Goal: Task Accomplishment & Management: Manage account settings

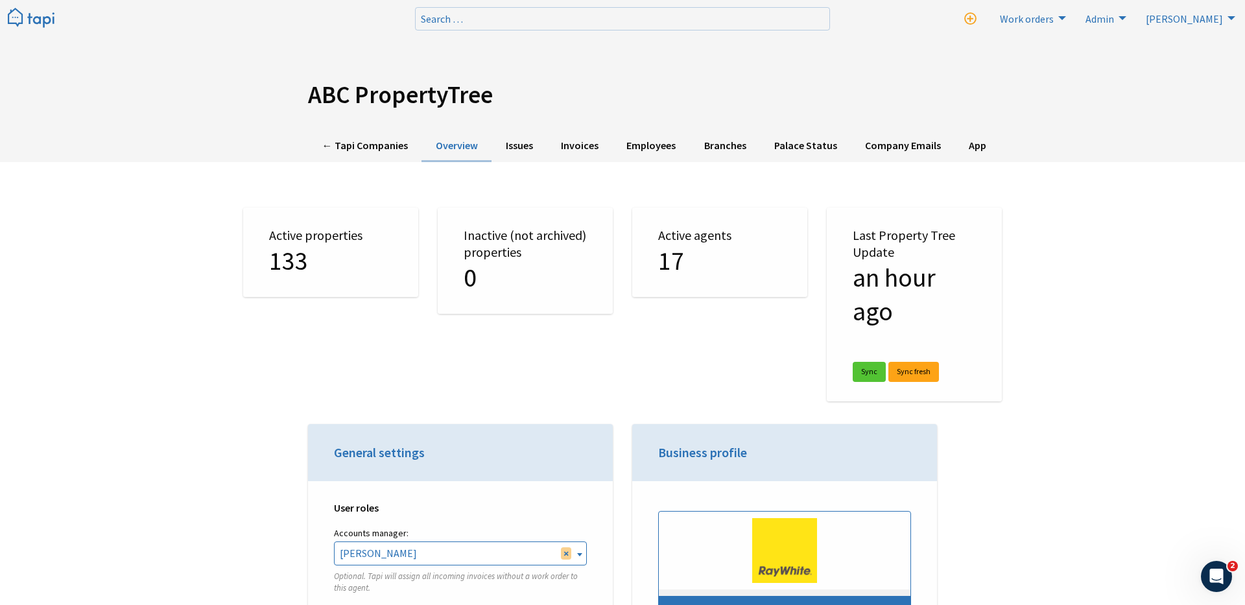
click at [44, 16] on img at bounding box center [31, 18] width 47 height 21
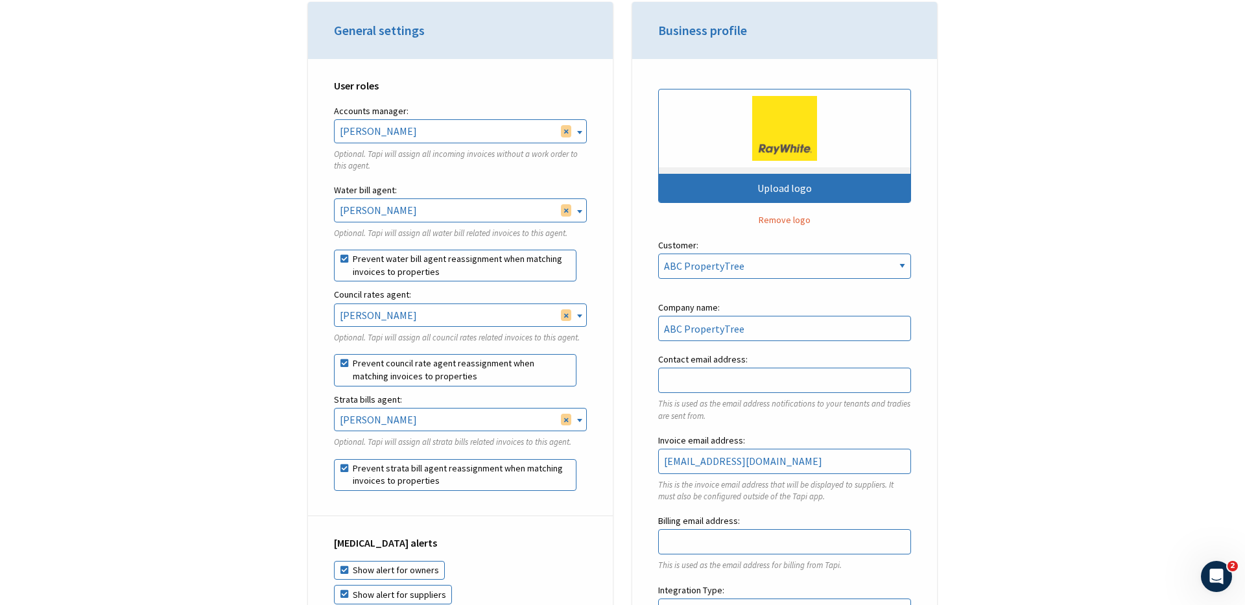
scroll to position [423, 0]
drag, startPoint x: 339, startPoint y: 30, endPoint x: 464, endPoint y: 30, distance: 125.8
click at [464, 30] on h3 "General settings" at bounding box center [460, 30] width 253 height 18
click at [464, 34] on h3 "General settings" at bounding box center [460, 30] width 253 height 18
drag, startPoint x: 337, startPoint y: 189, endPoint x: 410, endPoint y: 189, distance: 73.9
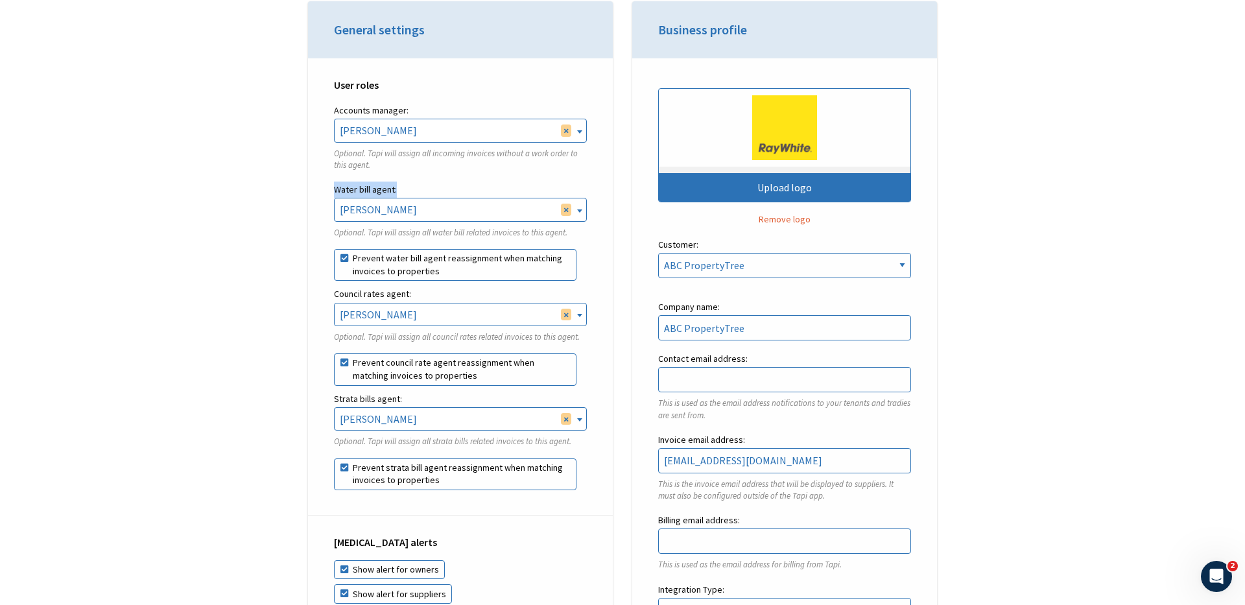
click at [410, 189] on label "Water bill agent:" at bounding box center [460, 190] width 253 height 16
drag, startPoint x: 342, startPoint y: 296, endPoint x: 414, endPoint y: 296, distance: 72.0
click at [414, 296] on label "Council rates agent:" at bounding box center [460, 294] width 253 height 16
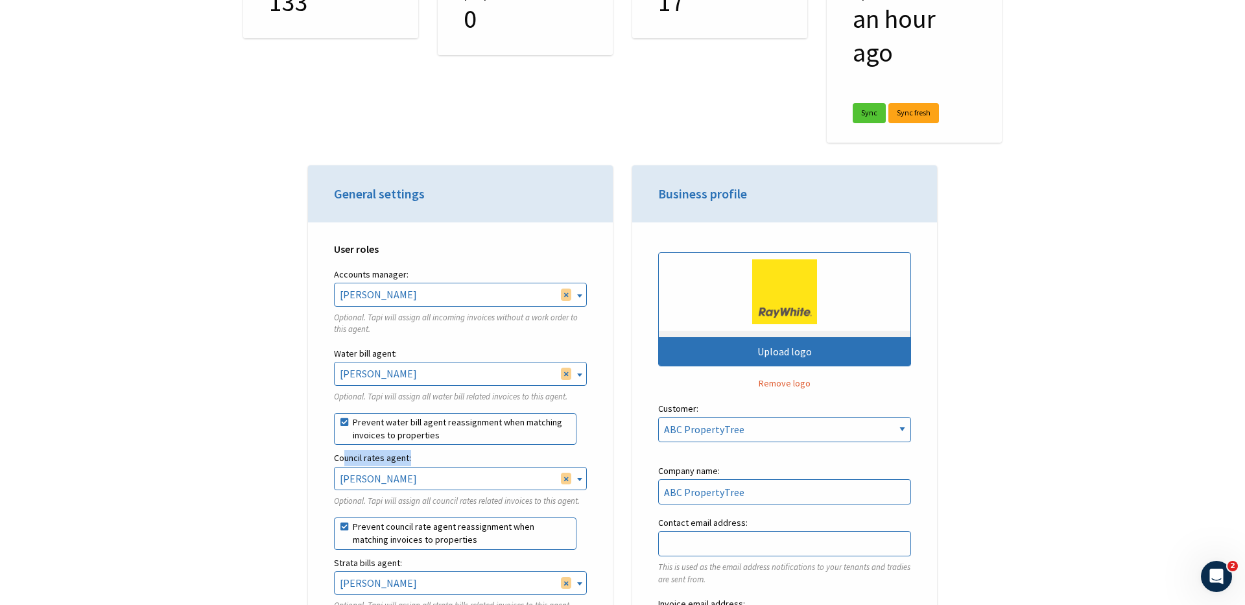
scroll to position [0, 0]
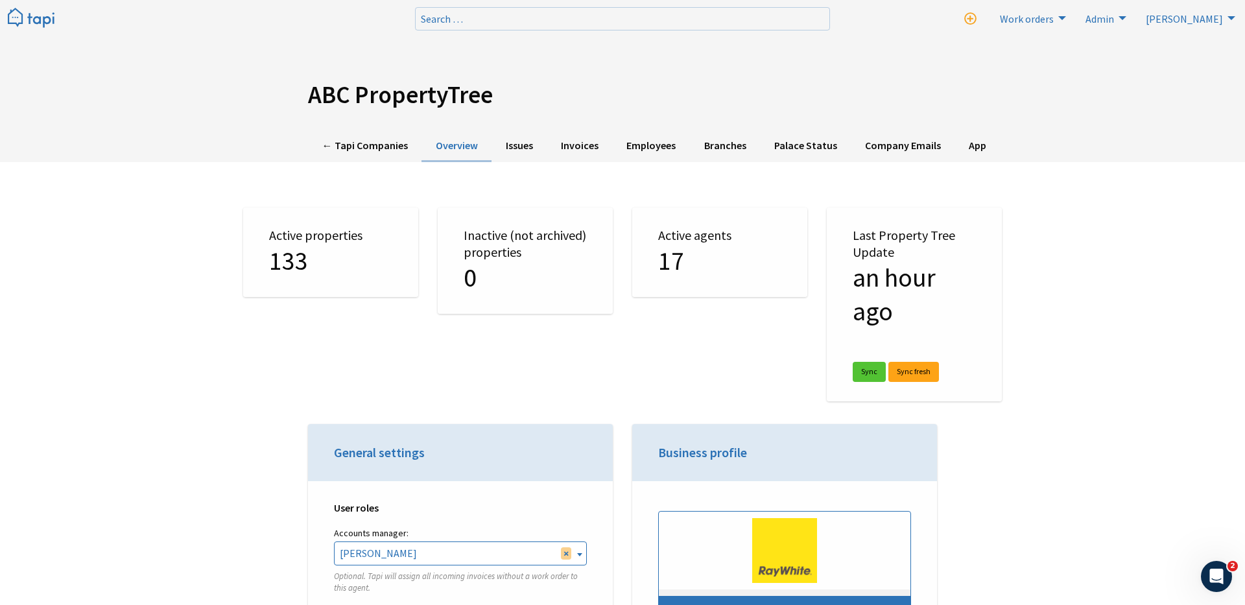
click at [1022, 133] on div "← Tapi Companies Overview Issues Invoices Employees Branches Palace Status Comp…" at bounding box center [622, 146] width 1245 height 32
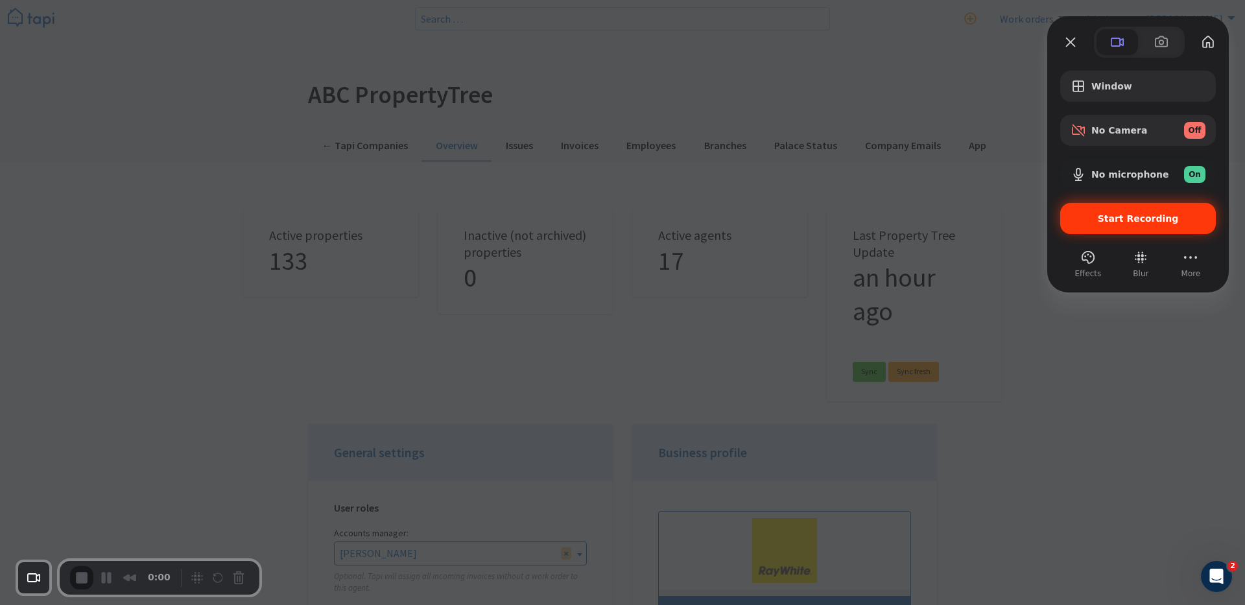
click at [1104, 219] on span "Start Recording" at bounding box center [1138, 218] width 81 height 10
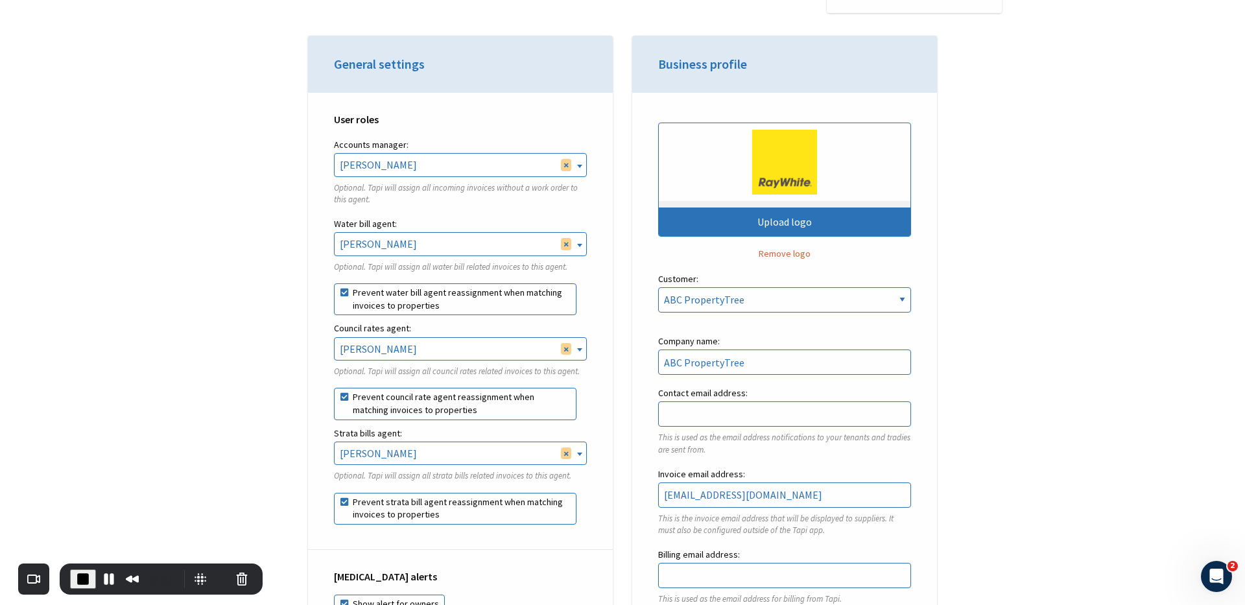
scroll to position [393, 0]
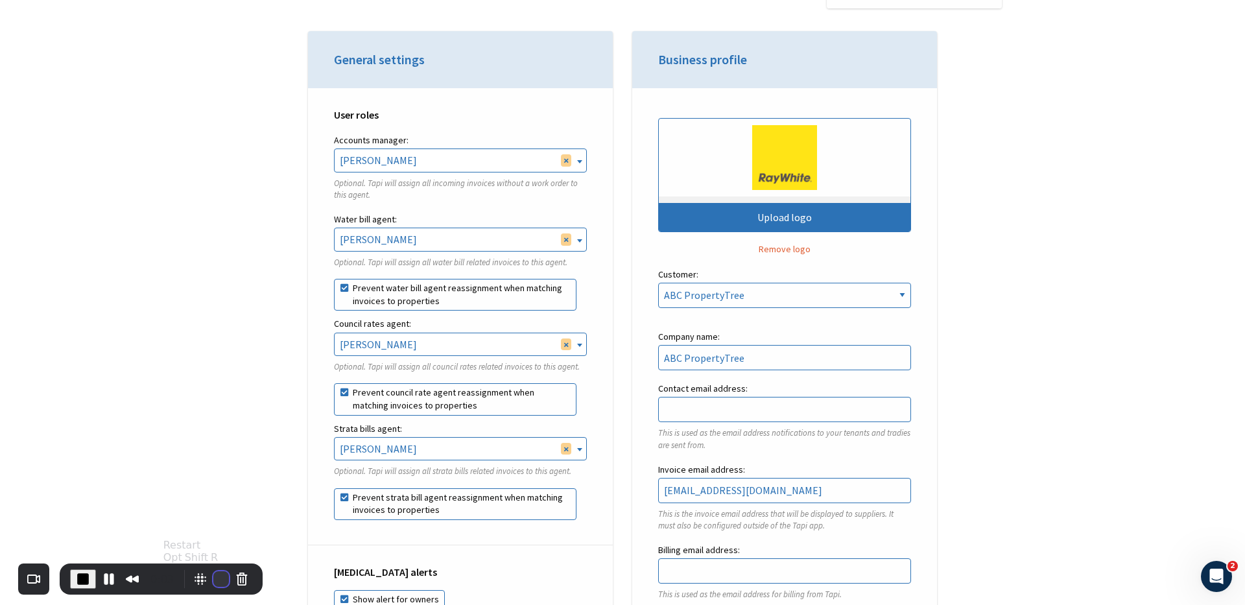
click at [217, 560] on button "Restart Recording" at bounding box center [221, 579] width 16 height 16
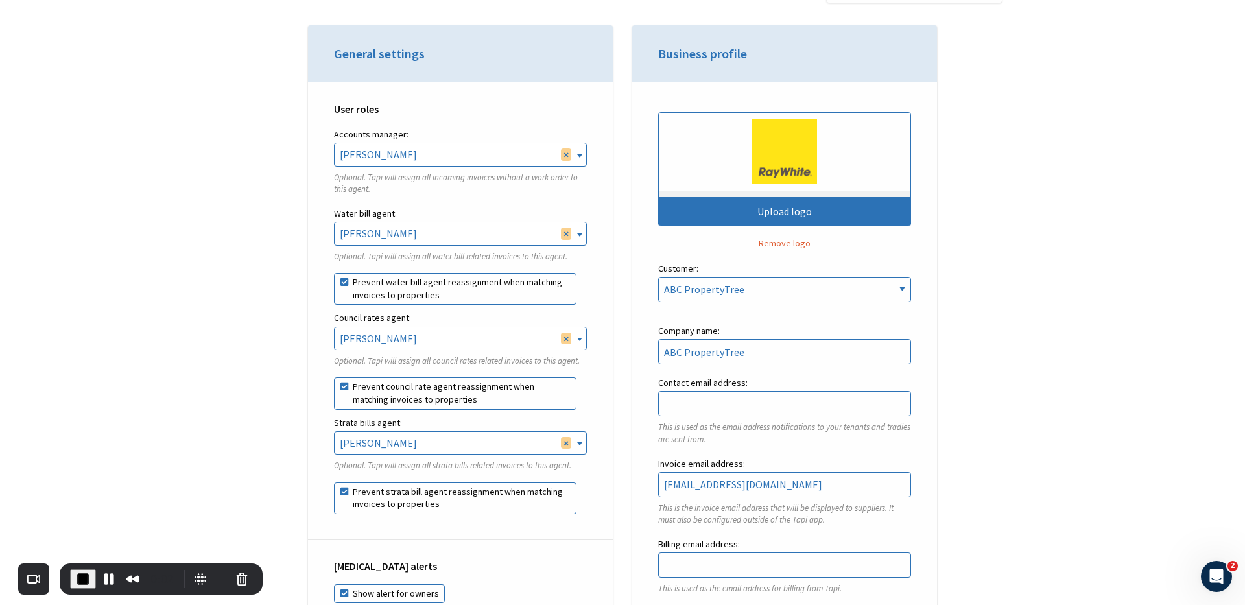
scroll to position [407, 0]
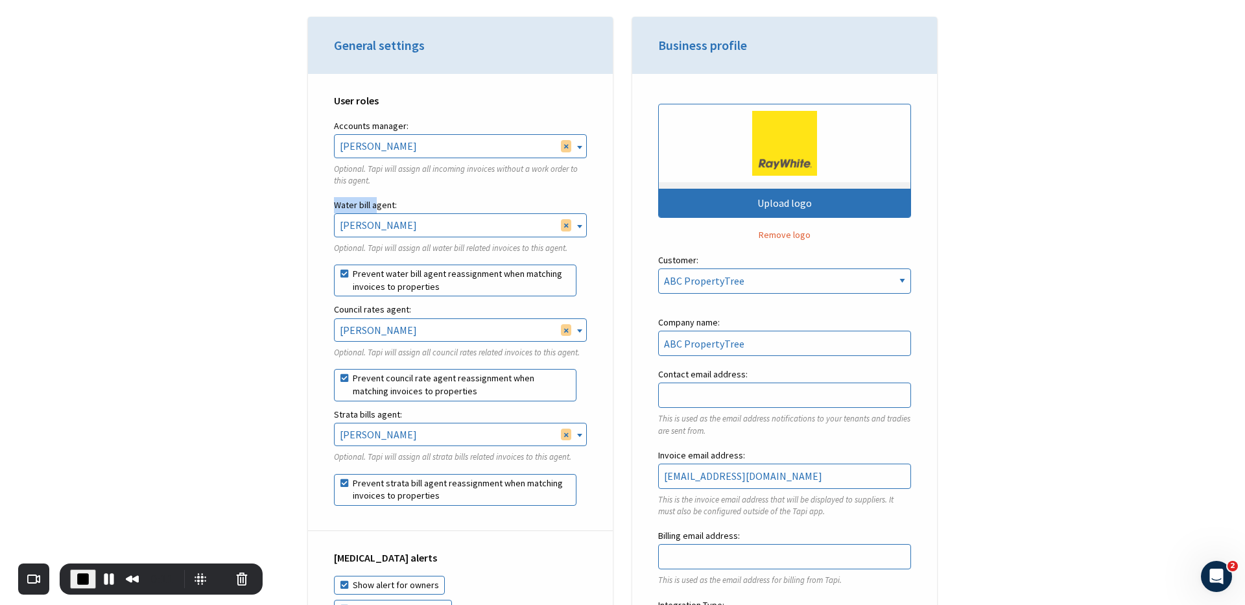
drag, startPoint x: 334, startPoint y: 205, endPoint x: 378, endPoint y: 206, distance: 44.1
click at [378, 206] on label "Water bill agent:" at bounding box center [460, 205] width 253 height 16
click at [214, 560] on button "Restart Recording" at bounding box center [221, 579] width 16 height 16
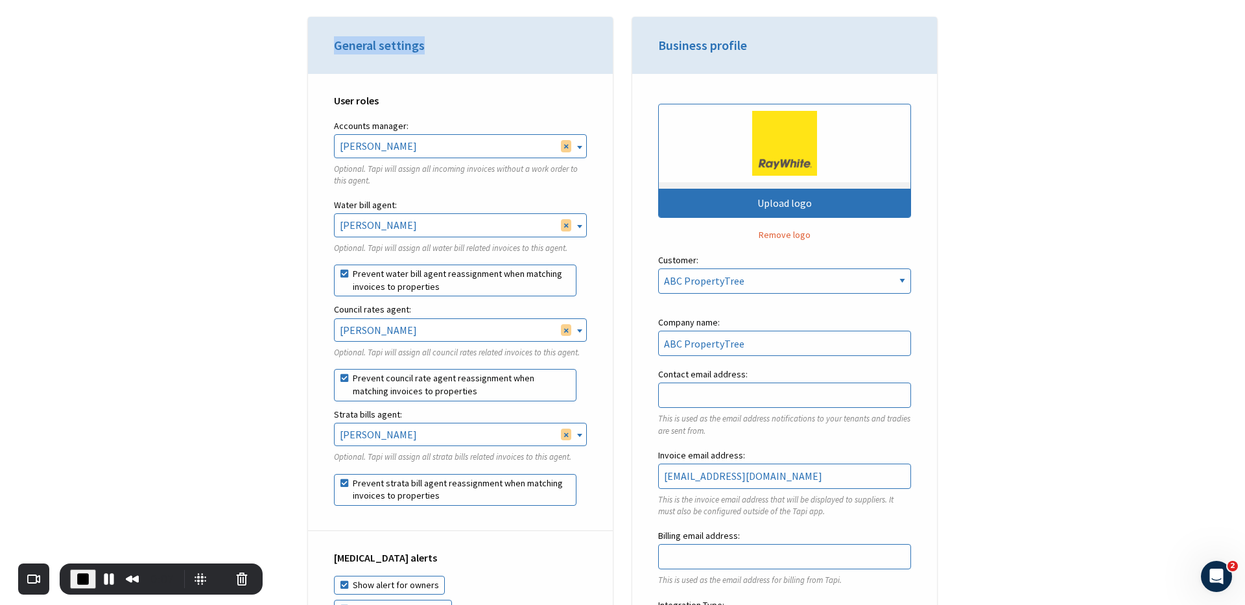
drag, startPoint x: 329, startPoint y: 53, endPoint x: 426, endPoint y: 54, distance: 97.3
click at [426, 54] on header "General settings" at bounding box center [460, 45] width 305 height 57
click at [426, 54] on h3 "General settings" at bounding box center [460, 45] width 253 height 18
drag, startPoint x: 334, startPoint y: 206, endPoint x: 398, endPoint y: 209, distance: 64.3
click at [398, 209] on label "Water bill agent:" at bounding box center [460, 205] width 253 height 16
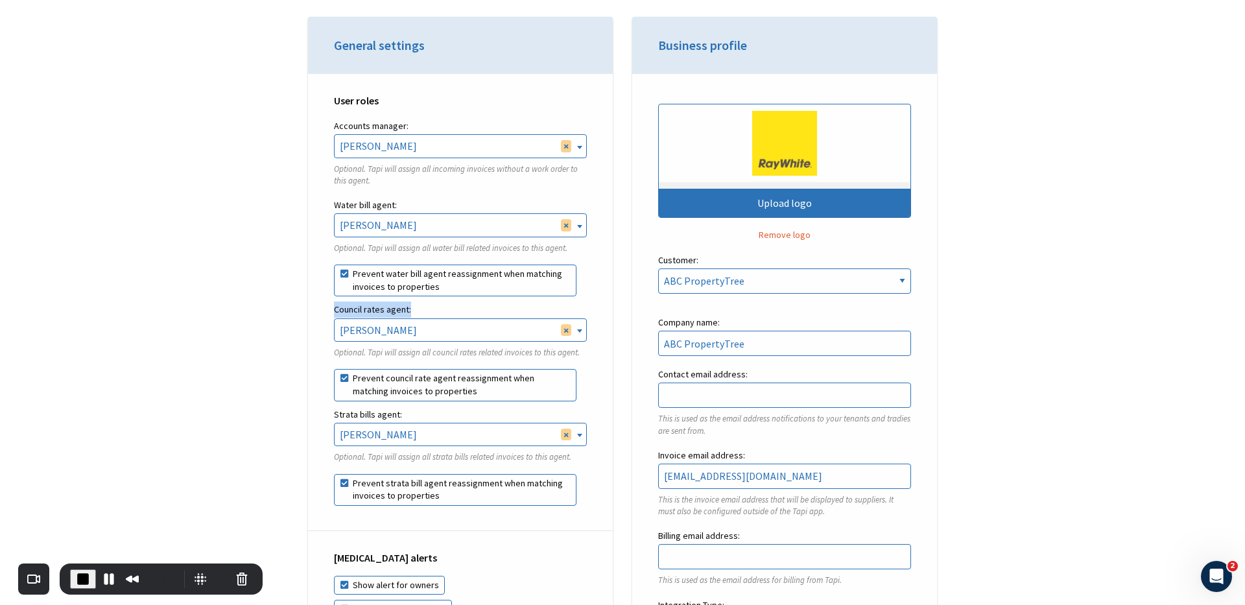
drag, startPoint x: 329, startPoint y: 308, endPoint x: 417, endPoint y: 309, distance: 87.6
click at [417, 309] on div "User roles Accounts manager: Rebekah Osborne Ken Zheng Tal Meser Dan Tong Finn …" at bounding box center [460, 302] width 305 height 457
click at [417, 309] on label "Council rates agent:" at bounding box center [460, 310] width 253 height 16
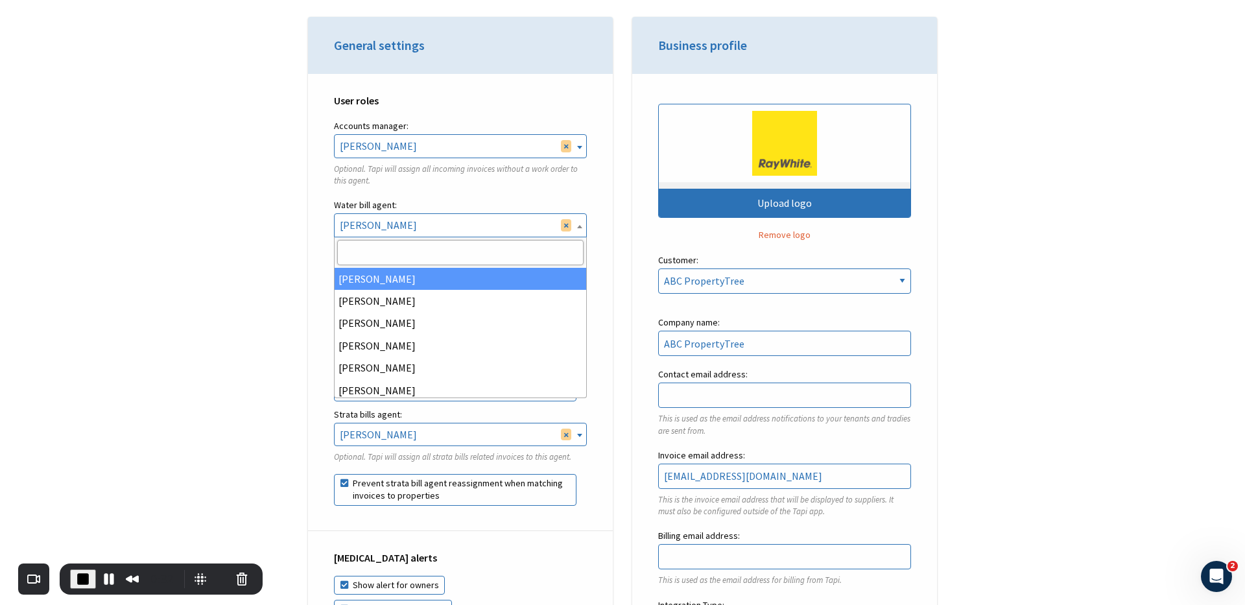
drag, startPoint x: 338, startPoint y: 226, endPoint x: 427, endPoint y: 226, distance: 88.8
click at [427, 226] on span "× Rebekah Osborne" at bounding box center [461, 225] width 252 height 22
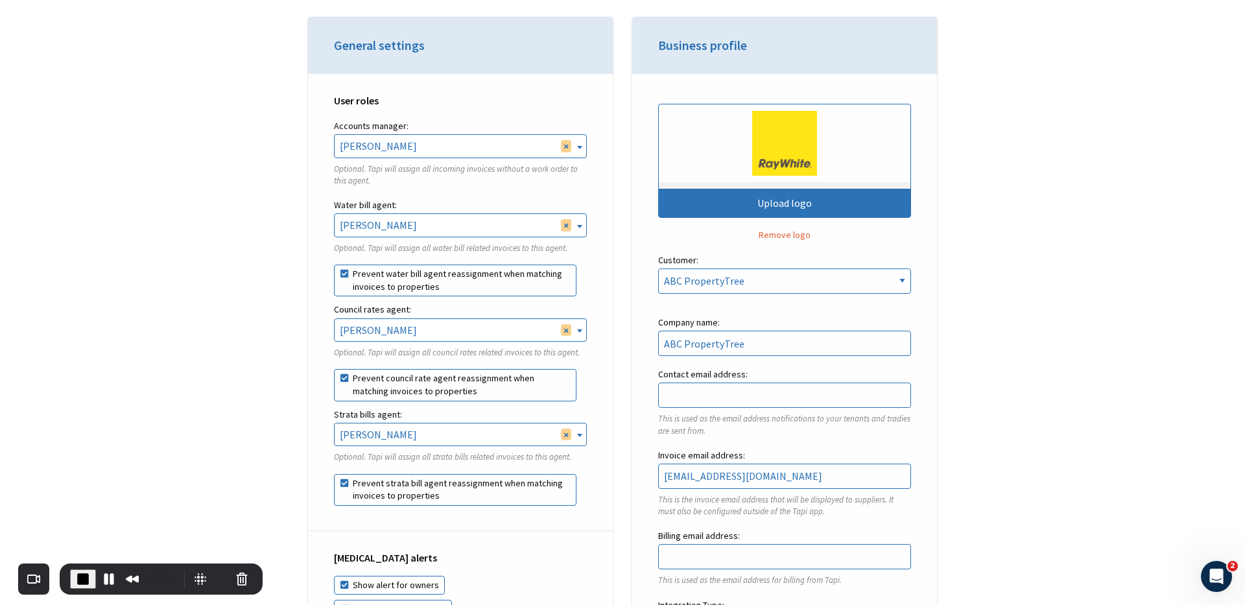
click at [350, 206] on label "Water bill agent:" at bounding box center [460, 205] width 253 height 16
click at [215, 560] on button "Restart Recording" at bounding box center [221, 579] width 16 height 16
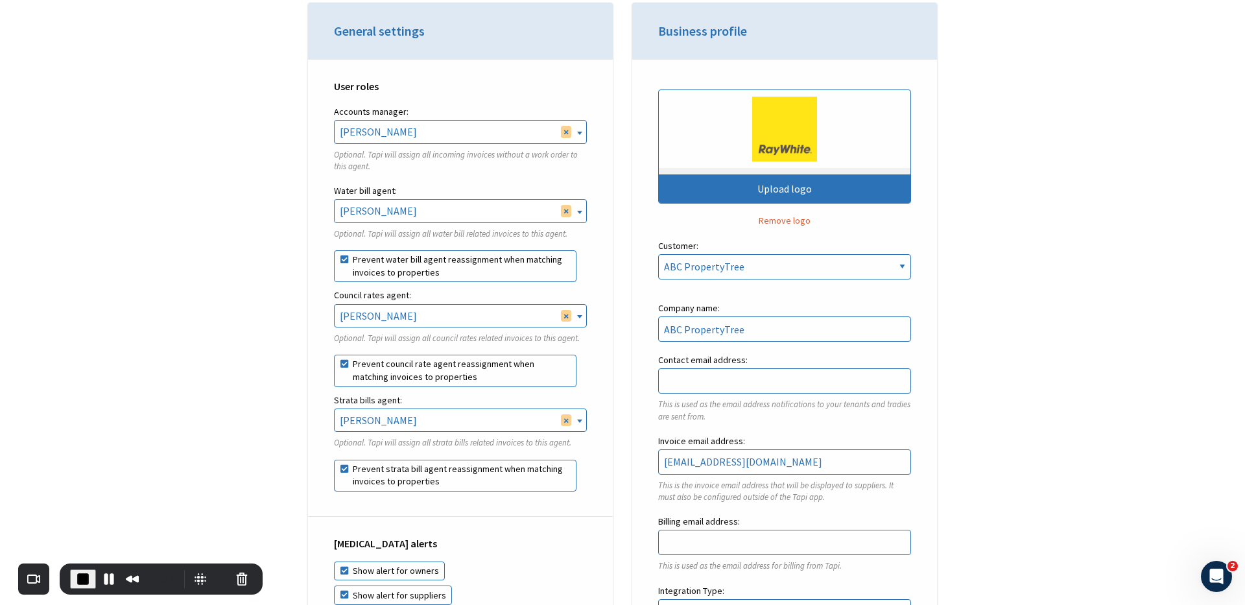
scroll to position [425, 0]
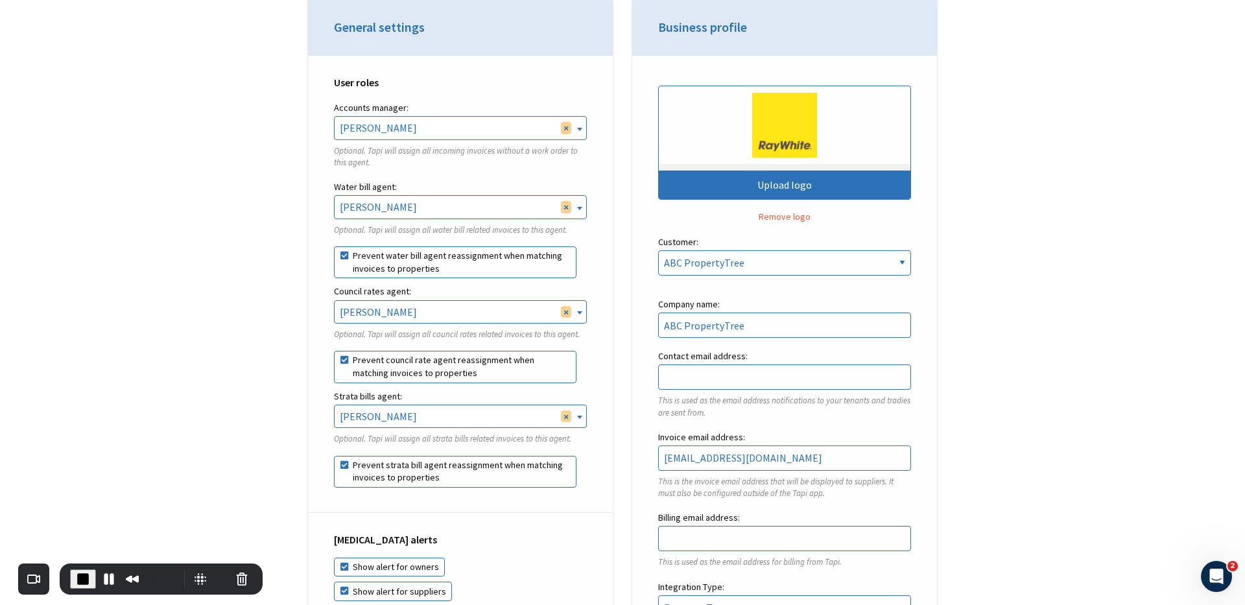
click at [213, 560] on div "Recorder controls - play pause" at bounding box center [221, 579] width 16 height 16
click at [213, 560] on button "Restart Recording" at bounding box center [221, 579] width 16 height 16
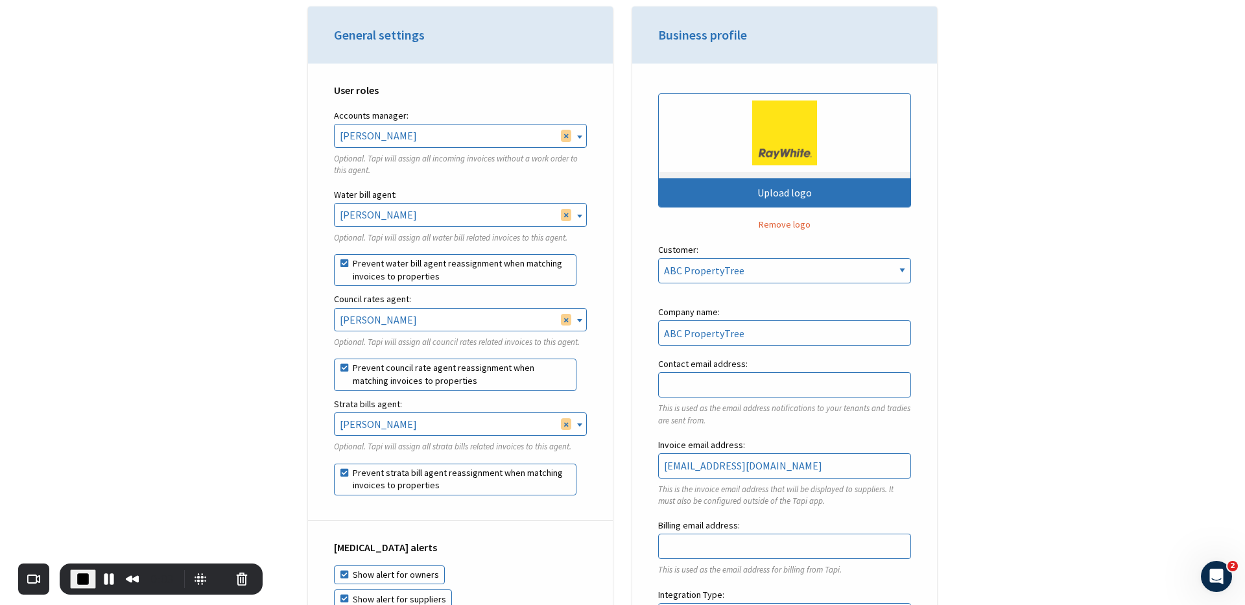
scroll to position [426, 0]
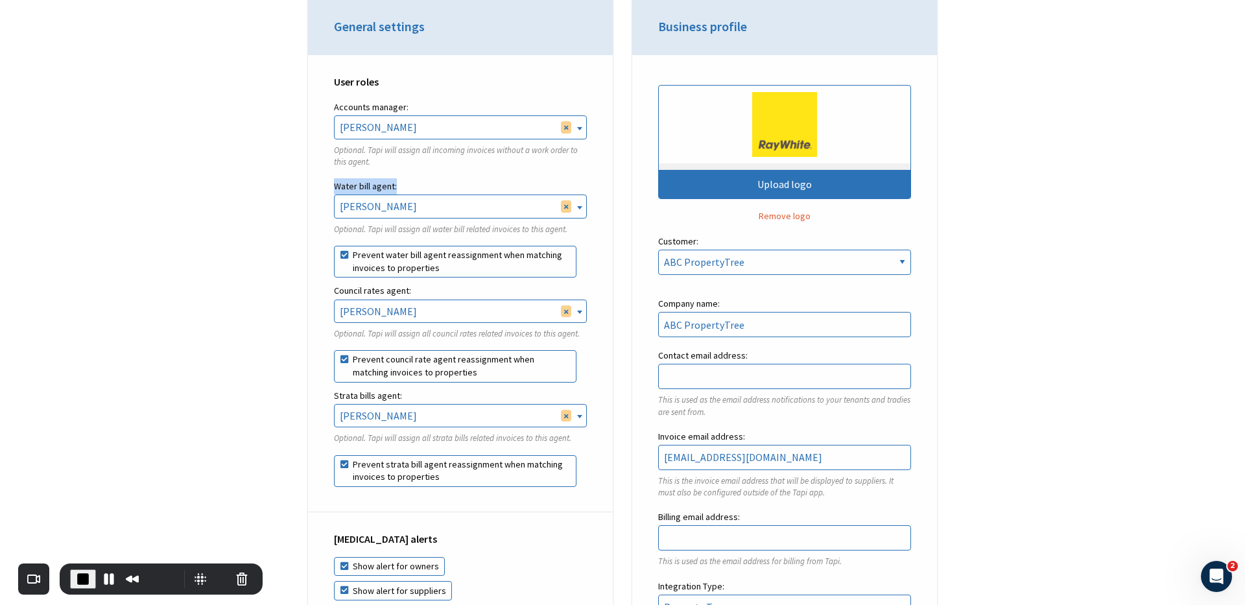
drag, startPoint x: 330, startPoint y: 189, endPoint x: 399, endPoint y: 189, distance: 68.7
click at [399, 189] on div "User roles Accounts manager: Rebekah Osborne Ken Zheng Tal Meser Dan Tong Finn …" at bounding box center [460, 283] width 305 height 457
click at [370, 184] on label "Water bill agent:" at bounding box center [460, 186] width 253 height 16
drag, startPoint x: 327, startPoint y: 247, endPoint x: 327, endPoint y: 268, distance: 21.4
click at [327, 268] on div "User roles Accounts manager: Rebekah Osborne Ken Zheng Tal Meser Dan Tong Finn …" at bounding box center [460, 283] width 305 height 457
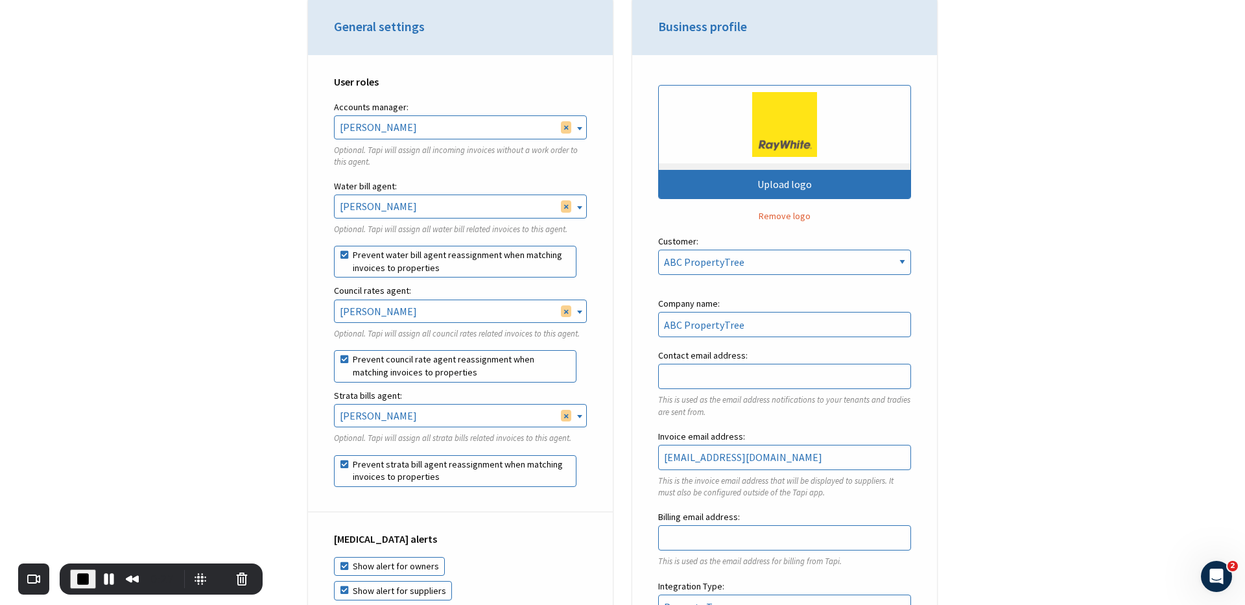
drag, startPoint x: 327, startPoint y: 204, endPoint x: 327, endPoint y: 228, distance: 24.0
click at [327, 228] on div "User roles Accounts manager: Rebekah Osborne Ken Zheng Tal Meser Dan Tong Finn …" at bounding box center [460, 283] width 305 height 457
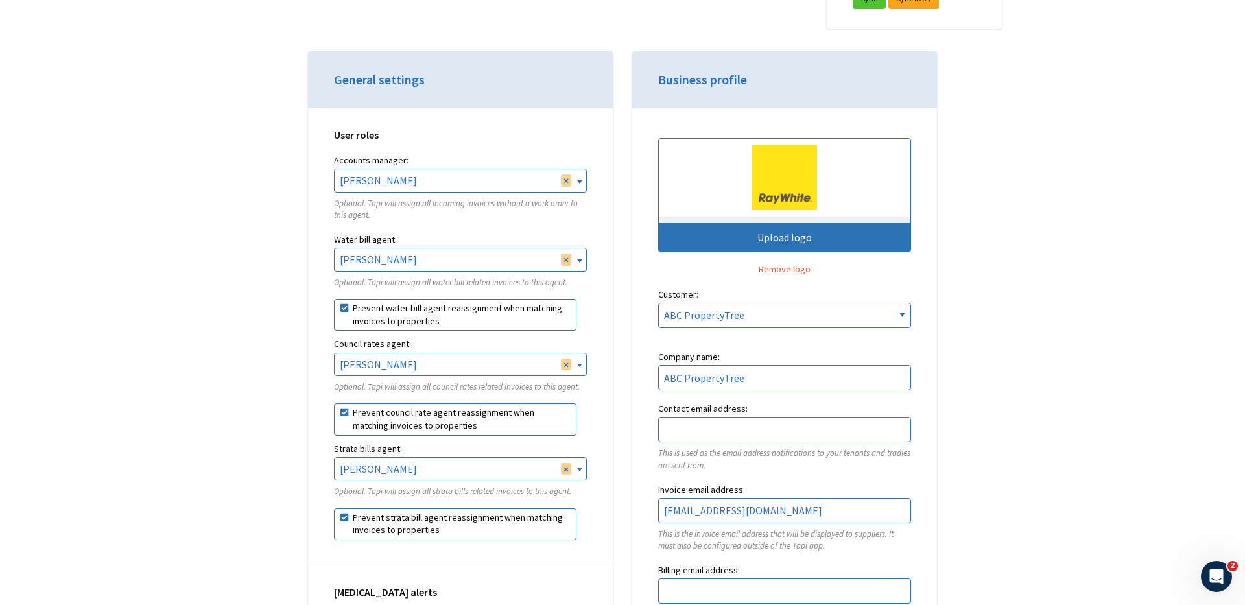
scroll to position [377, 0]
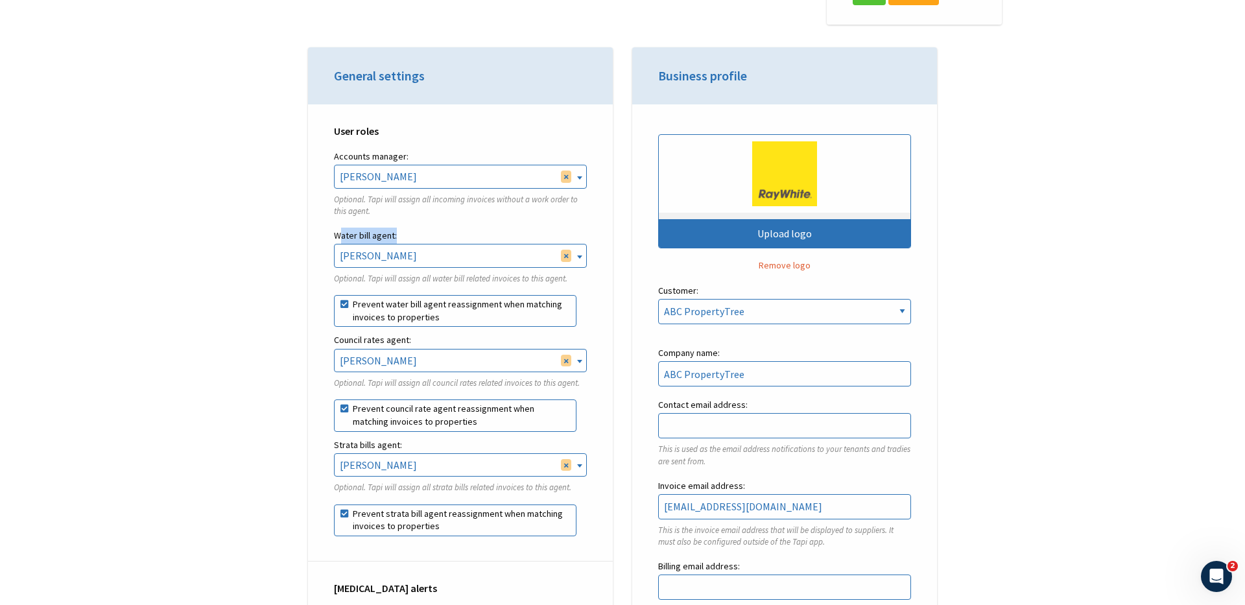
drag, startPoint x: 338, startPoint y: 235, endPoint x: 396, endPoint y: 236, distance: 58.4
click at [396, 236] on label "Water bill agent:" at bounding box center [460, 236] width 253 height 16
drag, startPoint x: 337, startPoint y: 343, endPoint x: 403, endPoint y: 343, distance: 66.1
click at [403, 343] on label "Council rates agent:" at bounding box center [460, 340] width 253 height 16
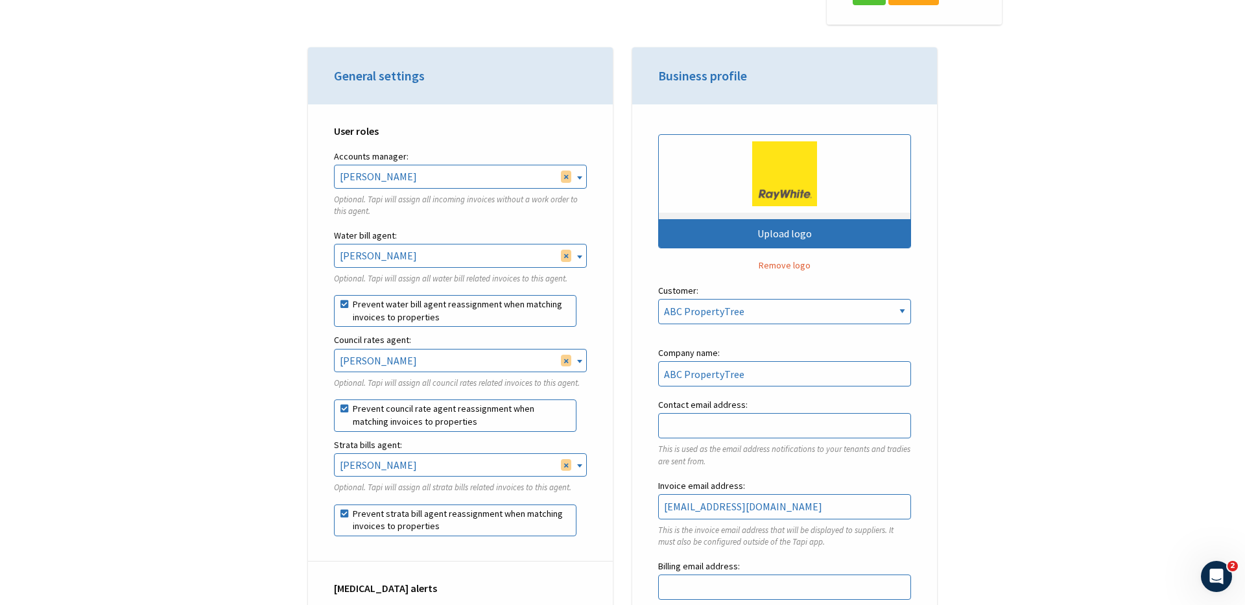
click at [422, 342] on label "Council rates agent:" at bounding box center [460, 340] width 253 height 16
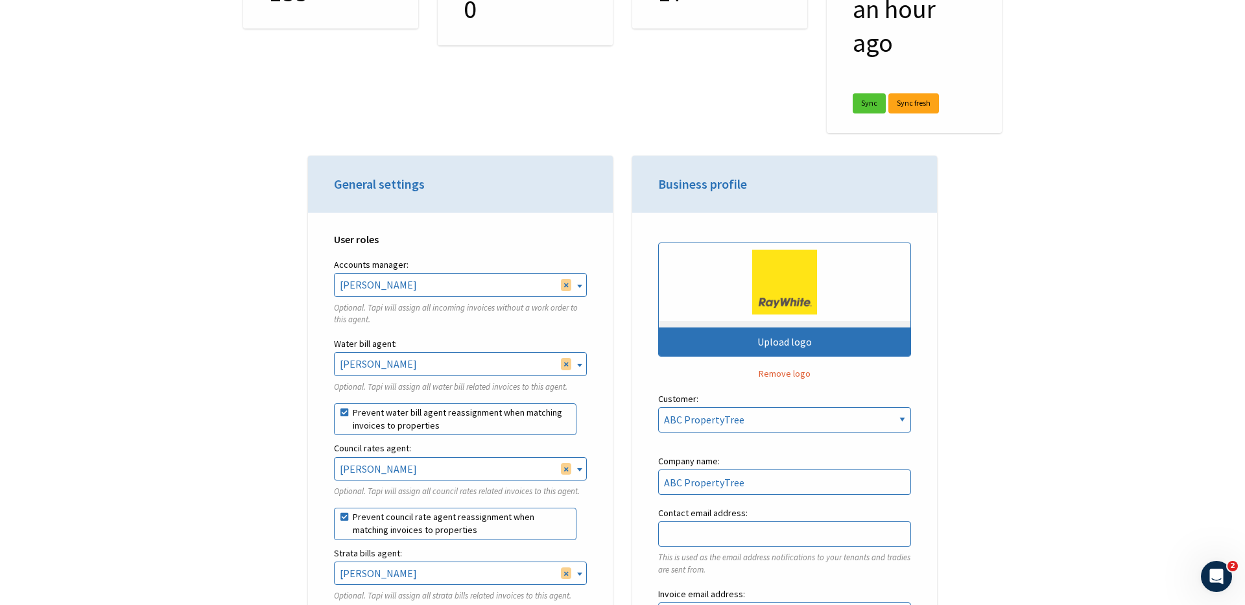
scroll to position [270, 0]
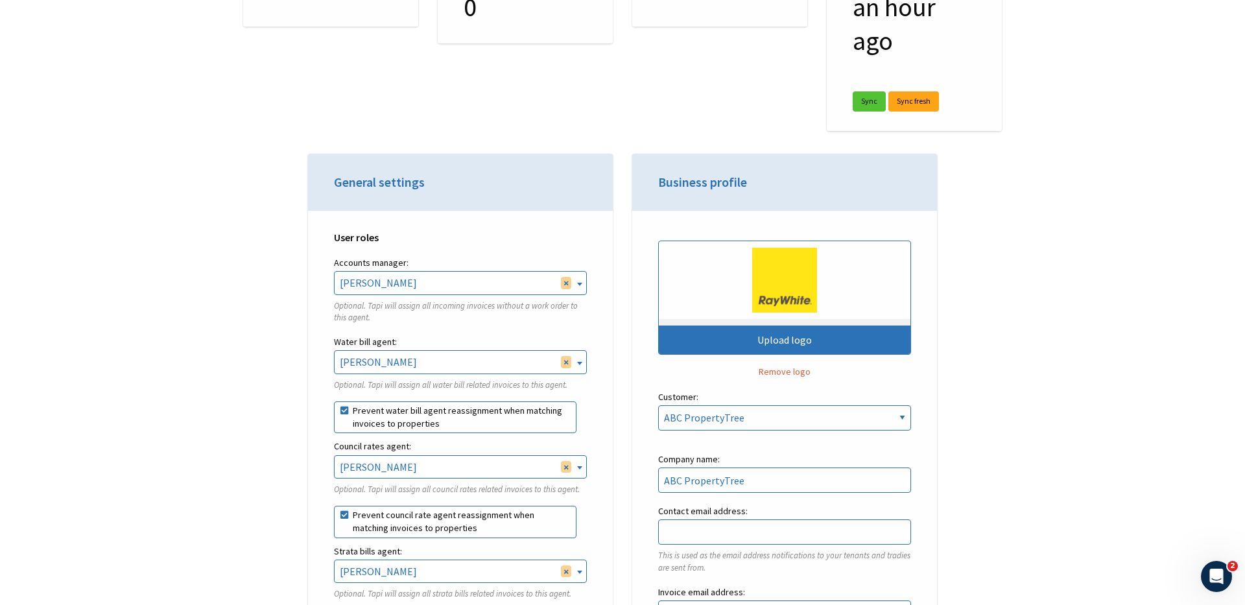
click at [580, 363] on b at bounding box center [579, 363] width 5 height 3
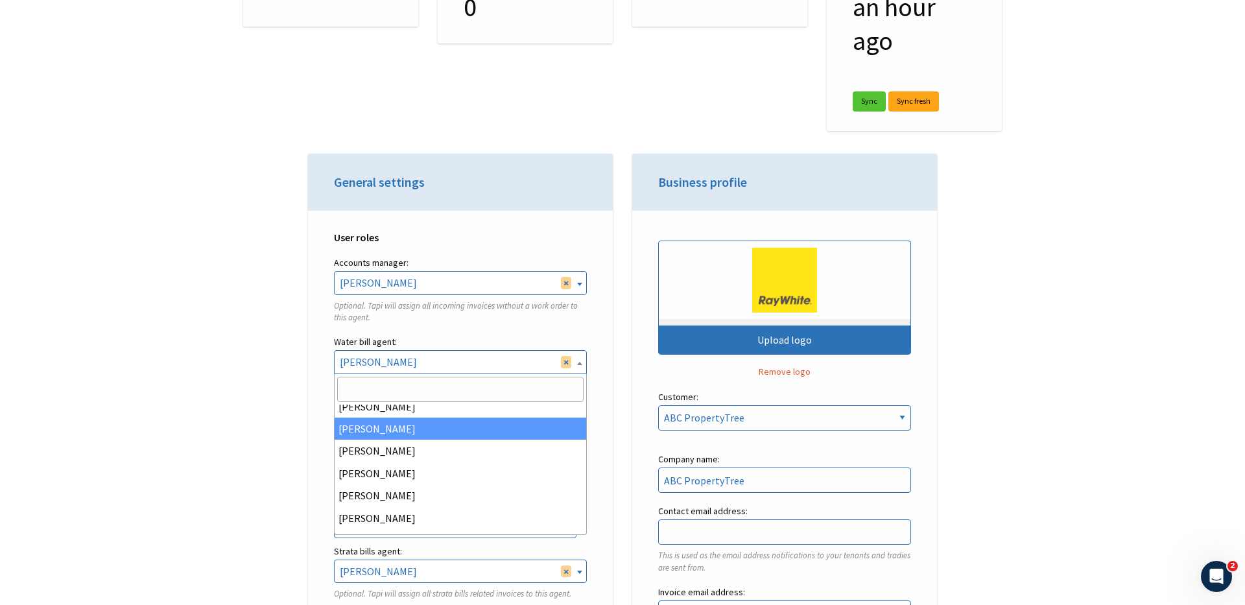
scroll to position [117, 0]
select select "a8d509e1-f058-46ac-8aae-475b22bbbe19"
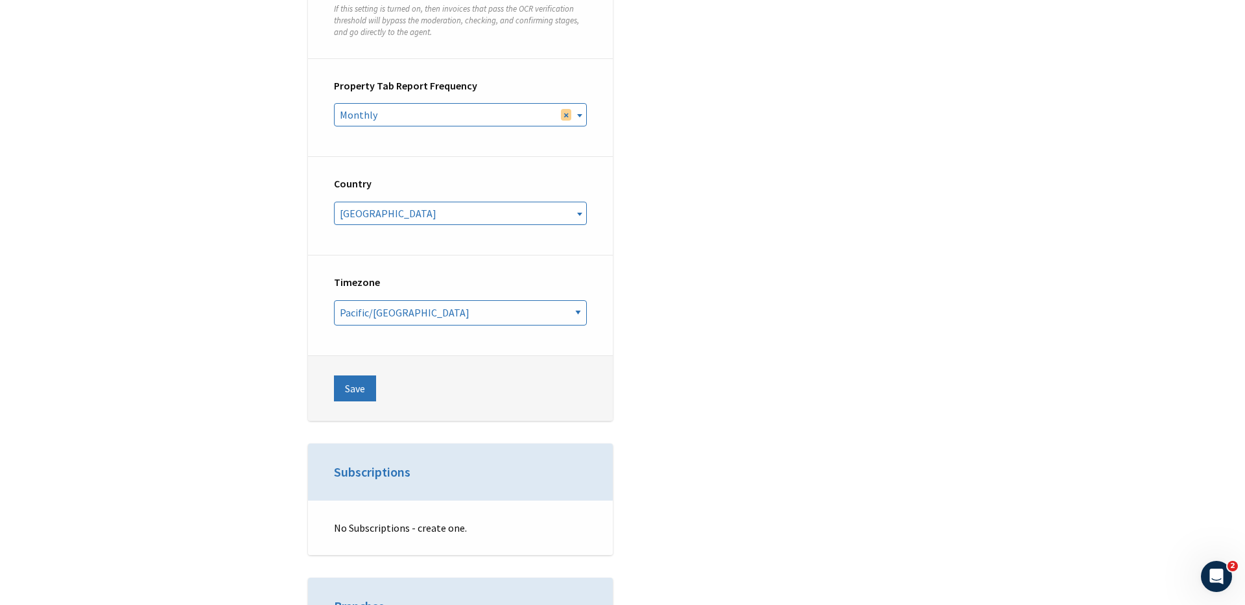
scroll to position [4899, 0]
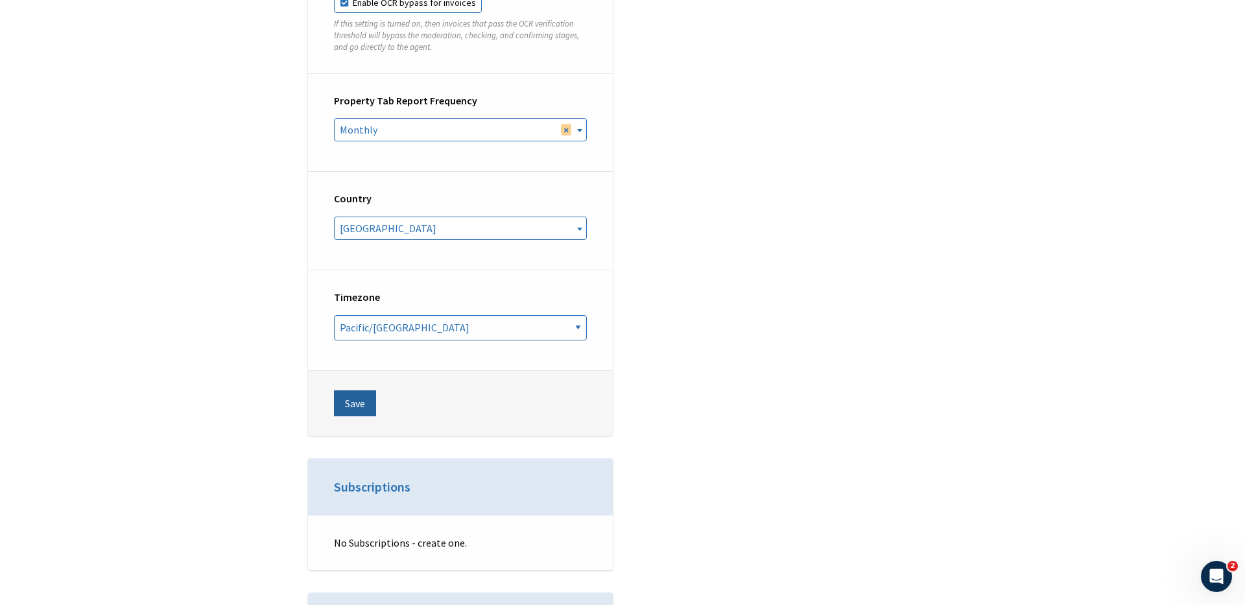
click at [364, 390] on button "Save" at bounding box center [355, 403] width 42 height 26
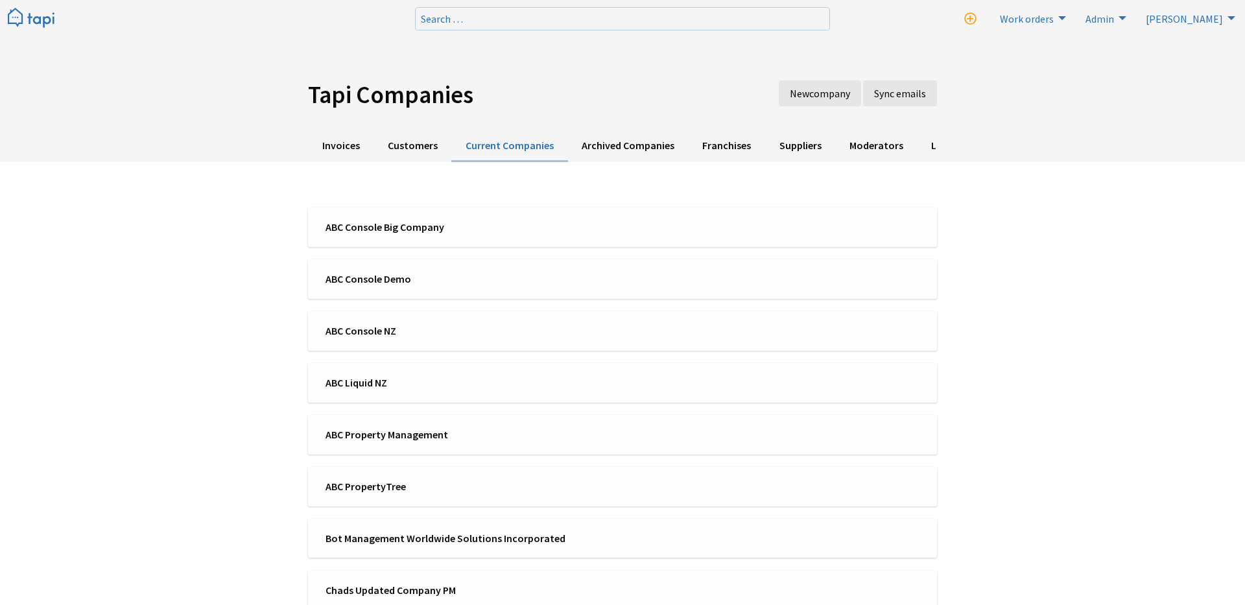
click at [43, 17] on img at bounding box center [31, 18] width 47 height 21
click at [51, 8] on img at bounding box center [31, 18] width 47 height 21
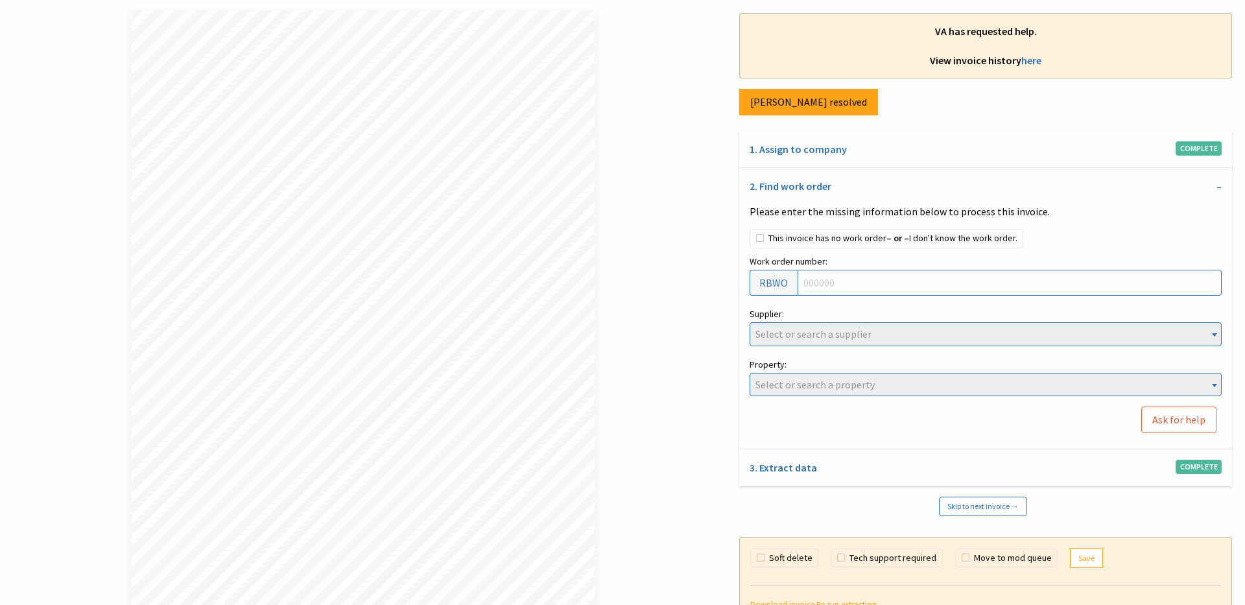
scroll to position [81, 0]
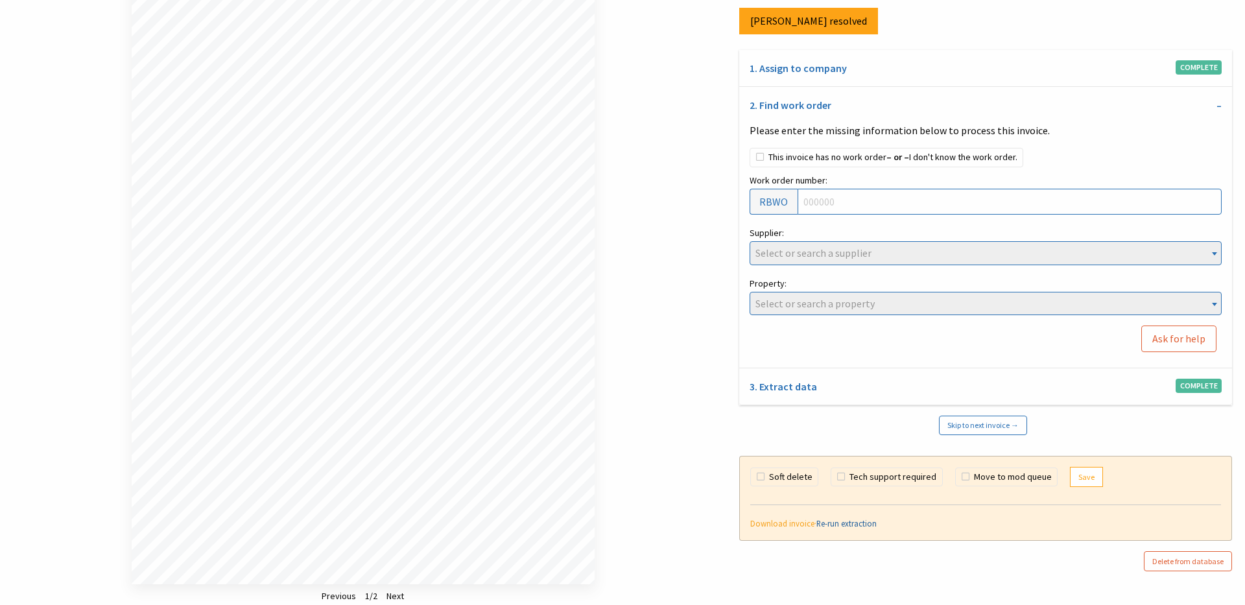
click at [837, 524] on link "Re-run extraction" at bounding box center [846, 523] width 60 height 10
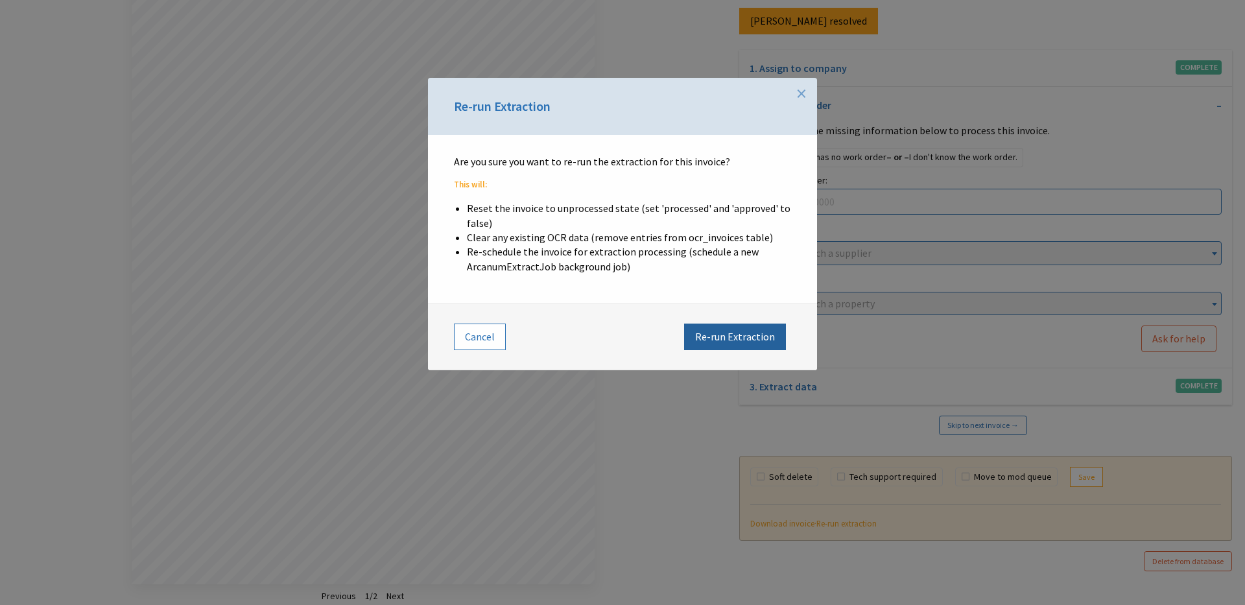
click at [749, 335] on button "Re-run Extraction" at bounding box center [735, 337] width 102 height 26
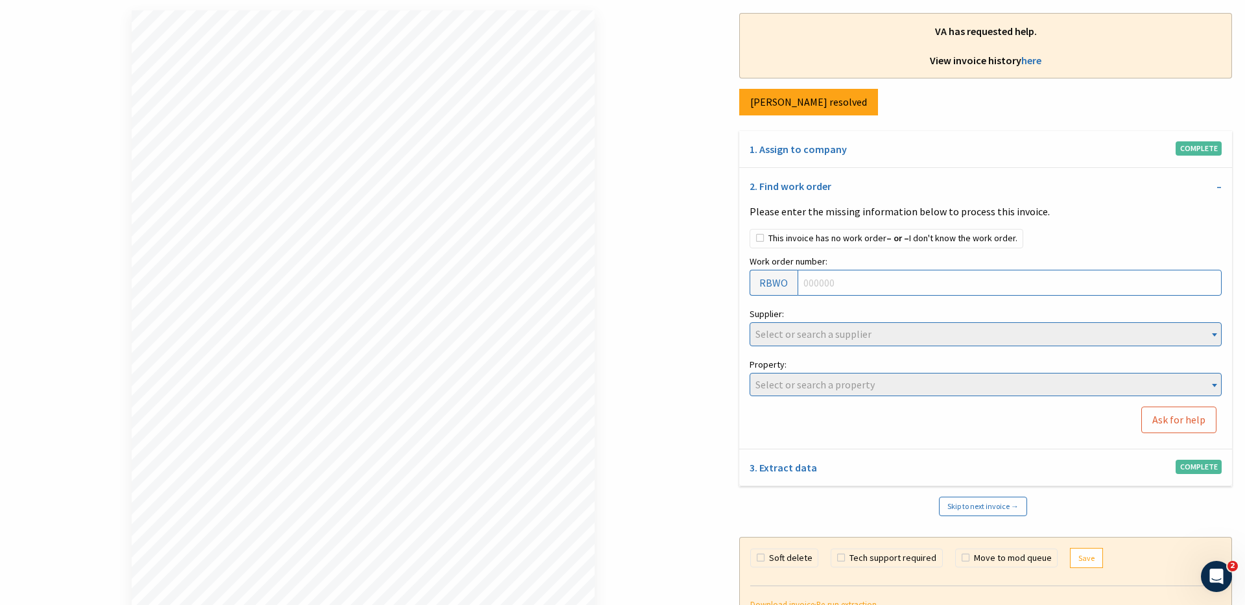
click at [626, 78] on div "Loading file … Account number: Invoice date: GST number: Due date: Total due: S…" at bounding box center [363, 348] width 726 height 676
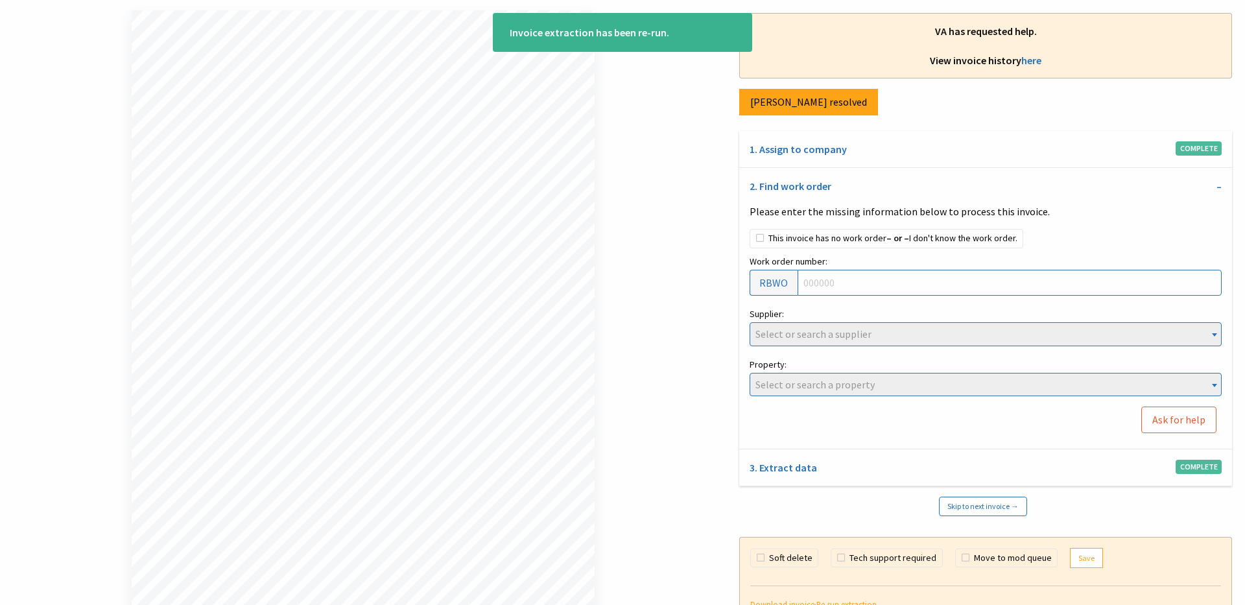
scroll to position [81, 0]
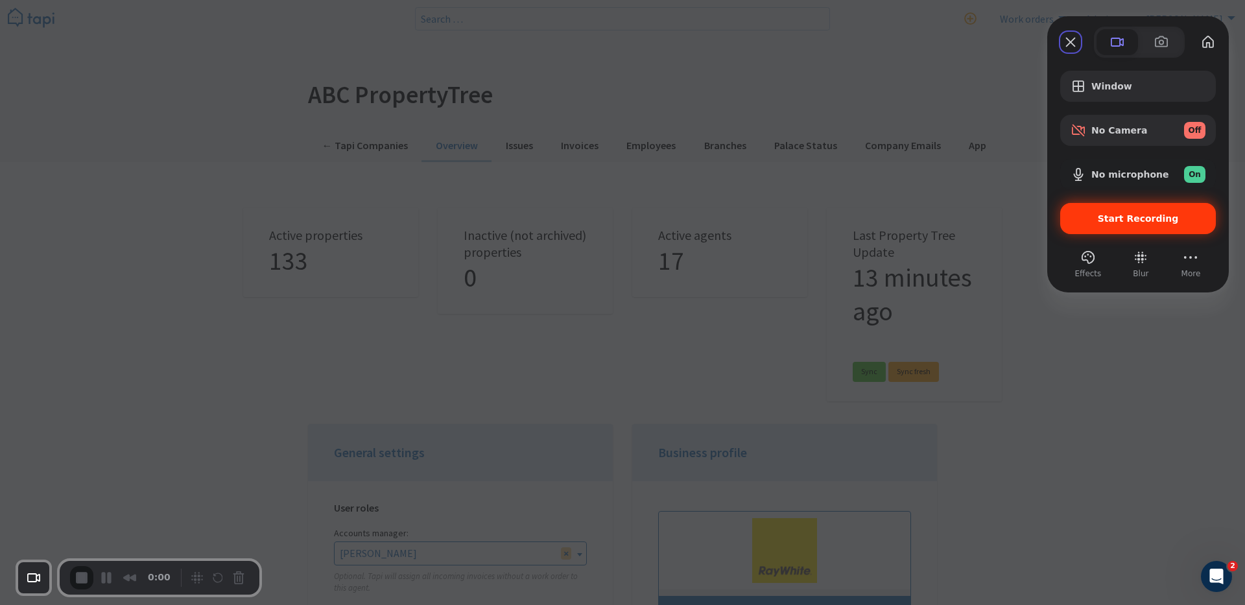
click at [1145, 217] on span "Start Recording" at bounding box center [1138, 218] width 81 height 10
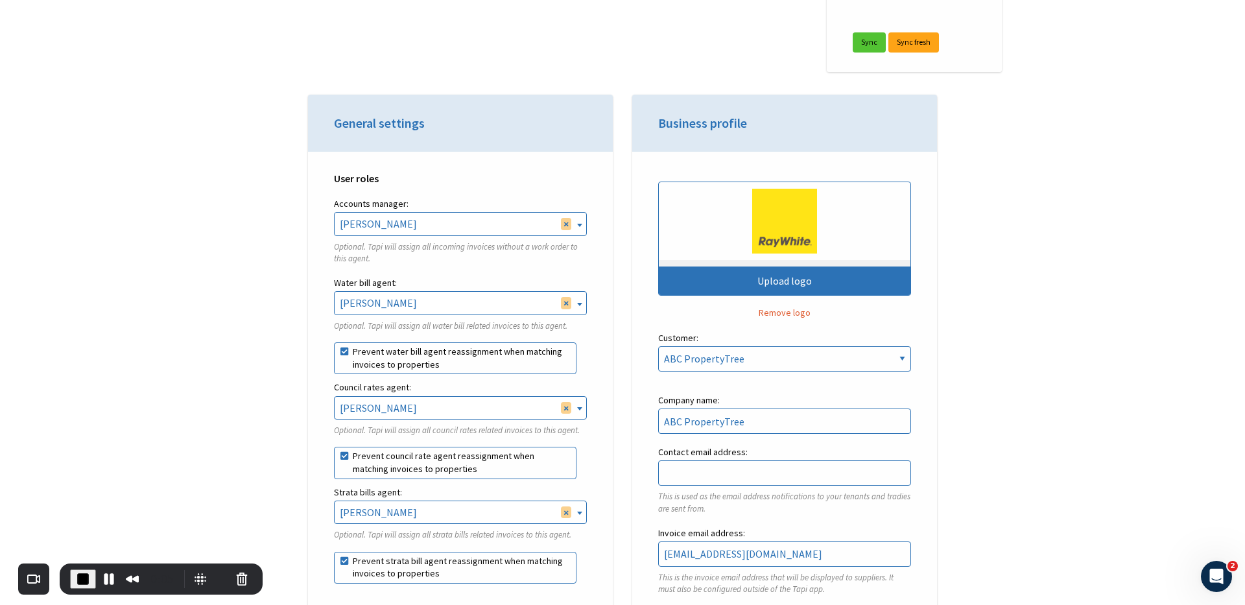
scroll to position [385, 0]
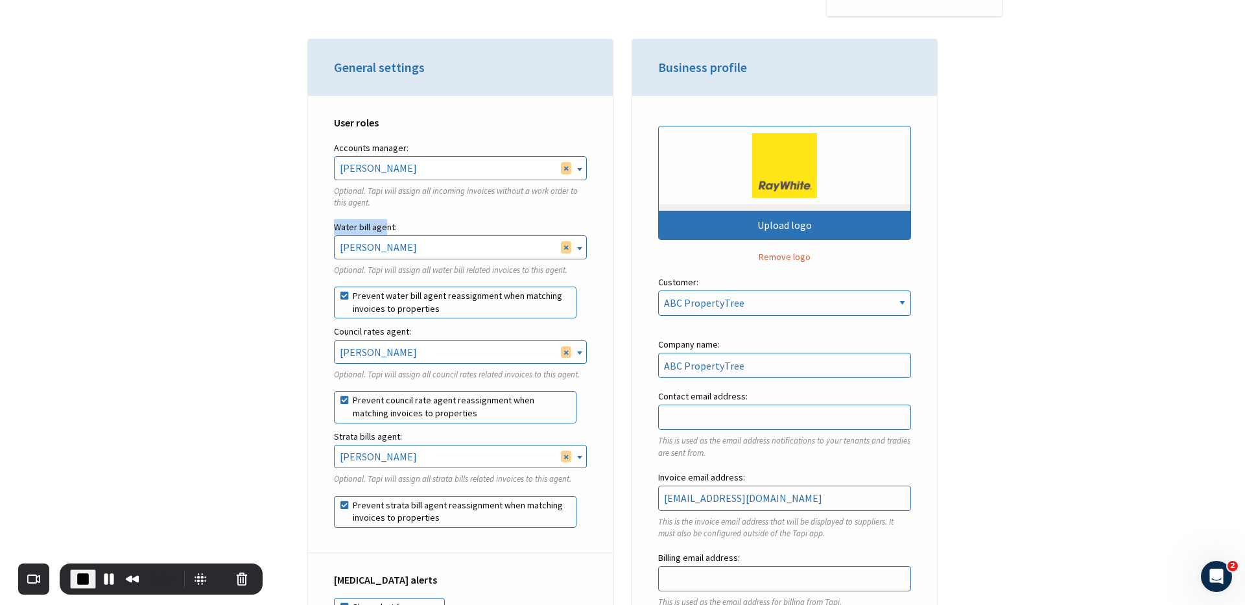
drag, startPoint x: 335, startPoint y: 230, endPoint x: 383, endPoint y: 230, distance: 48.6
click at [383, 230] on label "Water bill agent:" at bounding box center [460, 227] width 253 height 16
drag, startPoint x: 335, startPoint y: 326, endPoint x: 399, endPoint y: 326, distance: 63.6
click at [399, 326] on label "Council rates agent:" at bounding box center [460, 332] width 253 height 16
click at [320, 313] on div "User roles Accounts manager: Rebekah Osborne Ken Zheng Tal Meser Dan Tong Finn …" at bounding box center [460, 324] width 305 height 457
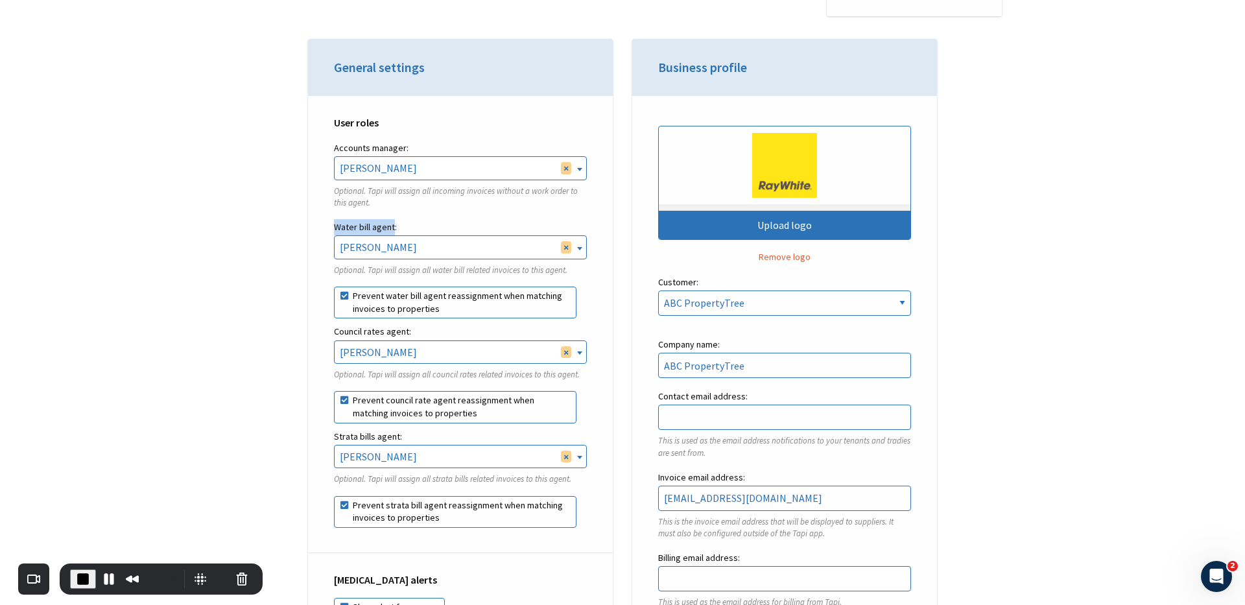
drag, startPoint x: 341, startPoint y: 228, endPoint x: 392, endPoint y: 228, distance: 50.6
click at [392, 228] on label "Water bill agent:" at bounding box center [460, 227] width 253 height 16
click at [403, 224] on label "Water bill agent:" at bounding box center [460, 227] width 253 height 16
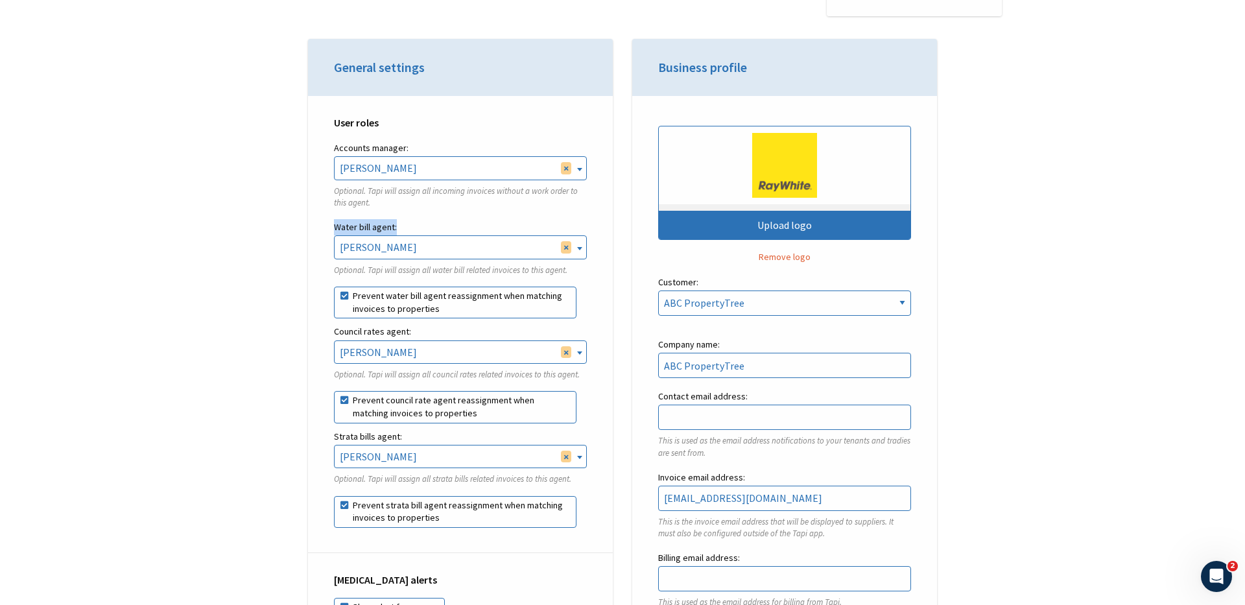
drag, startPoint x: 335, startPoint y: 229, endPoint x: 399, endPoint y: 230, distance: 64.2
click at [399, 230] on label "Water bill agent:" at bounding box center [460, 227] width 253 height 16
click at [403, 229] on label "Water bill agent:" at bounding box center [460, 227] width 253 height 16
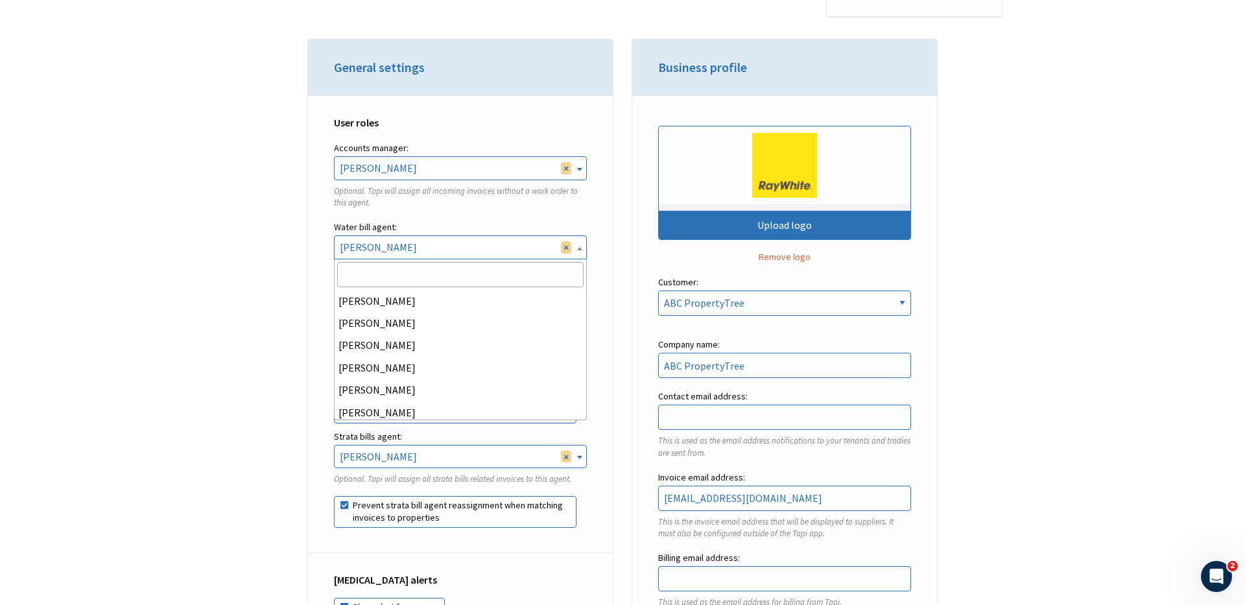
click at [483, 250] on span "× Anna Pengelly" at bounding box center [461, 247] width 252 height 22
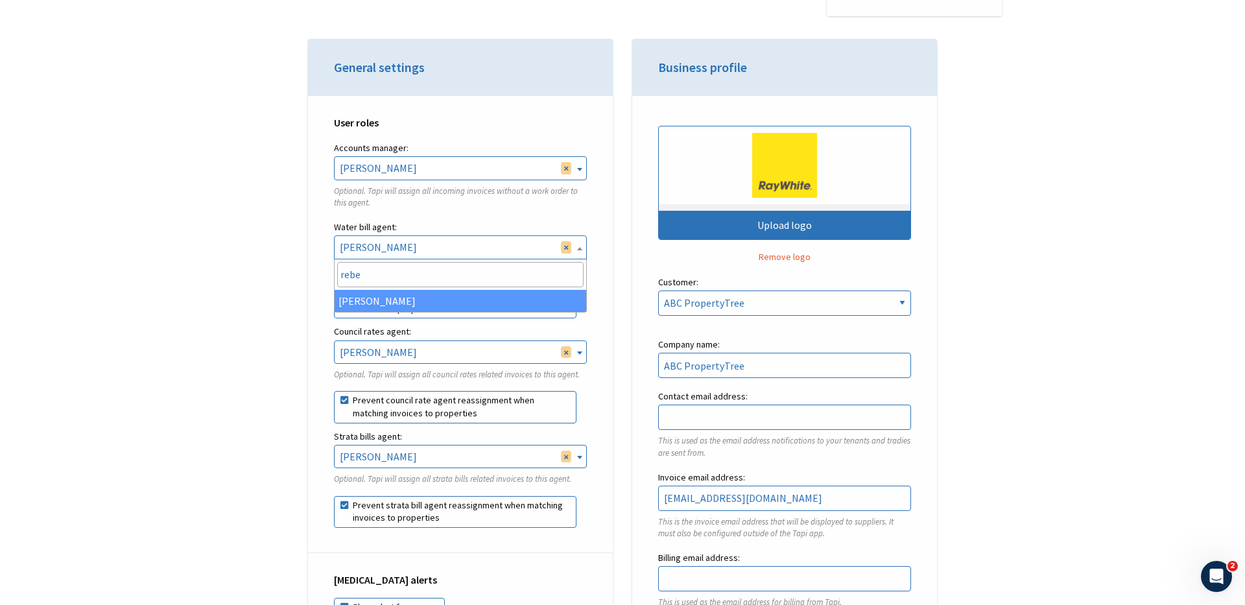
type input "rebe"
select select "ea4115c5-d7ab-4fc4-bd6f-02c9513da8e2"
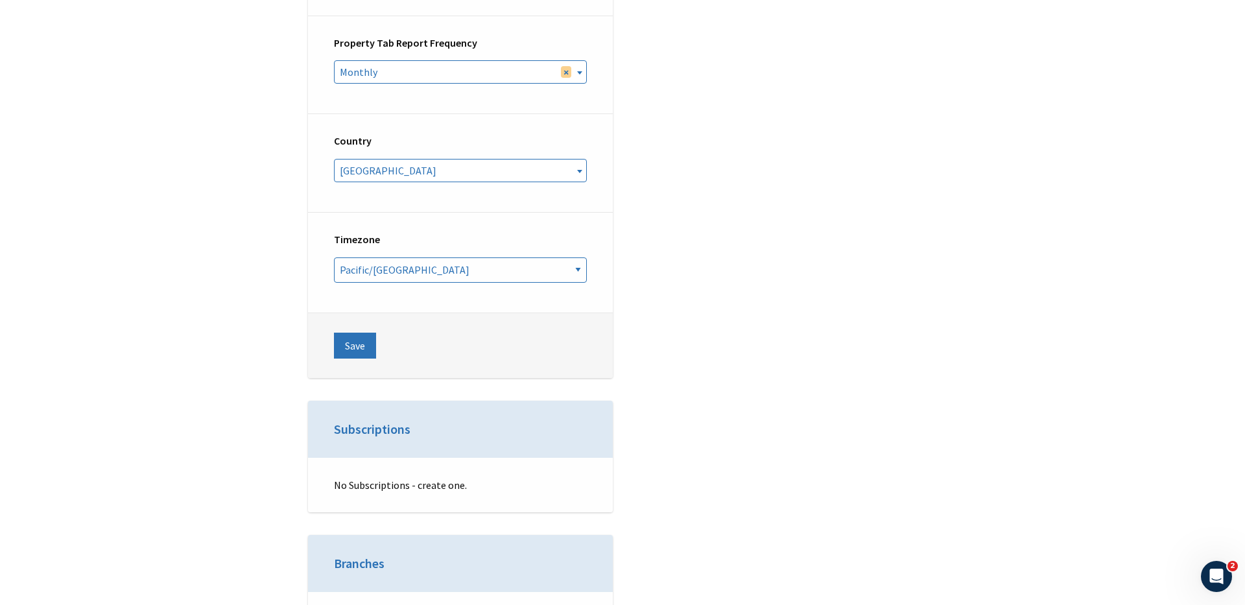
scroll to position [4952, 0]
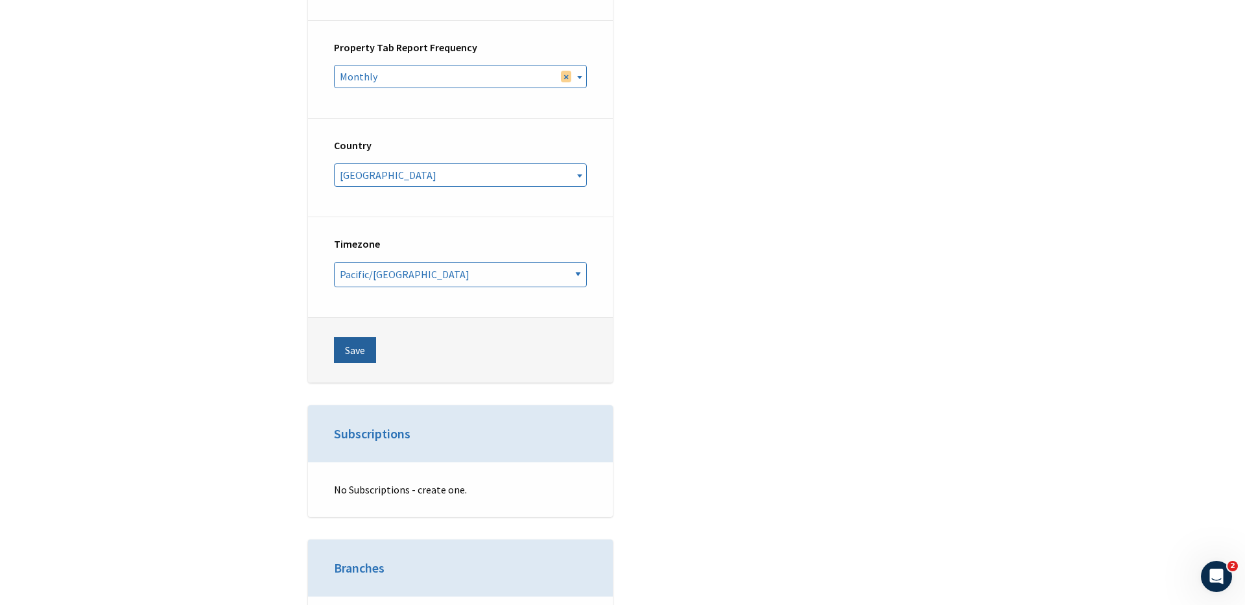
click at [349, 337] on button "Save" at bounding box center [355, 350] width 42 height 26
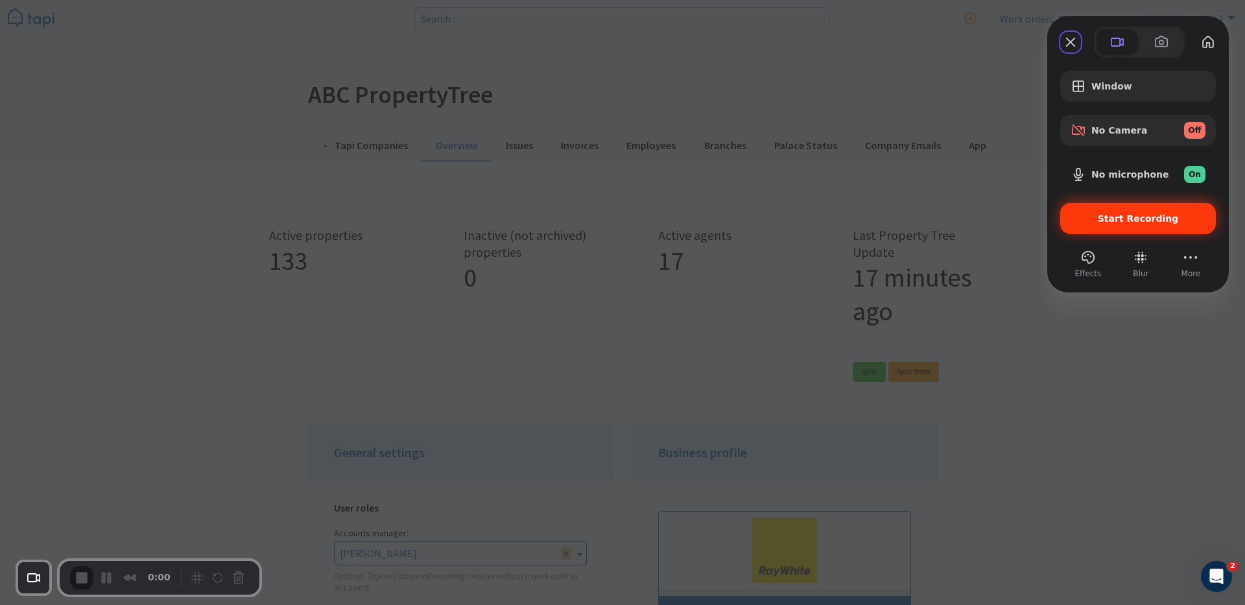
click at [1114, 214] on span "Start Recording" at bounding box center [1138, 218] width 81 height 10
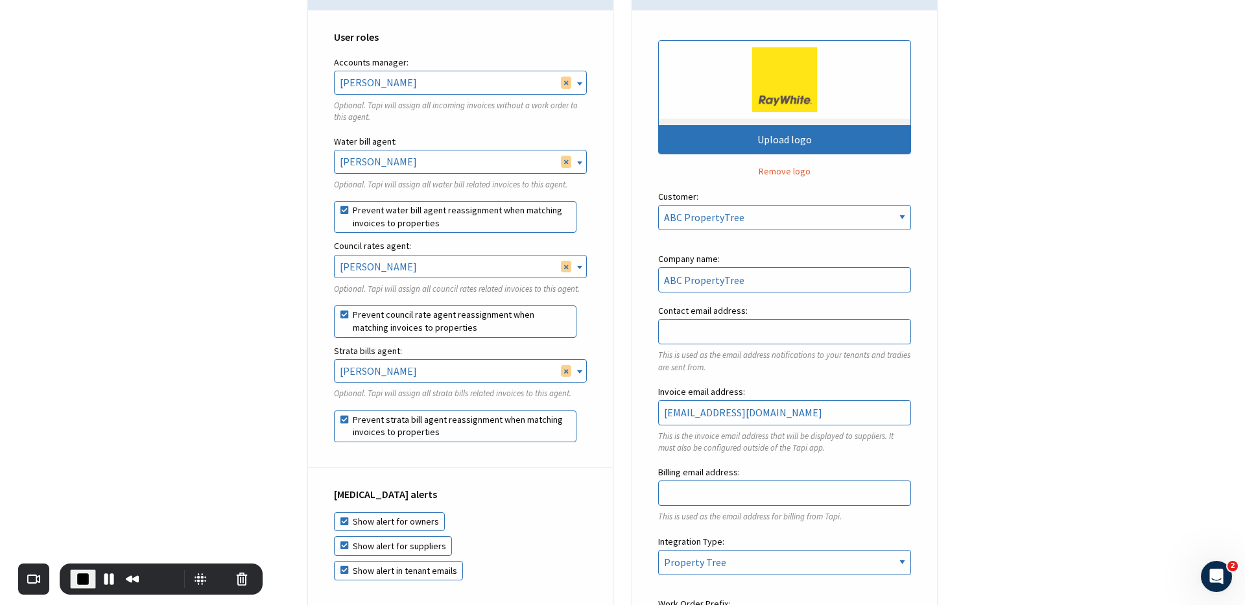
scroll to position [473, 0]
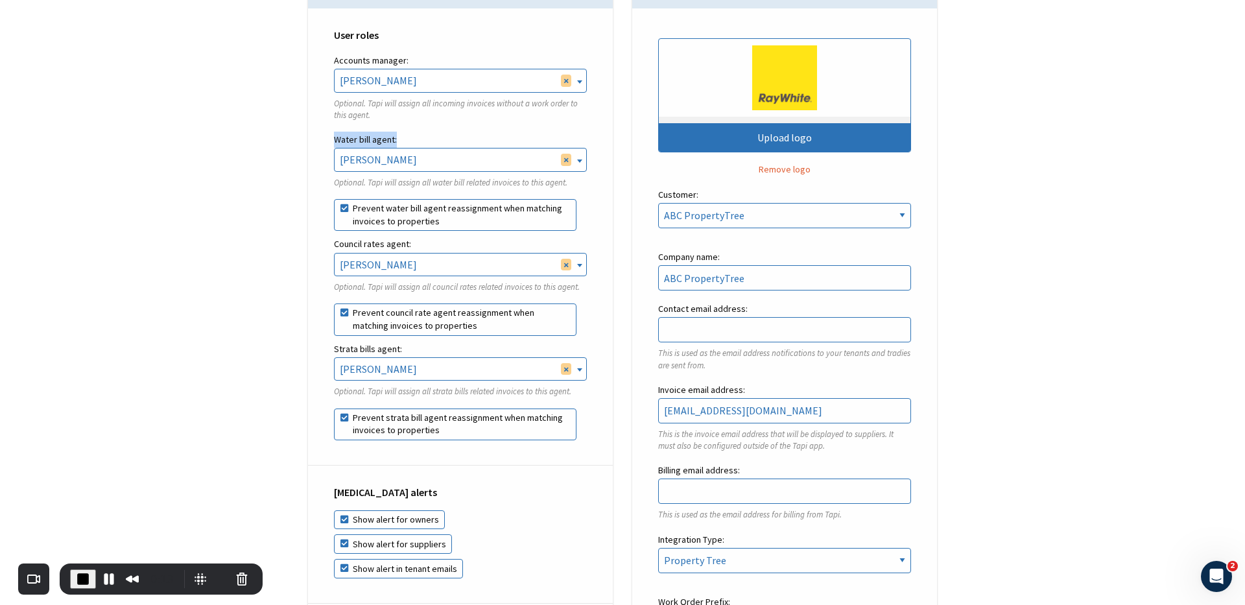
drag, startPoint x: 331, startPoint y: 141, endPoint x: 398, endPoint y: 141, distance: 66.8
click at [398, 141] on div "User roles Accounts manager: Rebekah Osborne Ken Zheng Tal Meser Dan Tong Finn …" at bounding box center [460, 236] width 305 height 457
click at [398, 141] on label "Water bill agent:" at bounding box center [460, 140] width 253 height 16
drag, startPoint x: 338, startPoint y: 244, endPoint x: 392, endPoint y: 244, distance: 54.5
click at [392, 244] on label "Council rates agent:" at bounding box center [460, 244] width 253 height 16
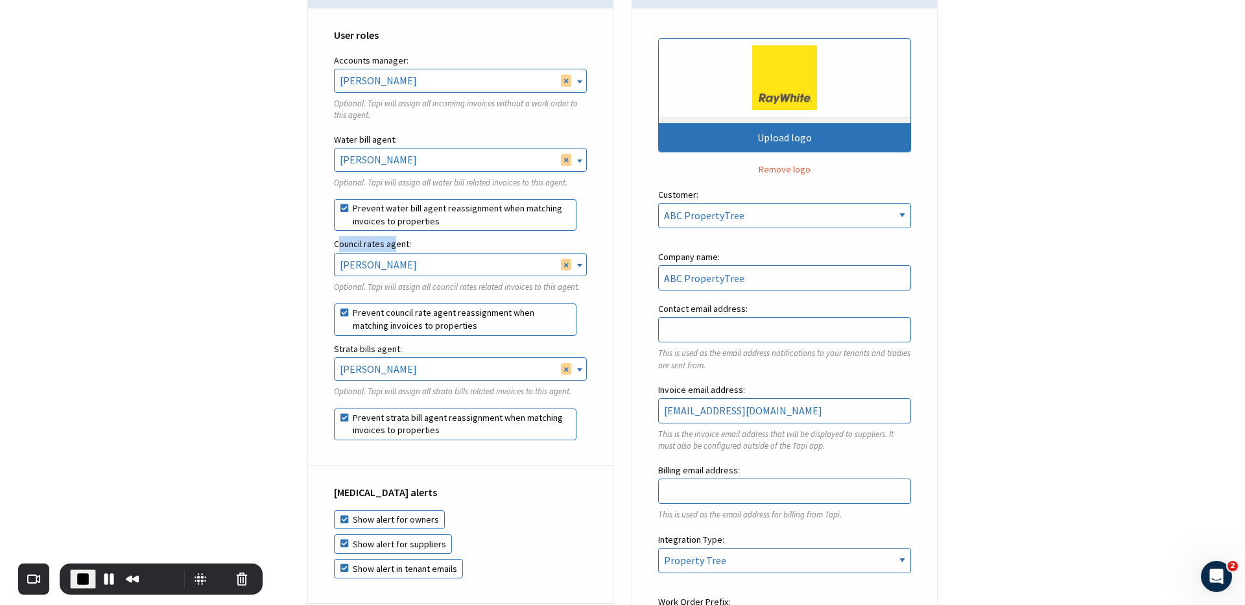
click at [392, 244] on label "Council rates agent:" at bounding box center [460, 244] width 253 height 16
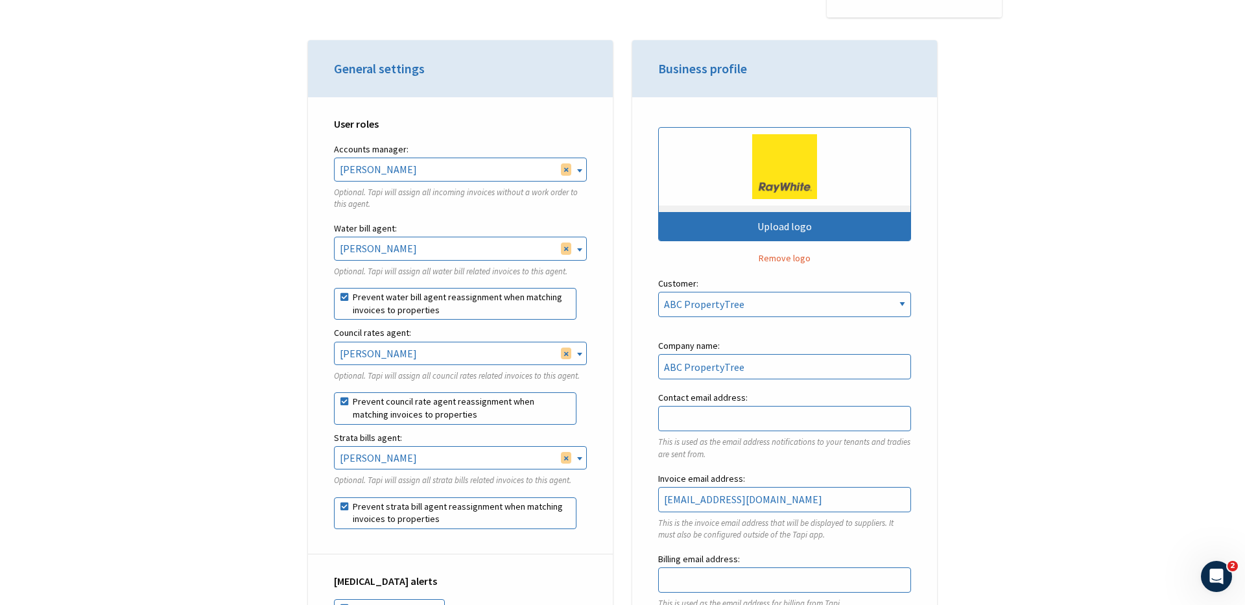
scroll to position [397, 0]
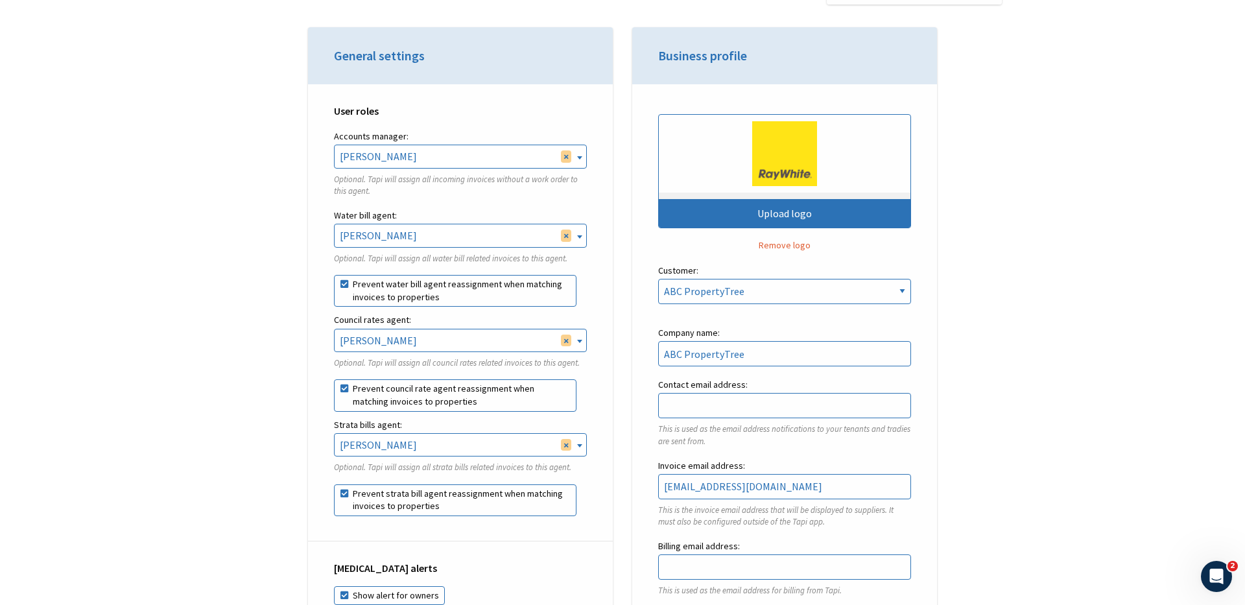
click at [384, 293] on label "Prevent water bill agent reassignment when matching invoices to properties" at bounding box center [455, 291] width 243 height 32
click at [335, 276] on input "Prevent water bill agent reassignment when matching invoices to properties" at bounding box center [334, 275] width 1 height 1
checkbox input "false"
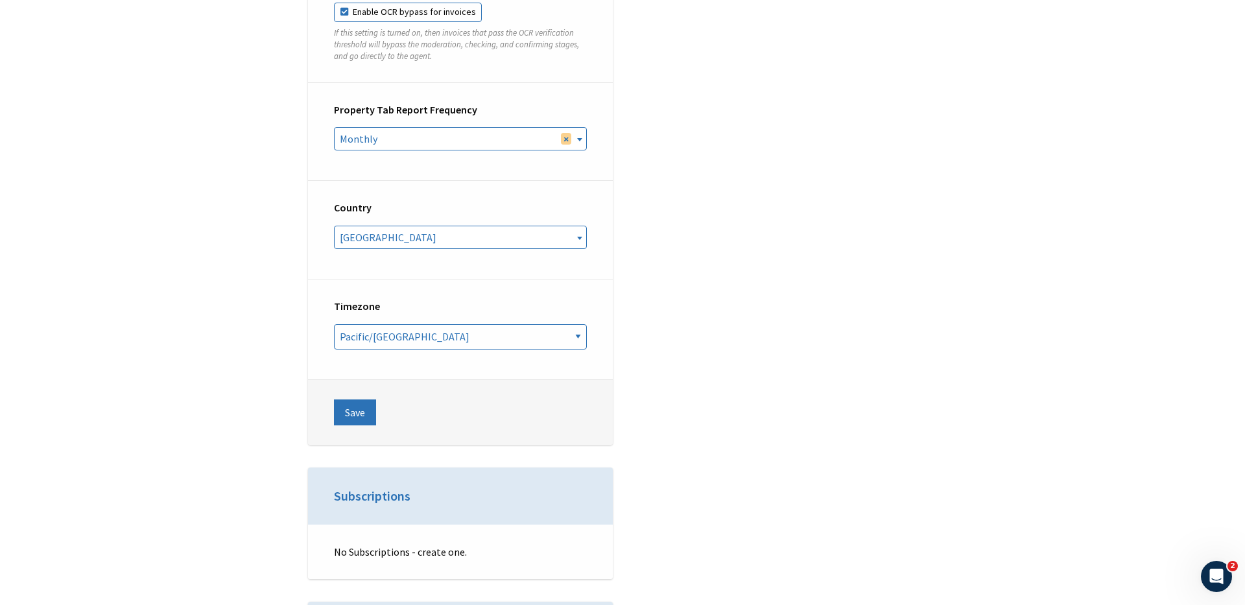
scroll to position [4890, 0]
click at [355, 399] on button "Save" at bounding box center [355, 412] width 42 height 26
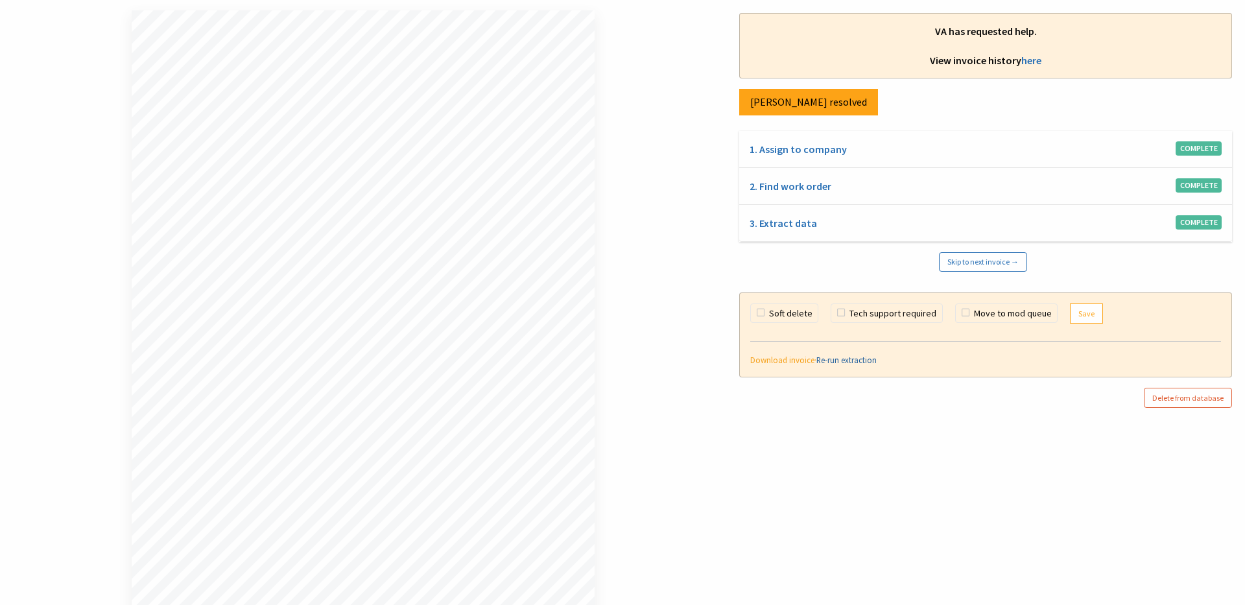
click at [839, 362] on link "Re-run extraction" at bounding box center [846, 360] width 60 height 10
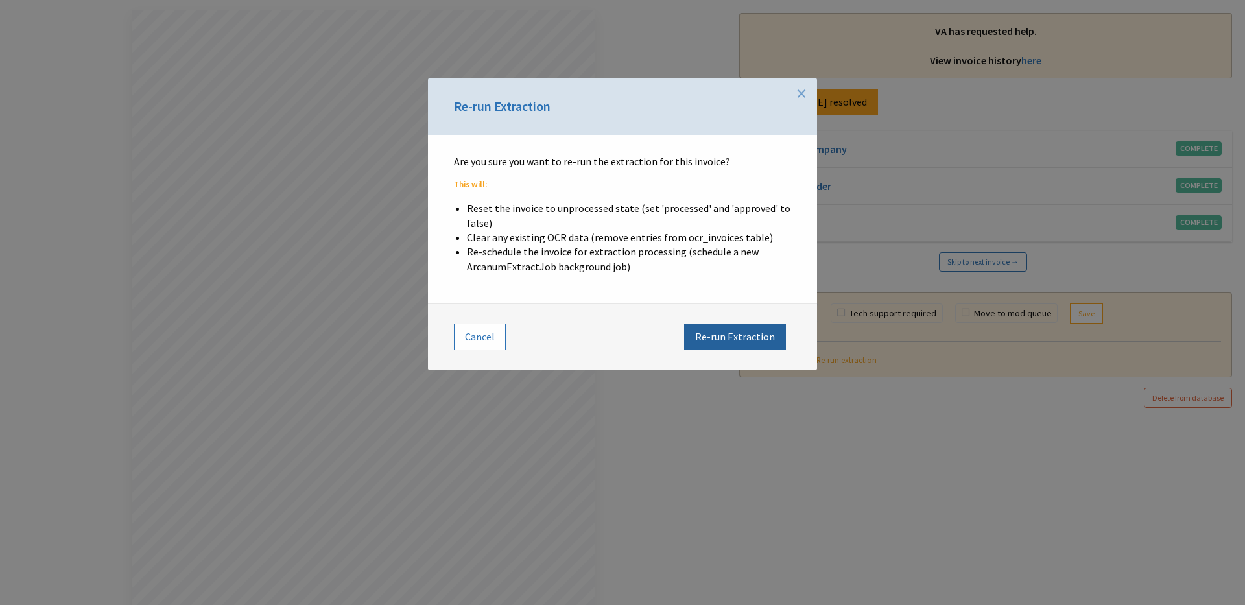
click at [750, 342] on button "Re-run Extraction" at bounding box center [735, 337] width 102 height 26
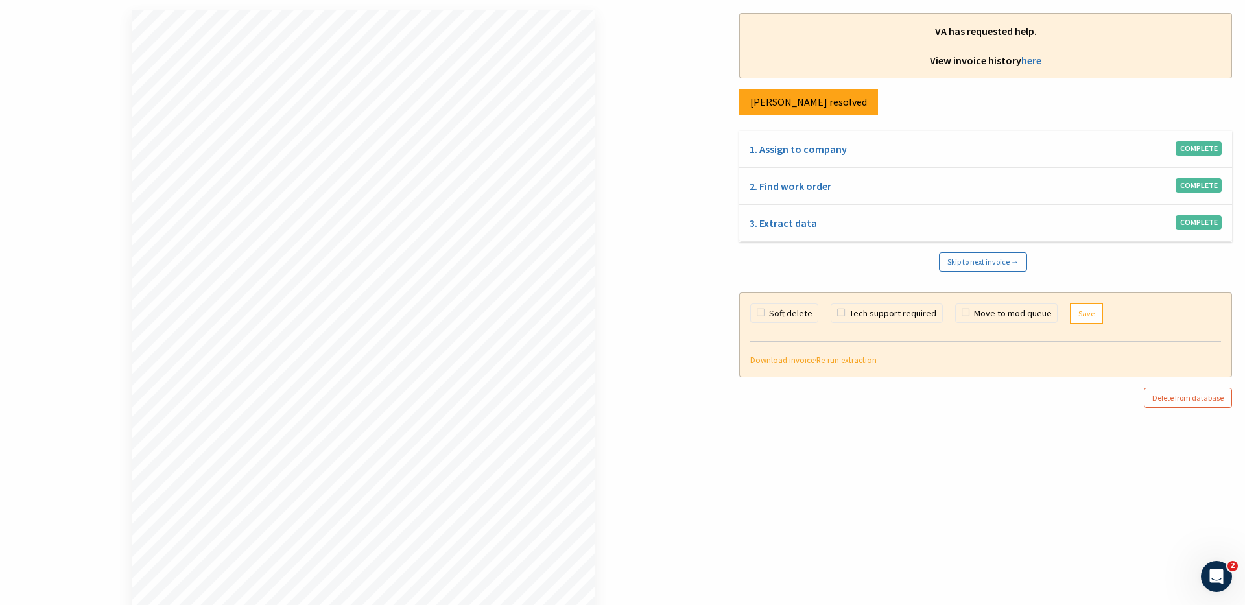
click at [733, 427] on div "VA has requested help. View invoice history here [PERSON_NAME] resolved 1. Assi…" at bounding box center [985, 302] width 519 height 605
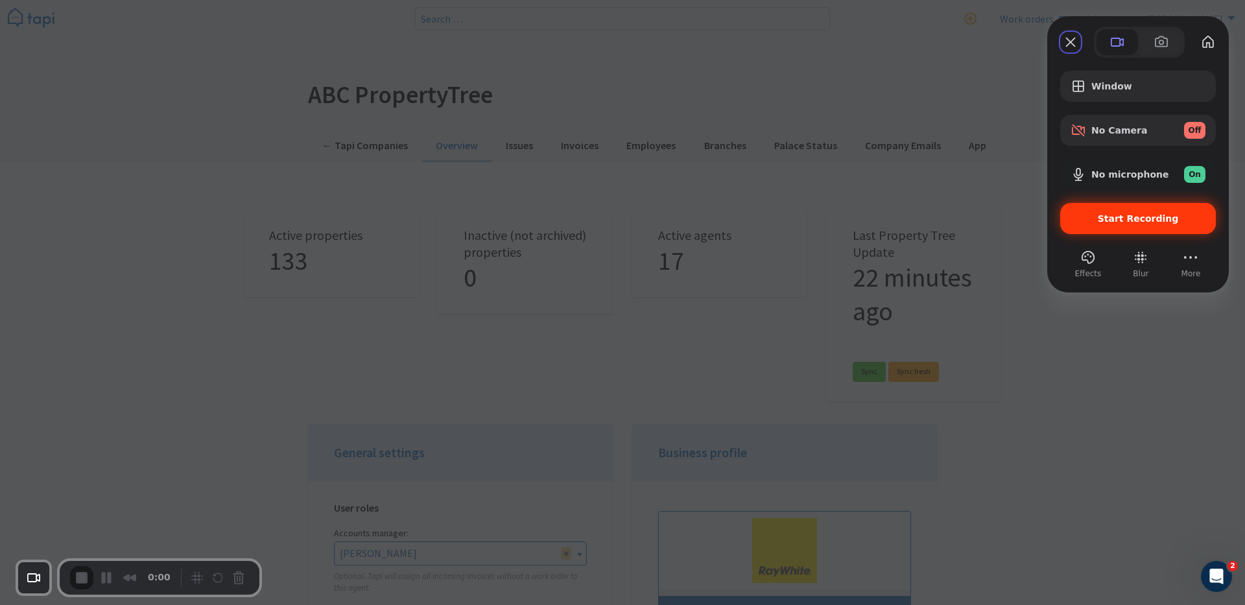
click at [1122, 221] on span "Start Recording" at bounding box center [1138, 218] width 81 height 10
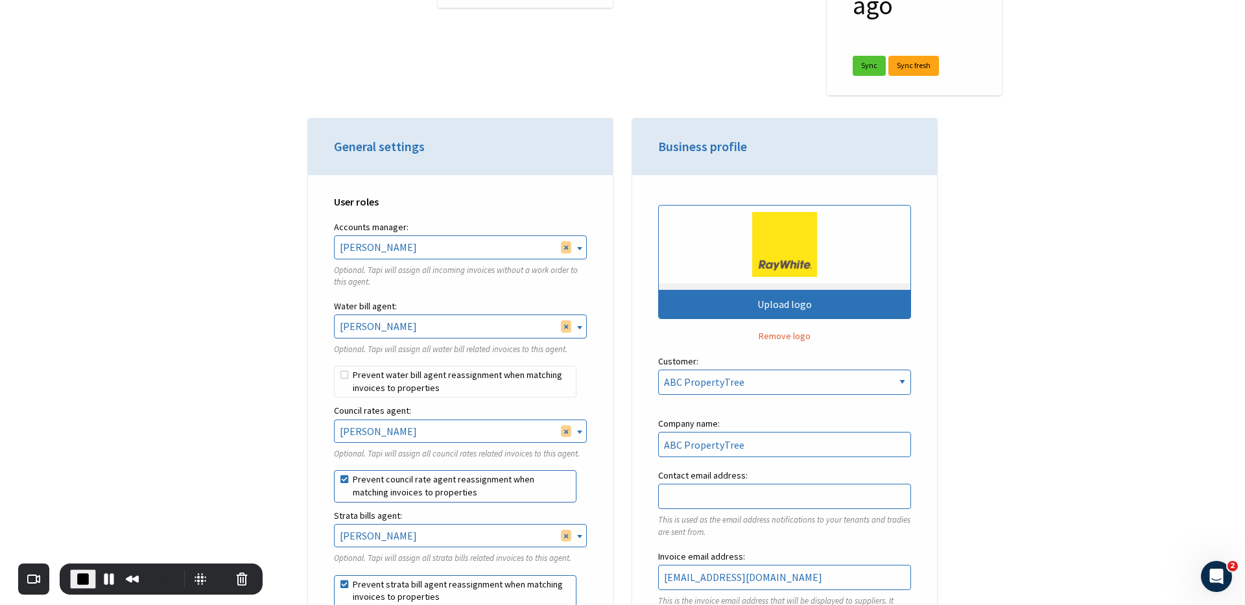
scroll to position [310, 0]
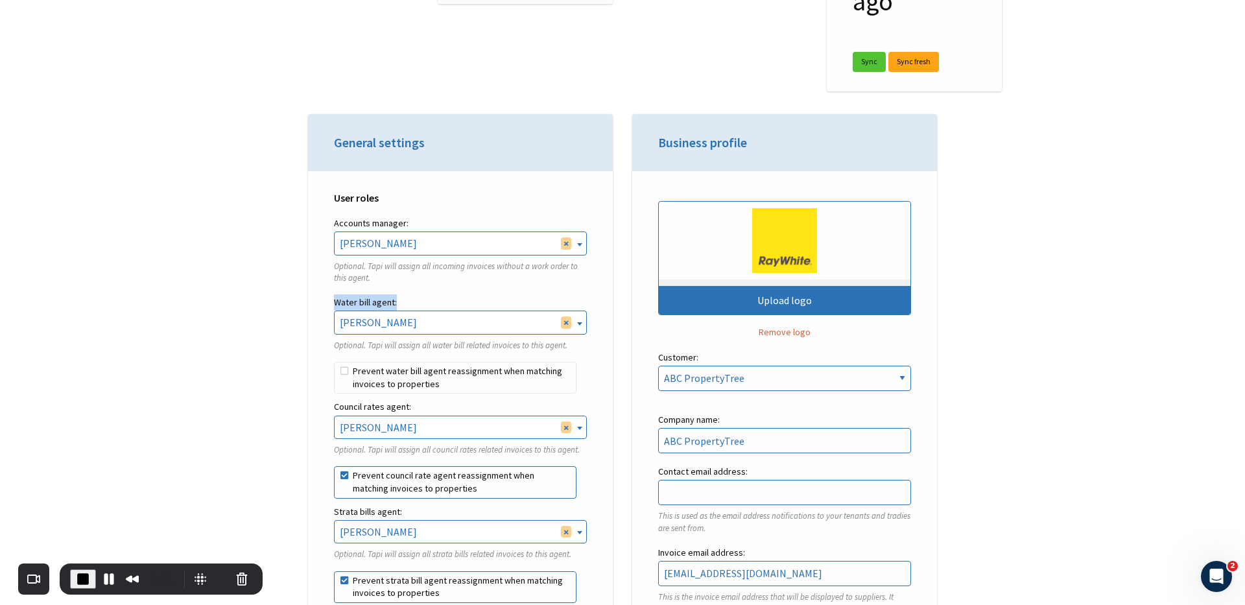
drag, startPoint x: 335, startPoint y: 300, endPoint x: 403, endPoint y: 300, distance: 68.1
click at [403, 300] on label "Water bill agent:" at bounding box center [460, 302] width 253 height 16
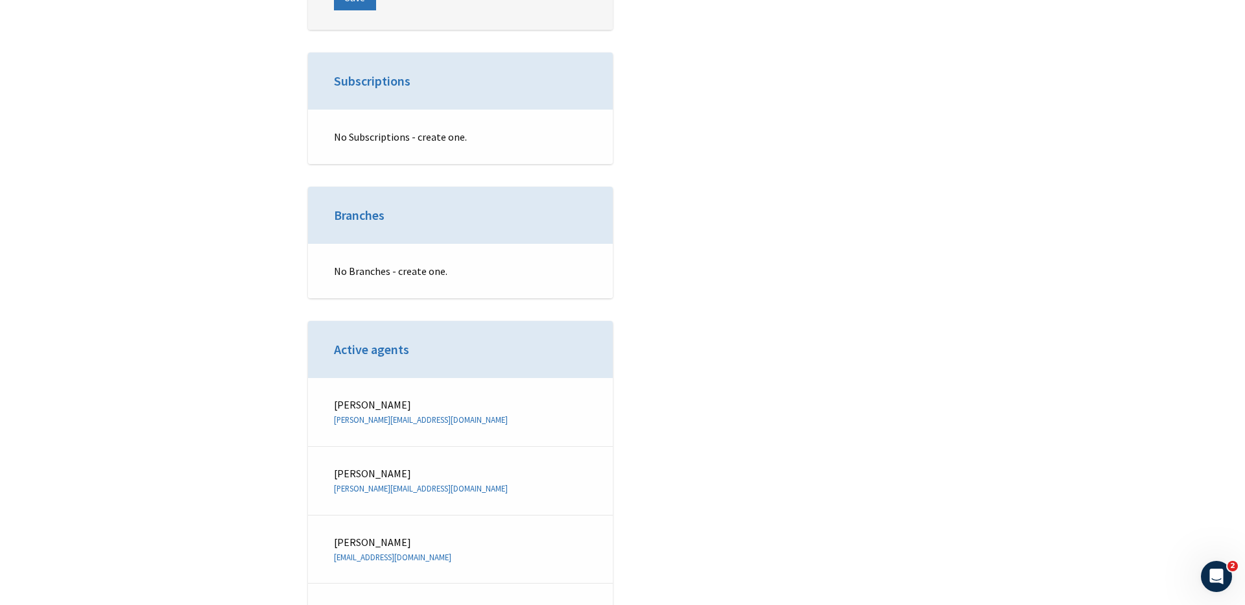
scroll to position [5038, 0]
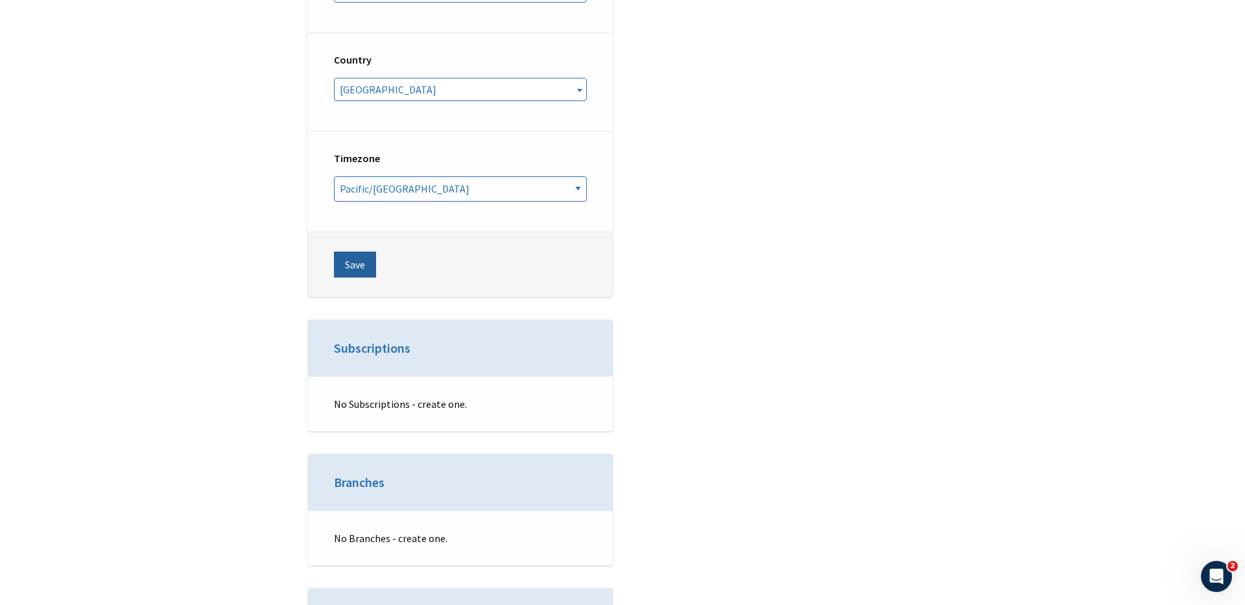
click at [342, 252] on button "Save" at bounding box center [355, 265] width 42 height 26
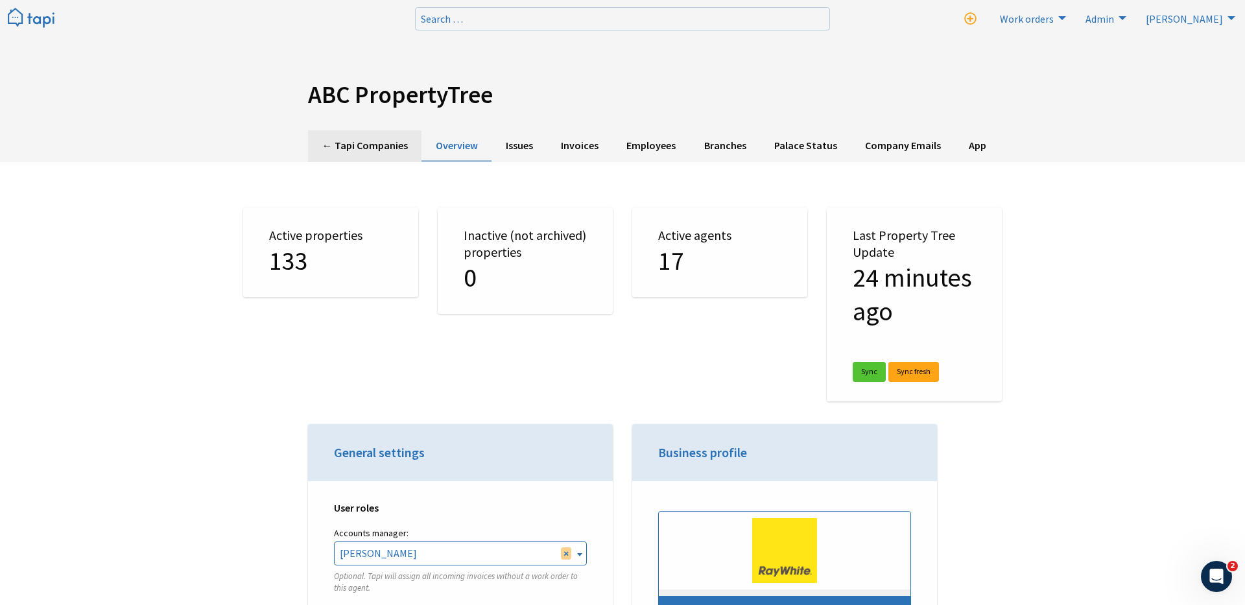
click at [376, 145] on link "← Tapi Companies" at bounding box center [364, 146] width 113 height 32
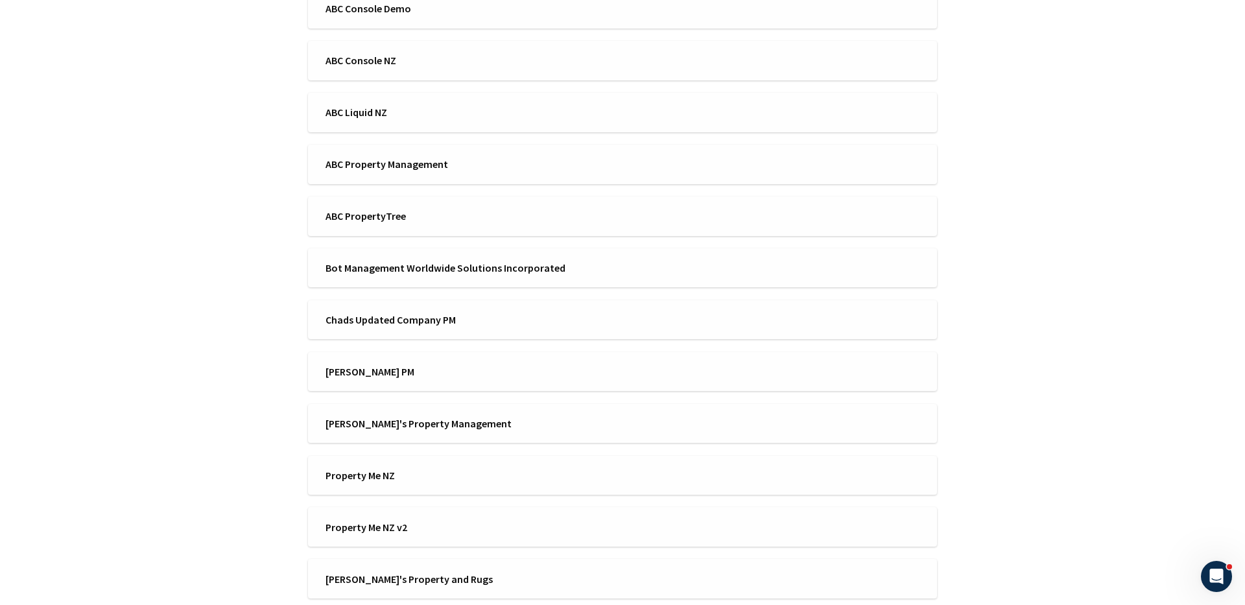
scroll to position [261, 0]
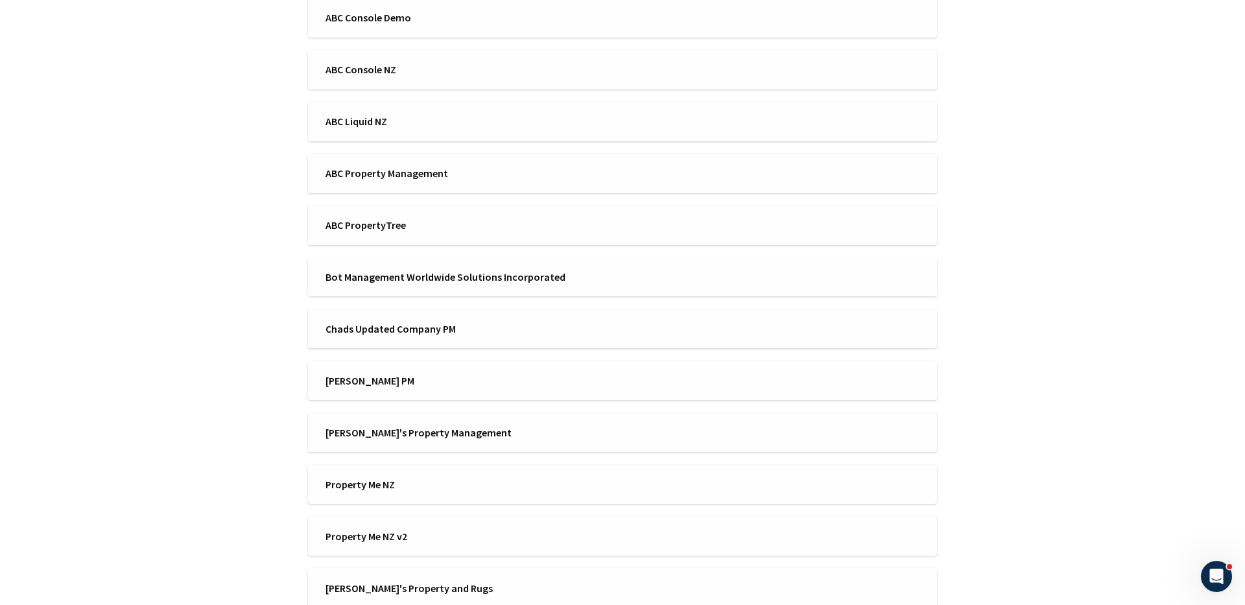
click at [390, 97] on ul "ABC Console Big Company ABC Console Demo ABC Console NZ ABC Liquid NZ ABC Prope…" at bounding box center [622, 302] width 629 height 713
click at [383, 125] on span "ABC Liquid NZ" at bounding box center [470, 120] width 289 height 14
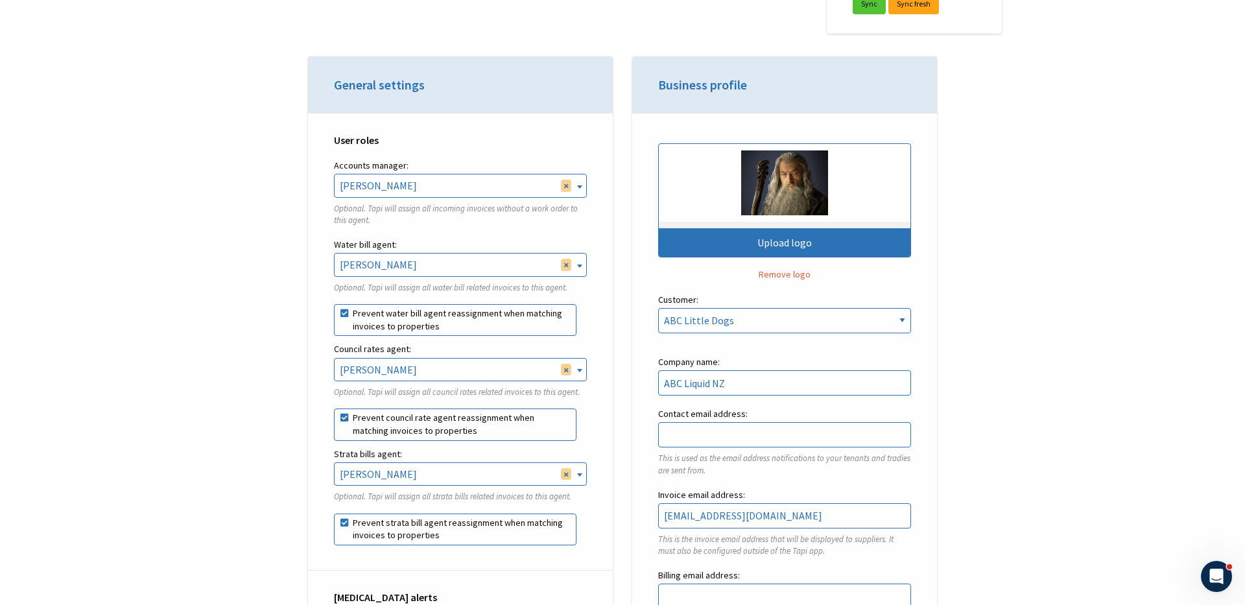
scroll to position [353, 0]
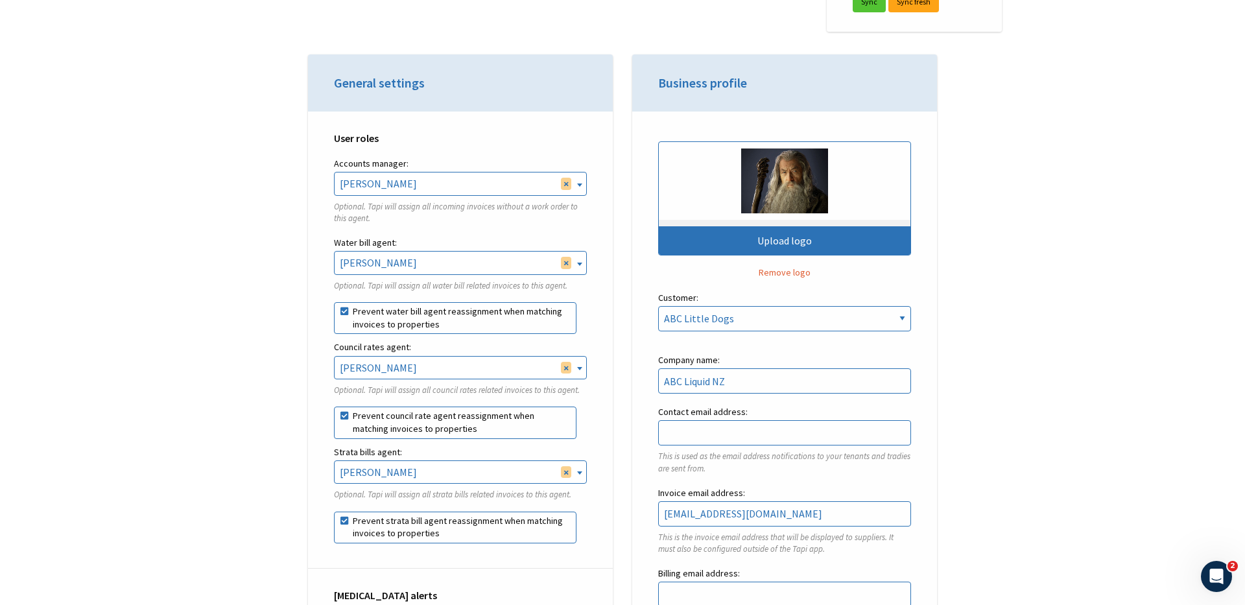
click at [394, 303] on label "Prevent water bill agent reassignment when matching invoices to properties" at bounding box center [455, 318] width 243 height 32
click at [335, 303] on input "Prevent water bill agent reassignment when matching invoices to properties" at bounding box center [334, 302] width 1 height 1
checkbox input "false"
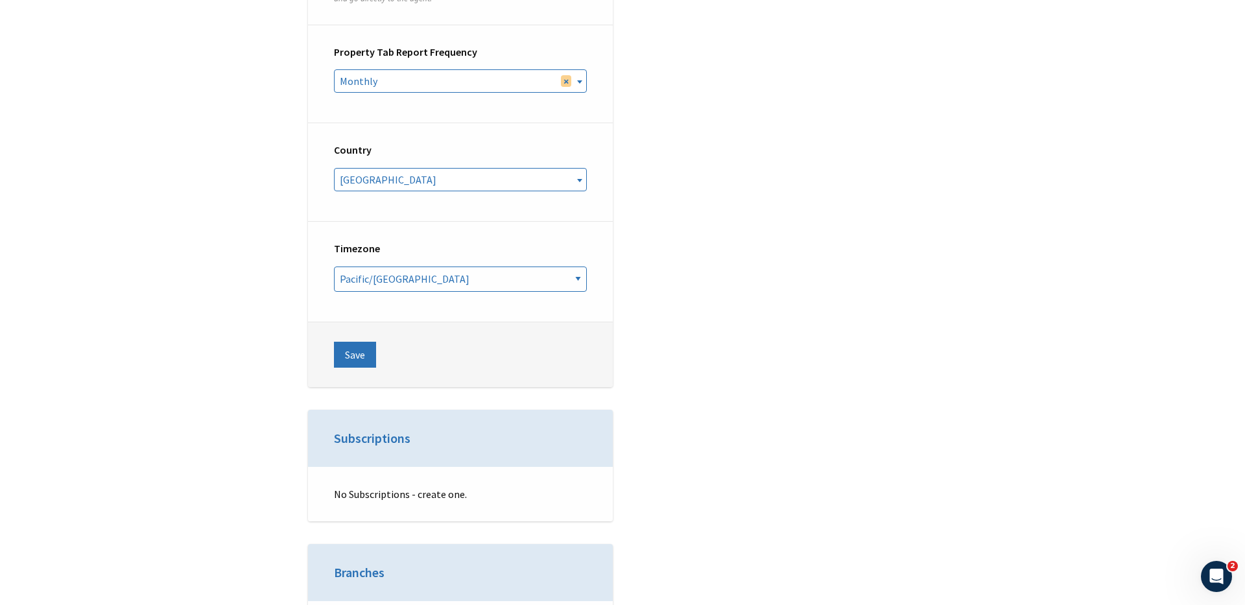
scroll to position [4925, 0]
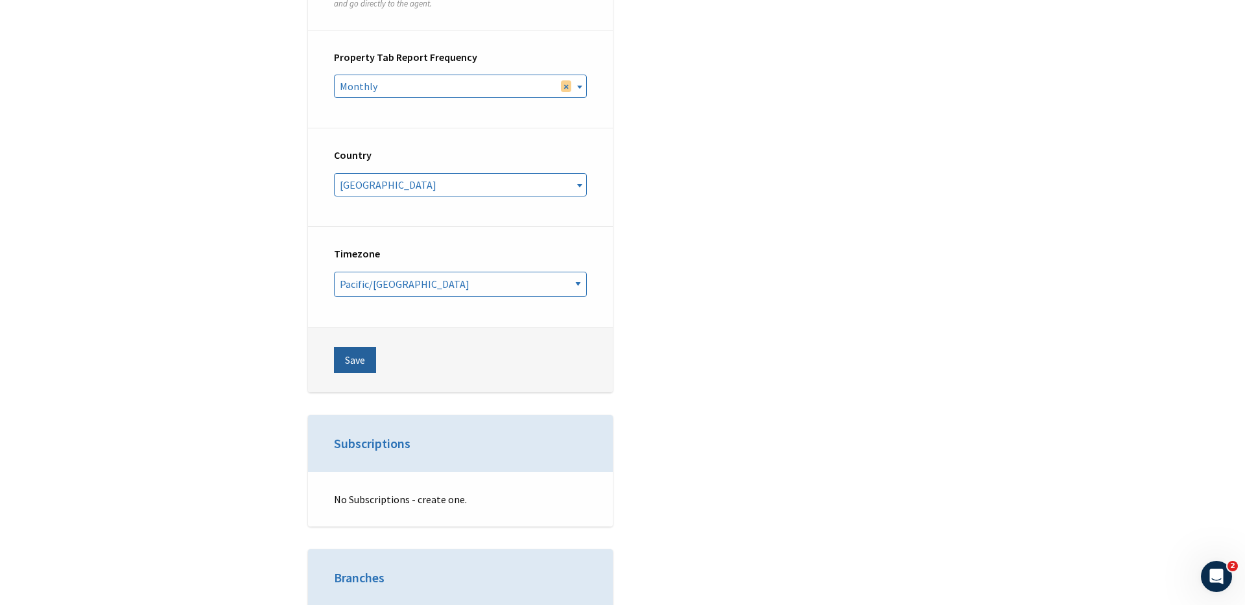
click at [356, 347] on button "Save" at bounding box center [355, 360] width 42 height 26
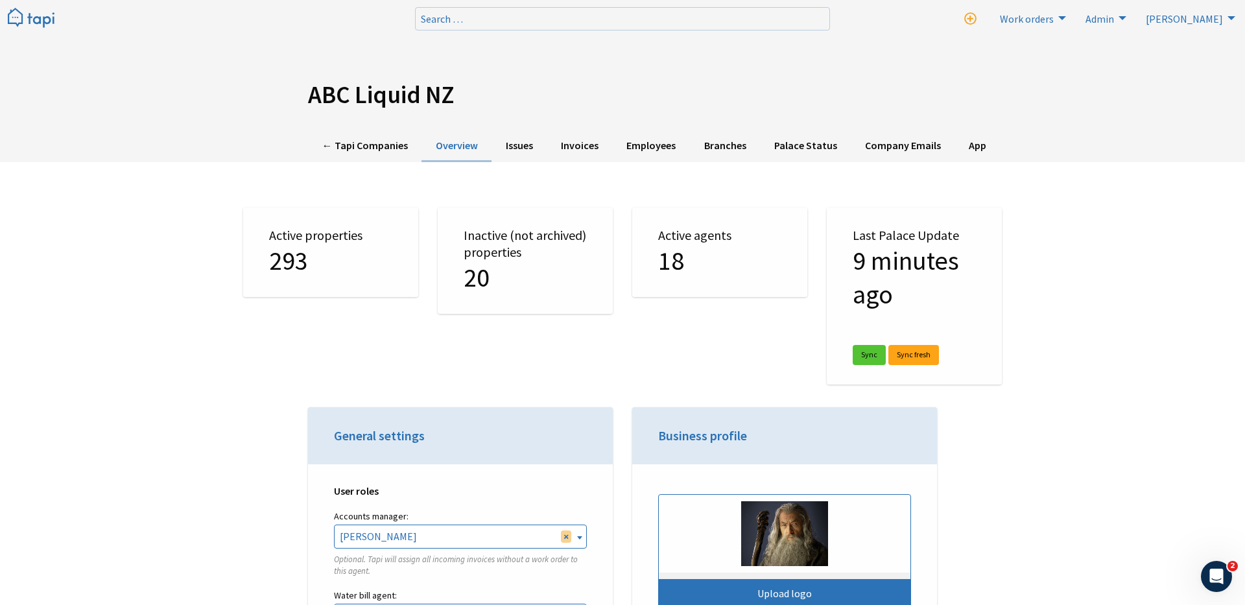
click at [18, 10] on img at bounding box center [31, 18] width 47 height 21
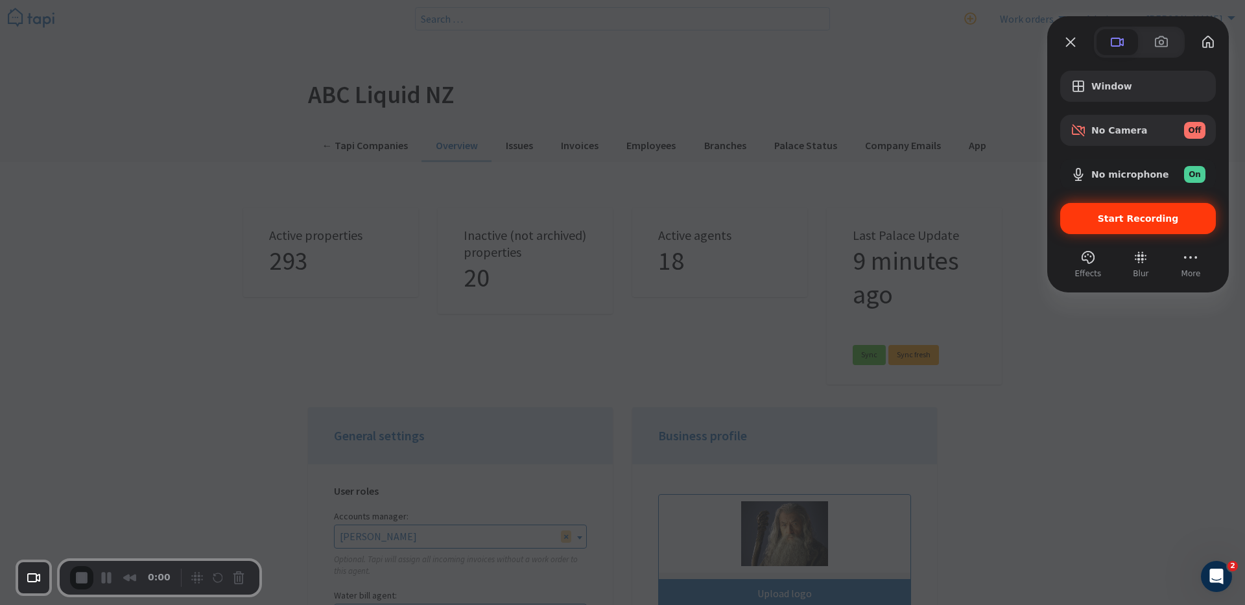
click at [1115, 220] on span "Start Recording" at bounding box center [1138, 218] width 81 height 10
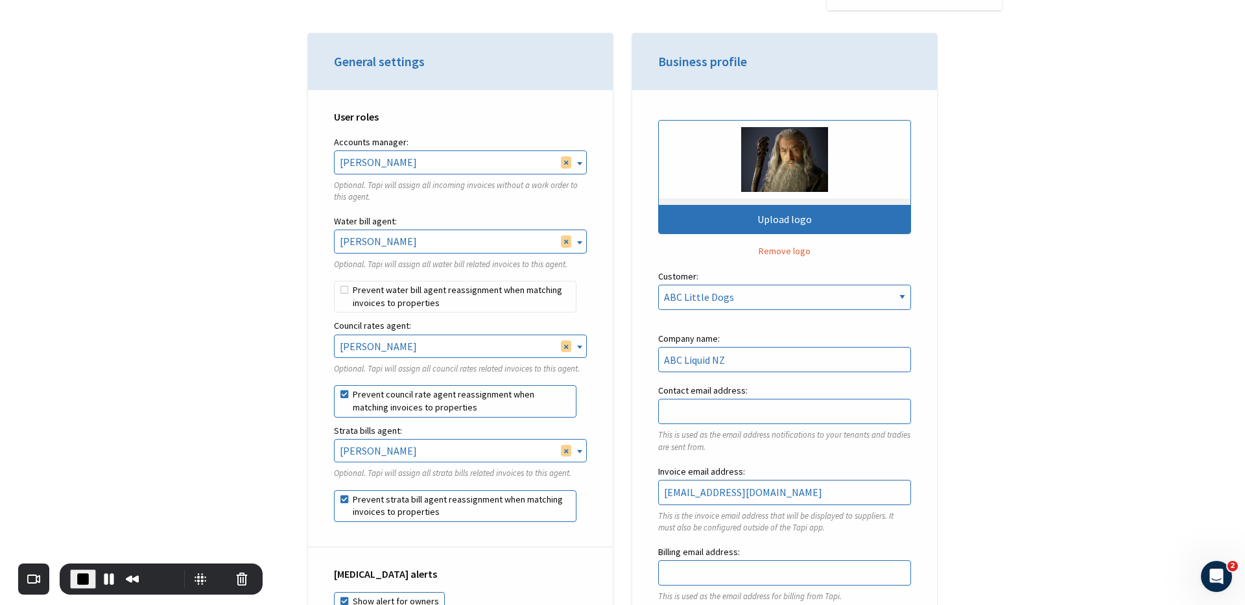
scroll to position [382, 0]
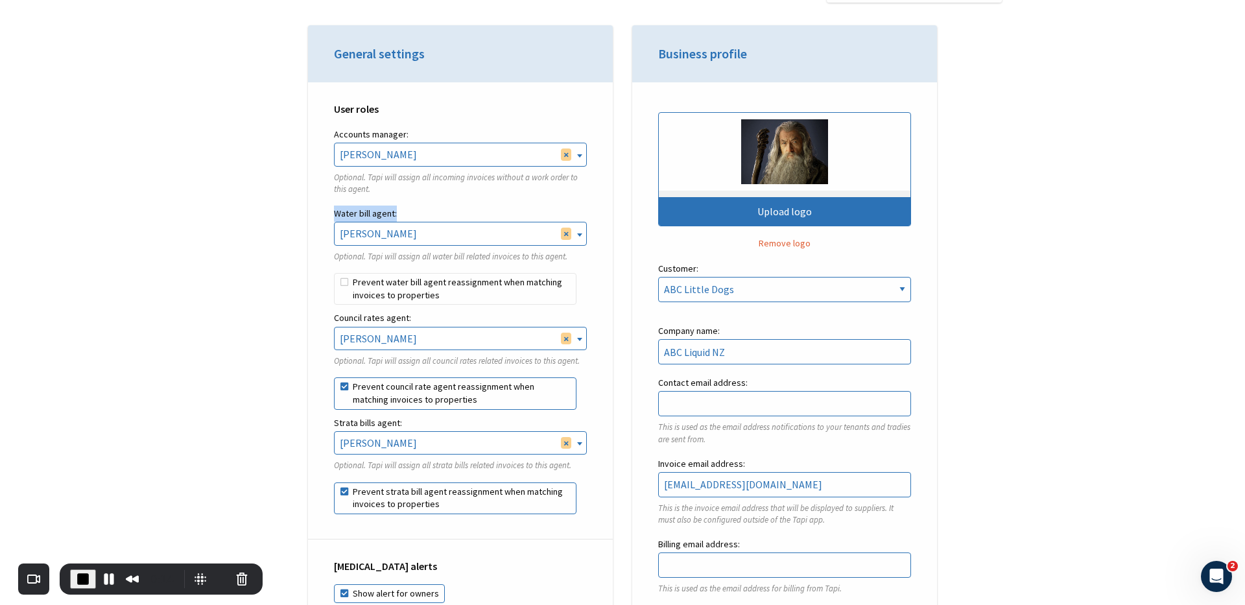
drag, startPoint x: 332, startPoint y: 211, endPoint x: 425, endPoint y: 211, distance: 92.7
click at [425, 211] on div "User roles Accounts manager: [PERSON_NAME] [PERSON_NAME] Engineering Test Tapi …" at bounding box center [460, 310] width 305 height 457
click at [407, 210] on label "Water bill agent:" at bounding box center [460, 214] width 253 height 16
drag, startPoint x: 340, startPoint y: 319, endPoint x: 414, endPoint y: 319, distance: 74.6
click at [414, 319] on label "Council rates agent:" at bounding box center [460, 318] width 253 height 16
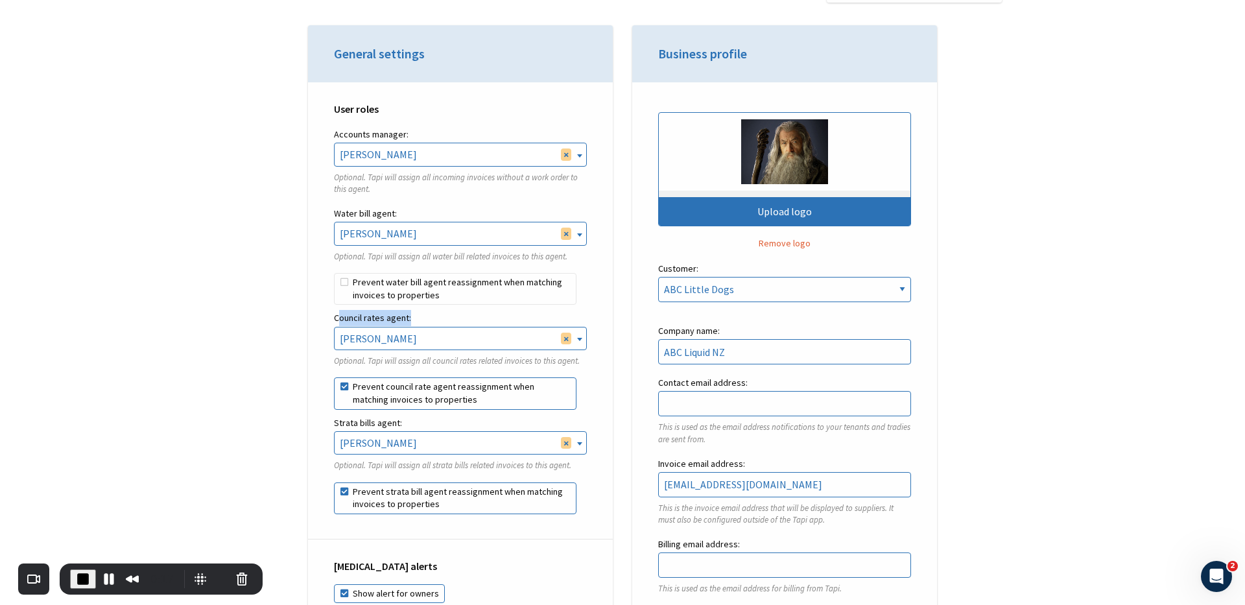
click at [414, 319] on label "Council rates agent:" at bounding box center [460, 318] width 253 height 16
click at [388, 290] on label "Prevent water bill agent reassignment when matching invoices to properties" at bounding box center [455, 289] width 243 height 32
click at [335, 274] on input "Prevent water bill agent reassignment when matching invoices to properties" at bounding box center [334, 273] width 1 height 1
checkbox input "true"
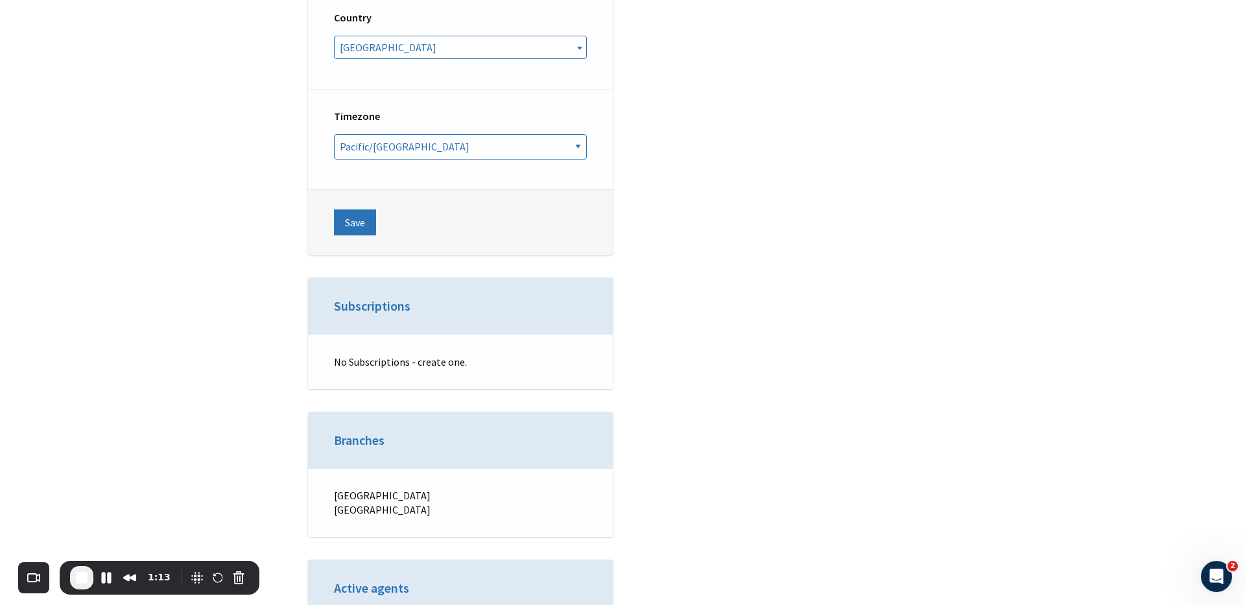
scroll to position [5093, 0]
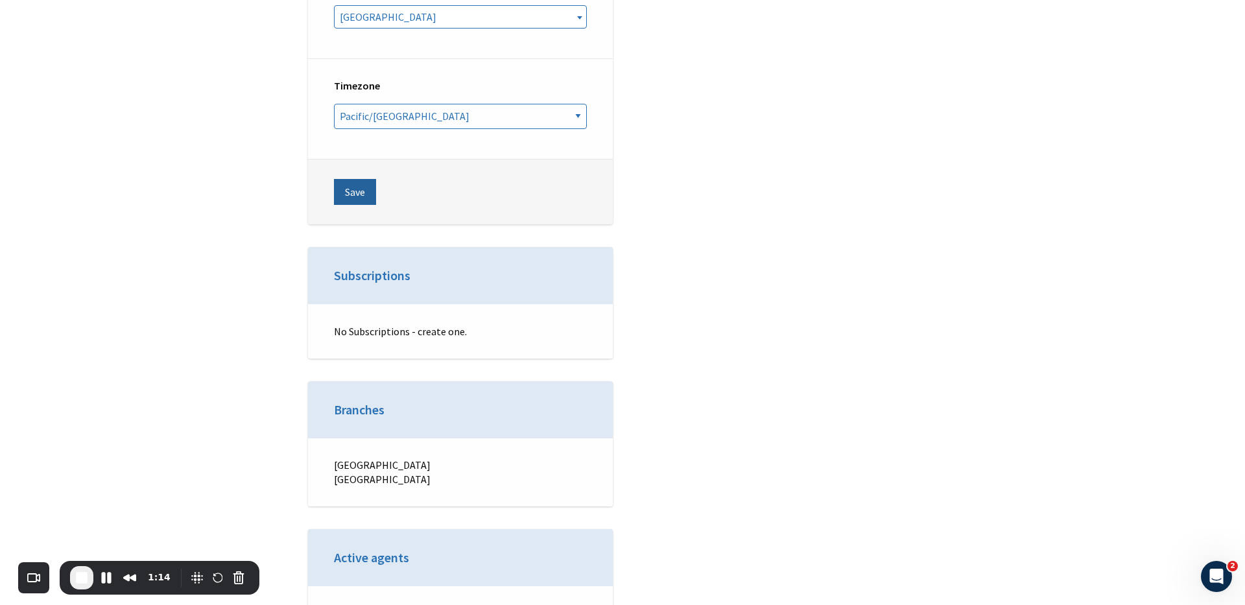
click at [356, 179] on button "Save" at bounding box center [355, 192] width 42 height 26
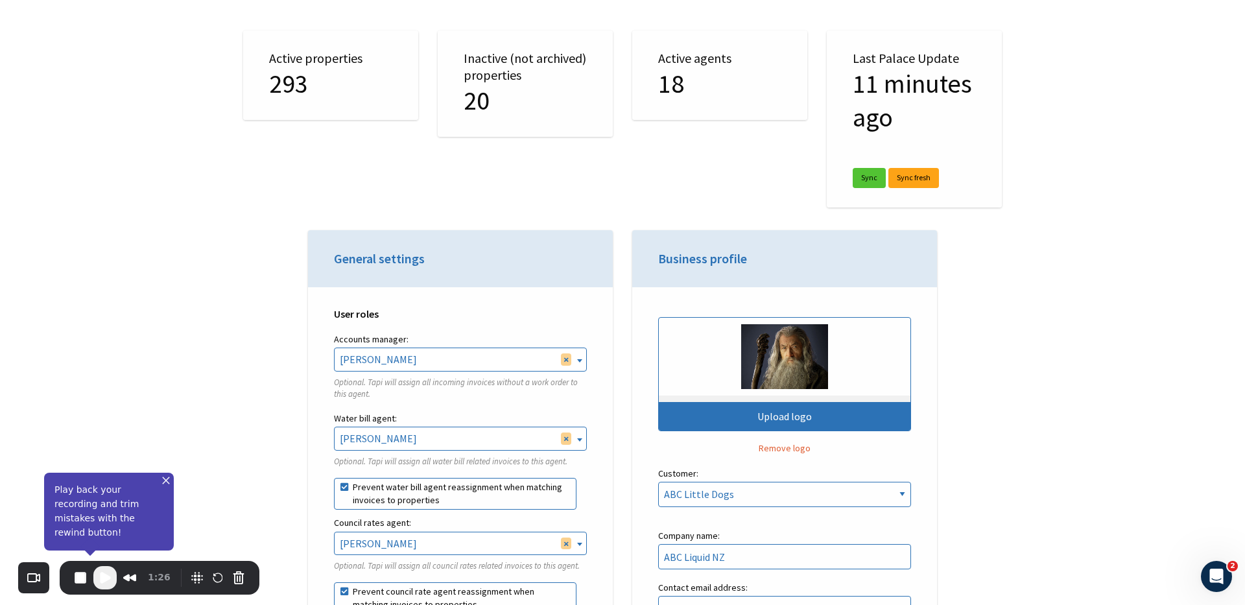
scroll to position [261, 0]
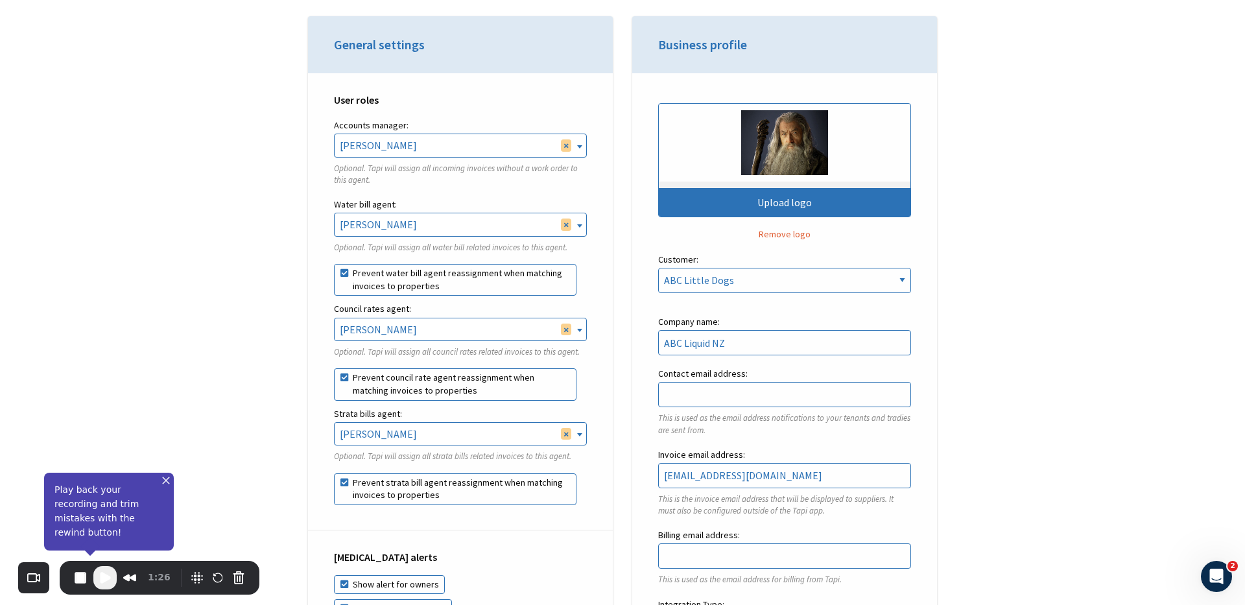
scroll to position [392, 0]
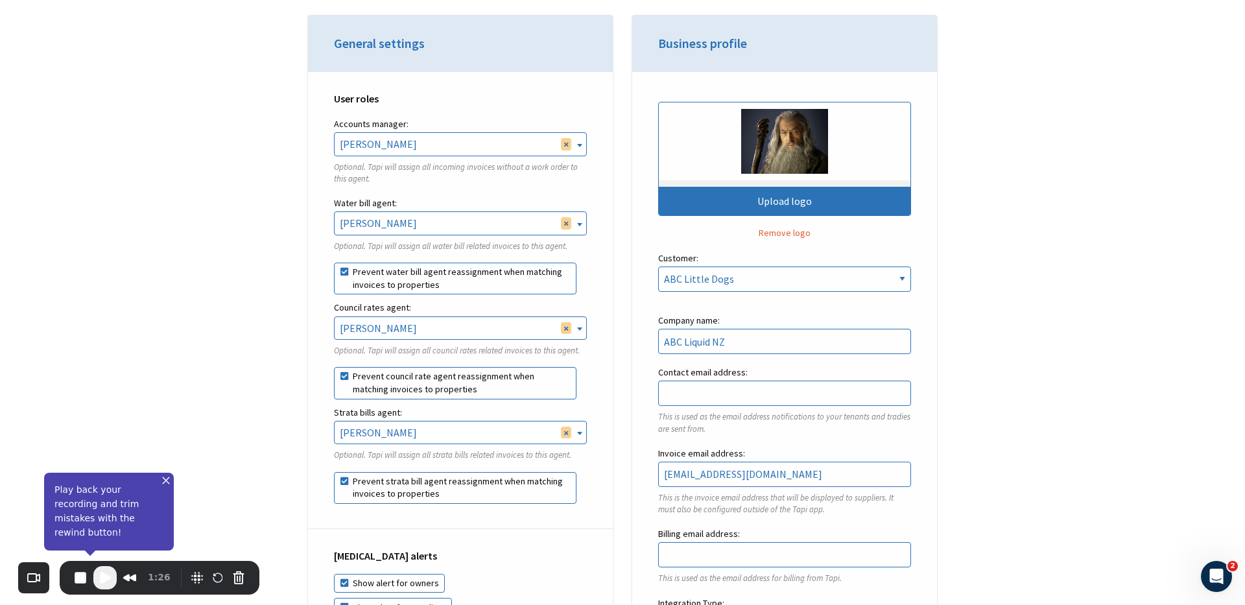
select select
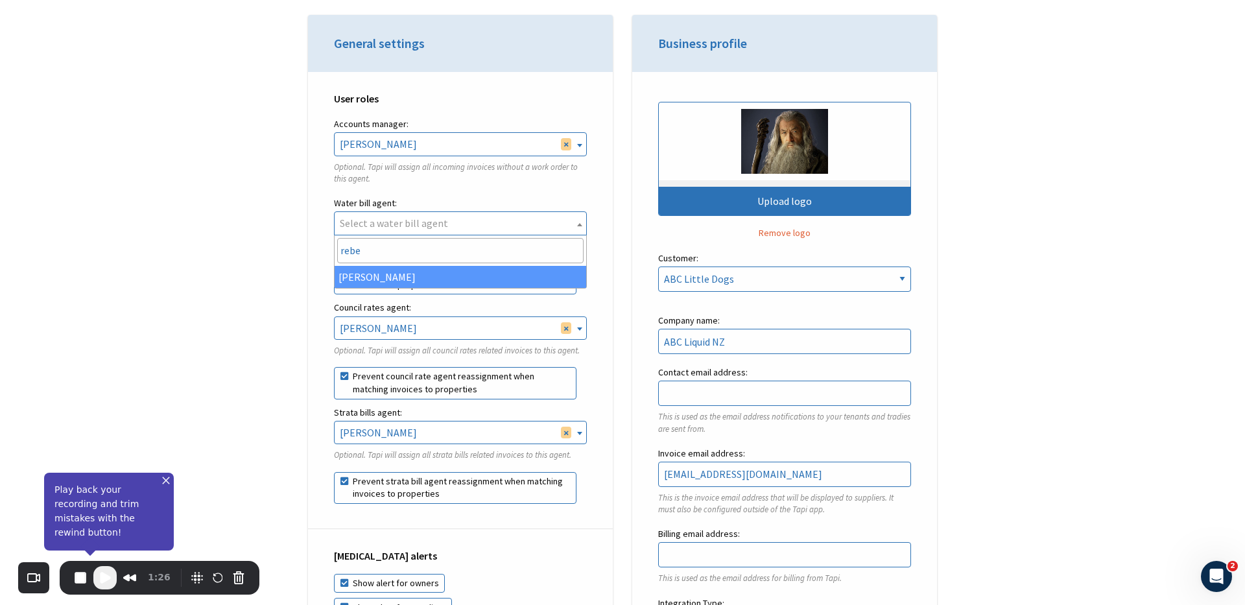
type input "rebe"
select select "4083dc28-86ce-4430-98ce-e2a823507e8c"
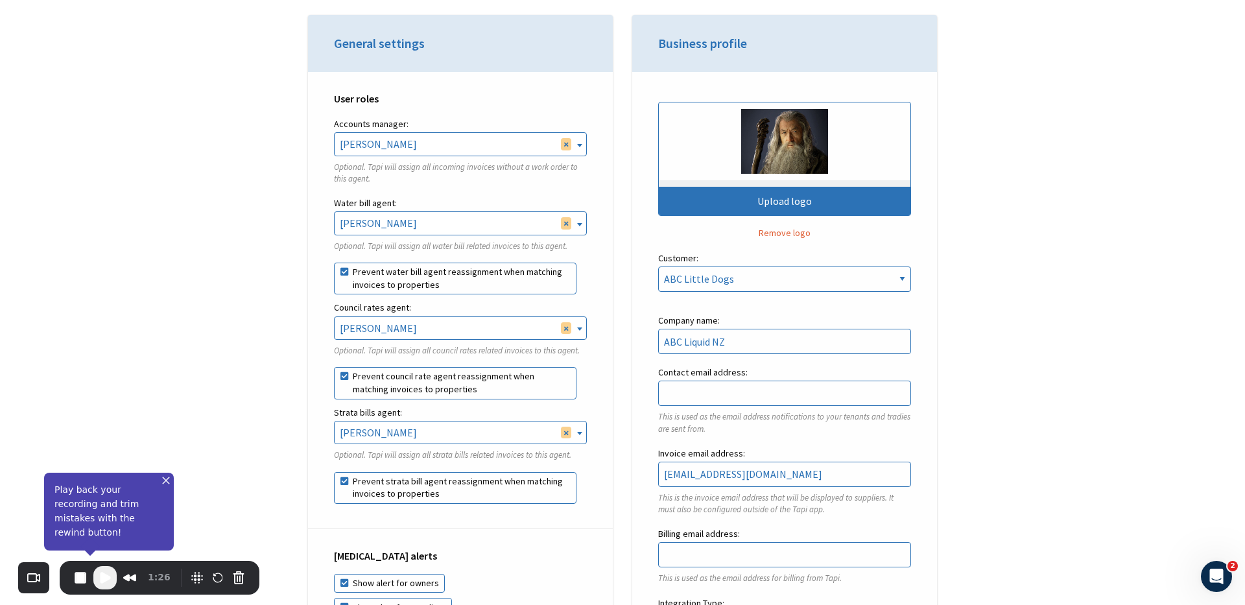
scroll to position [402, 0]
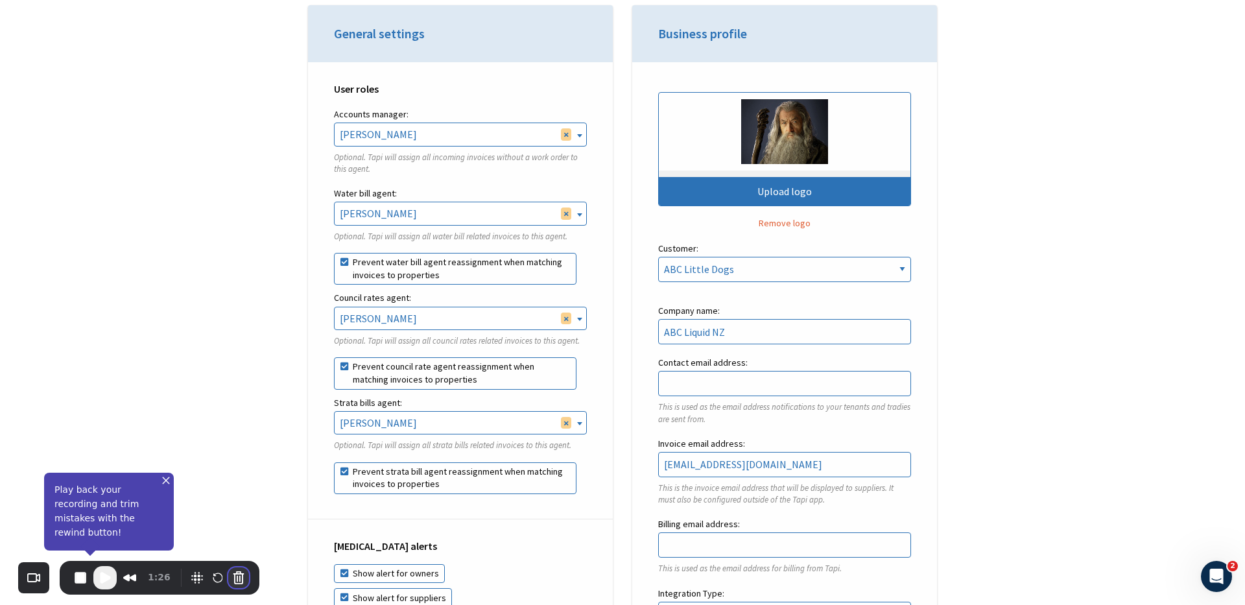
click at [239, 577] on button "Cancel Recording" at bounding box center [238, 577] width 21 height 21
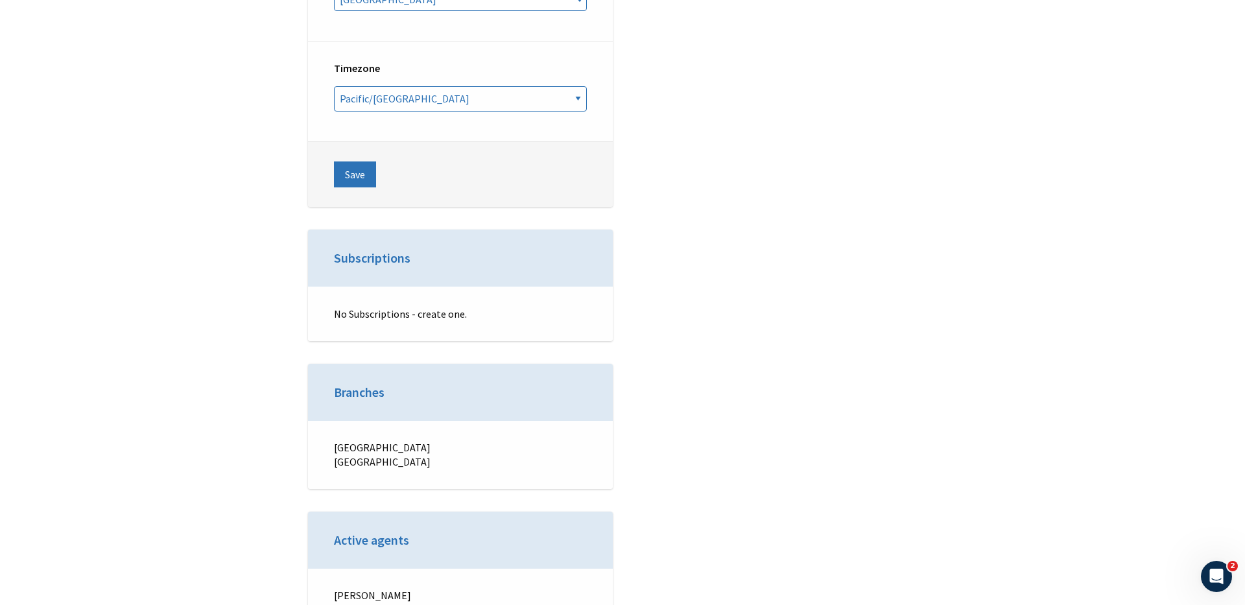
scroll to position [5052, 0]
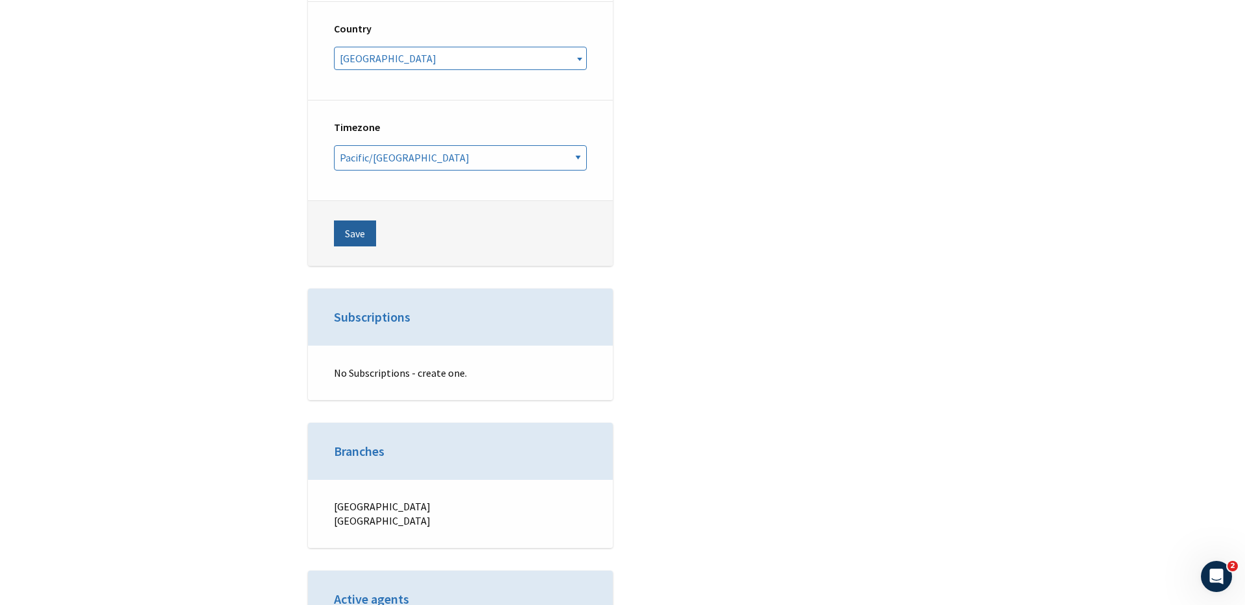
click at [350, 220] on button "Save" at bounding box center [355, 233] width 42 height 26
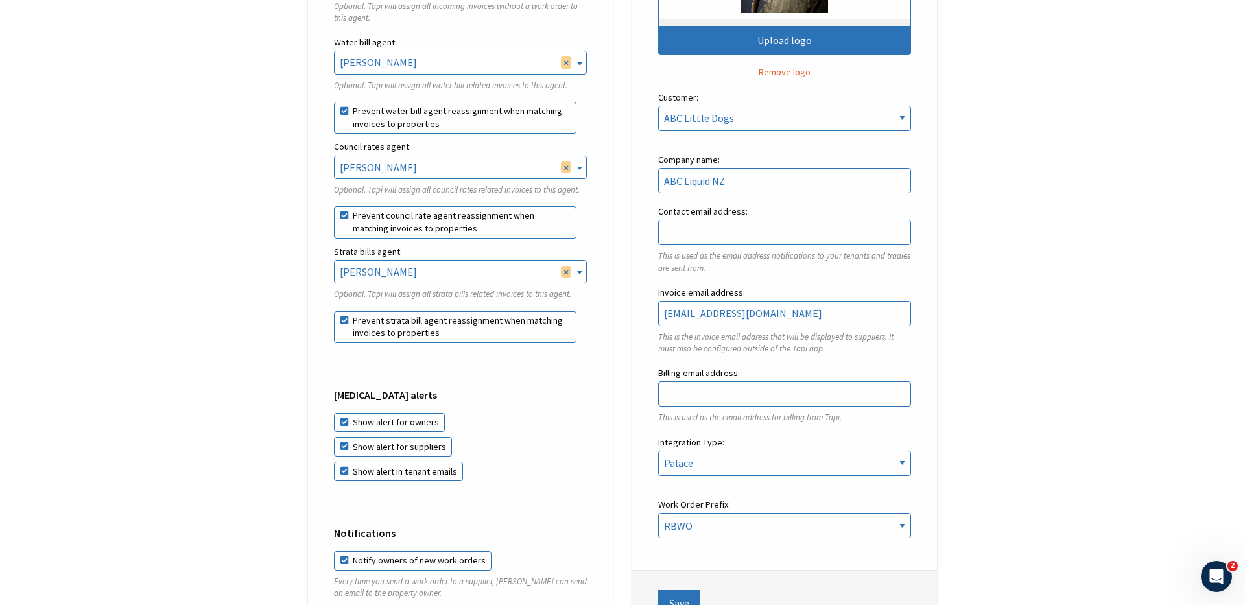
scroll to position [560, 0]
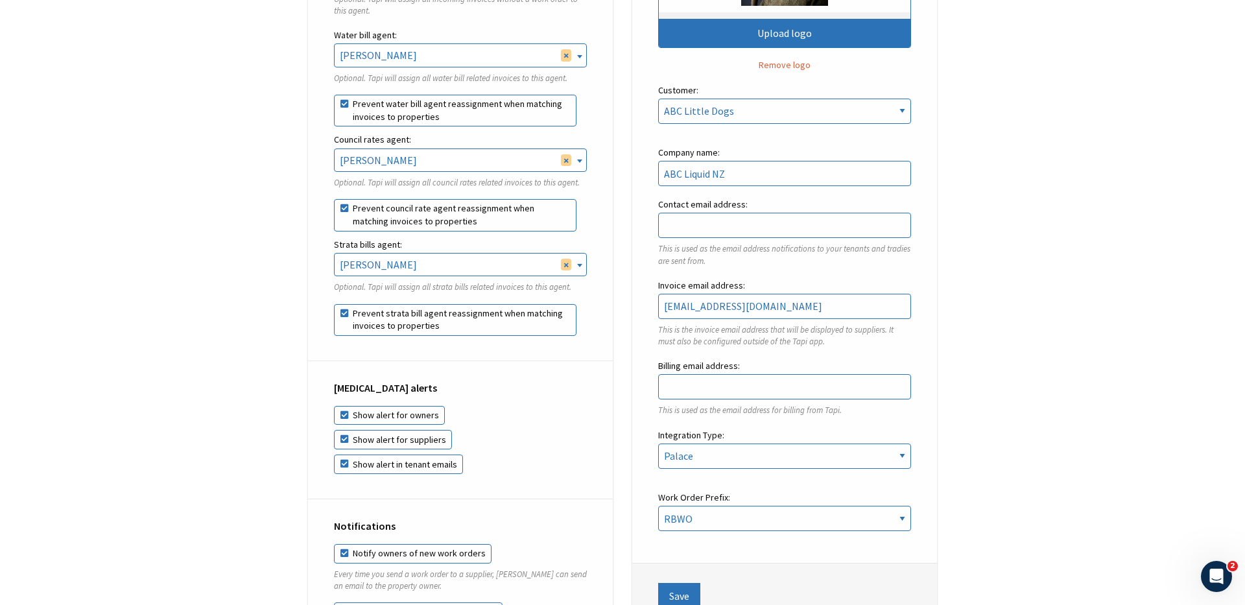
click at [388, 96] on label "Prevent water bill agent reassignment when matching invoices to properties" at bounding box center [455, 111] width 243 height 32
click at [335, 95] on input "Prevent water bill agent reassignment when matching invoices to properties" at bounding box center [334, 95] width 1 height 1
checkbox input "false"
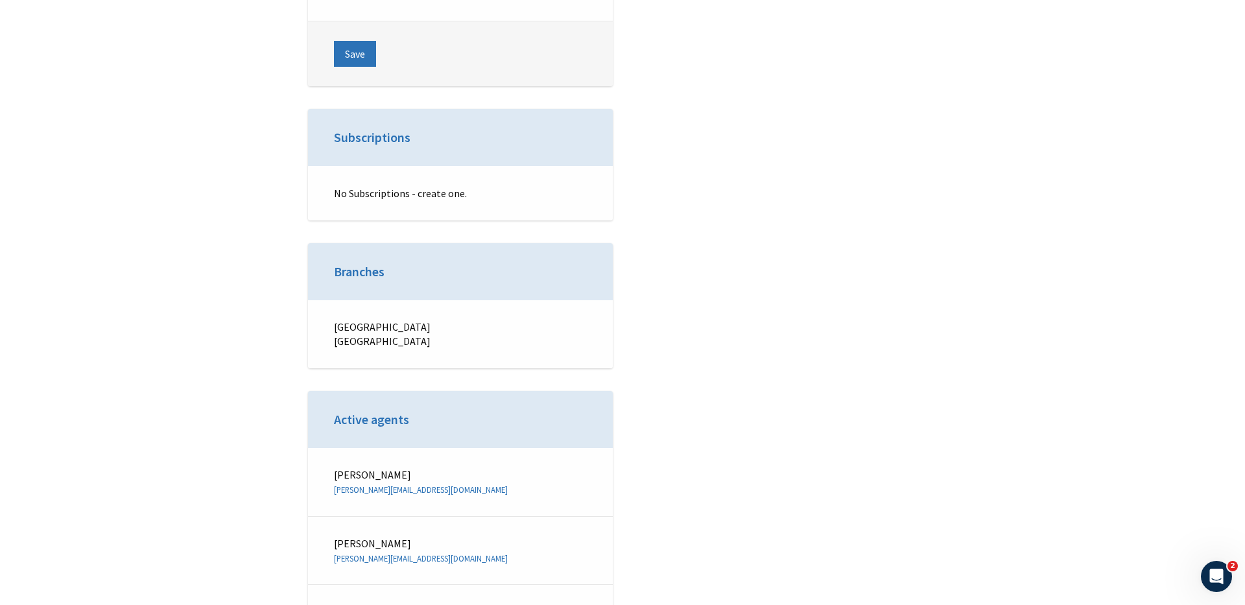
scroll to position [4874, 0]
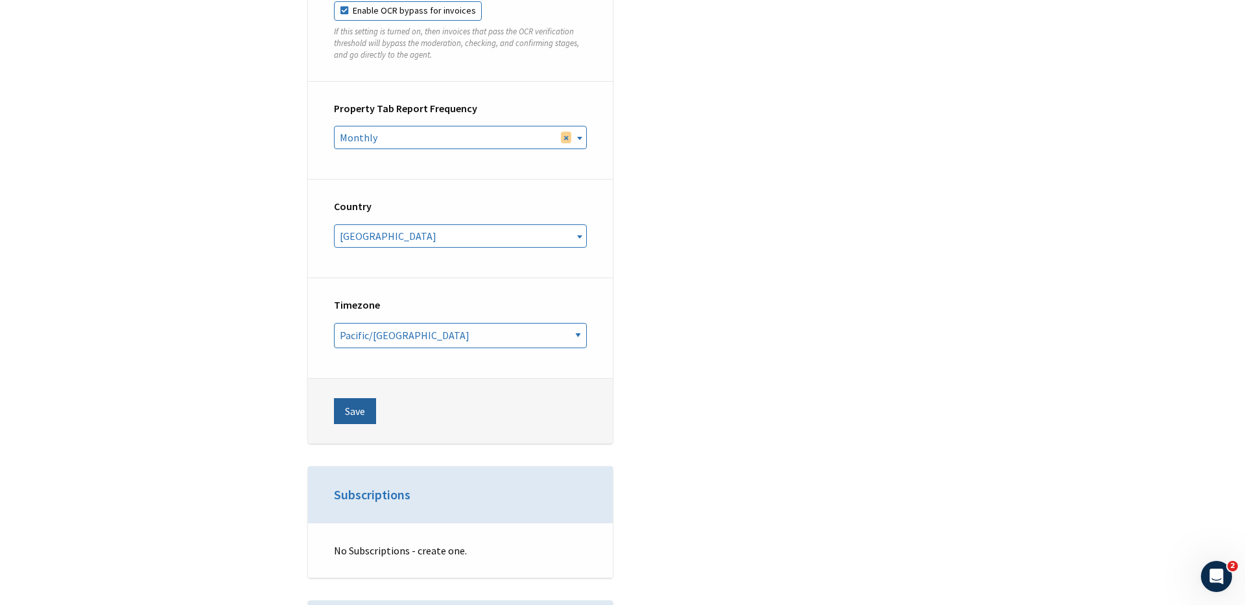
click at [359, 398] on button "Save" at bounding box center [355, 411] width 42 height 26
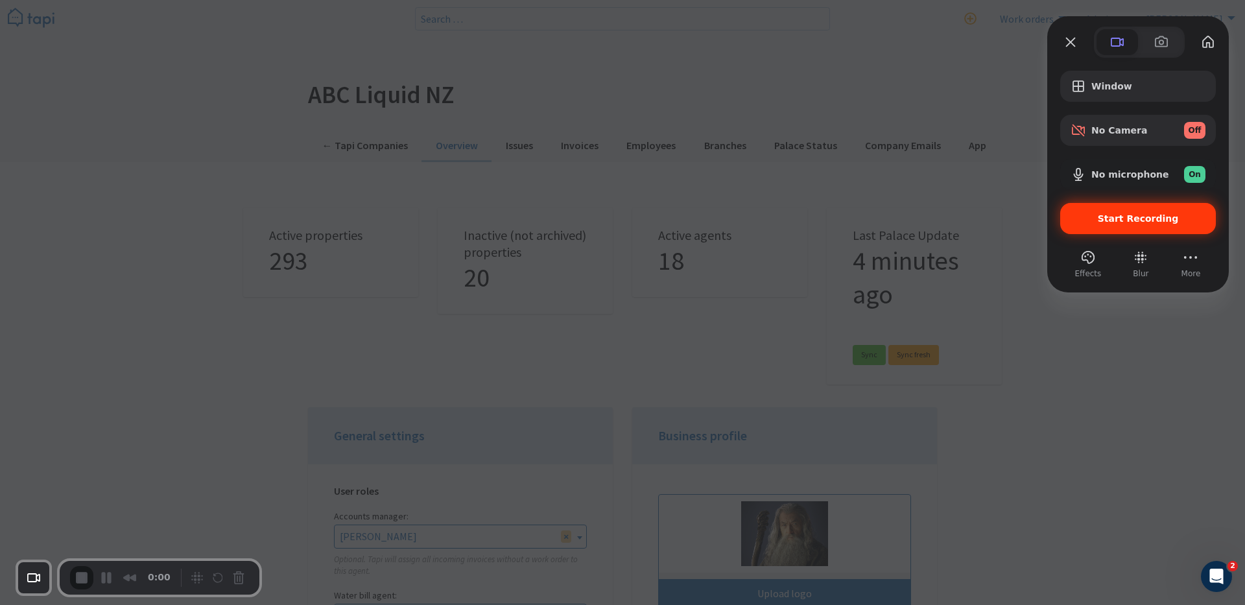
click at [1145, 218] on span "Start Recording" at bounding box center [1138, 218] width 81 height 10
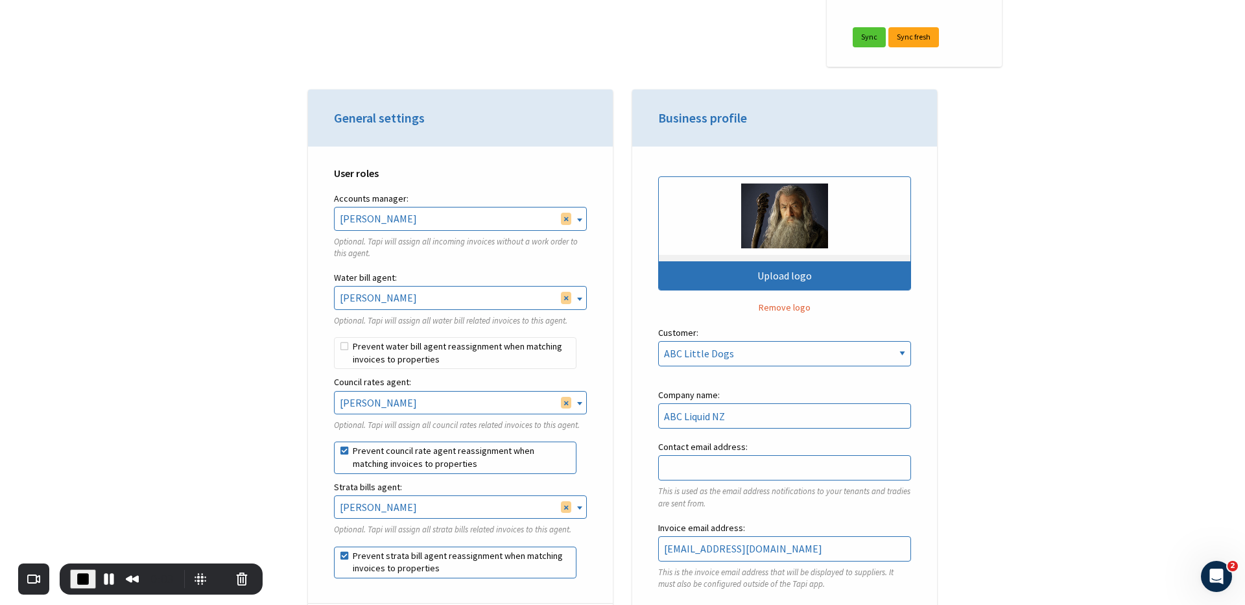
scroll to position [319, 0]
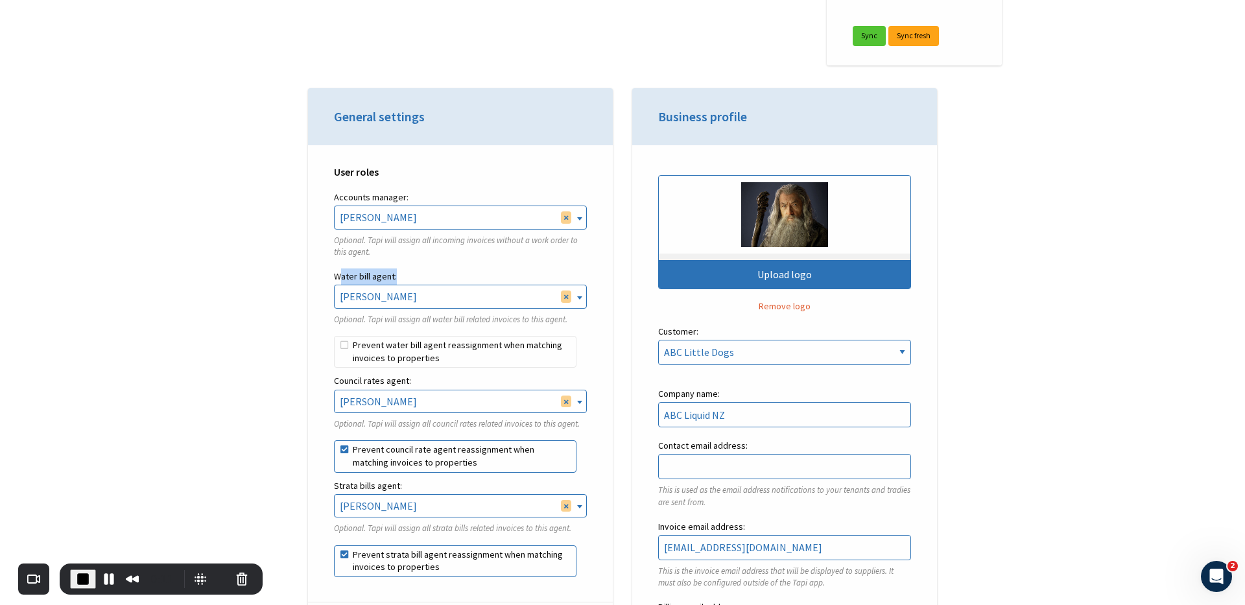
drag, startPoint x: 338, startPoint y: 272, endPoint x: 395, endPoint y: 272, distance: 57.1
click at [395, 272] on label "Water bill agent:" at bounding box center [460, 276] width 253 height 16
drag, startPoint x: 353, startPoint y: 380, endPoint x: 412, endPoint y: 381, distance: 58.4
click at [412, 381] on label "Council rates agent:" at bounding box center [460, 381] width 253 height 16
click at [343, 318] on p "Optional. Tapi will assign all water bill related invoices to this agent." at bounding box center [460, 320] width 253 height 12
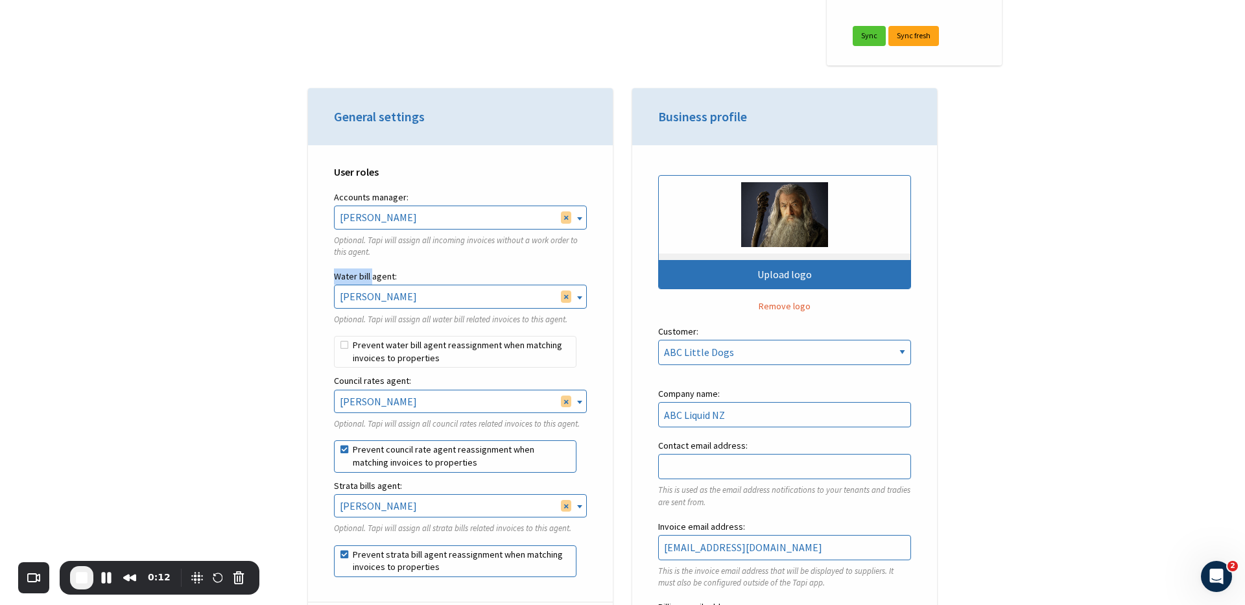
drag, startPoint x: 337, startPoint y: 274, endPoint x: 372, endPoint y: 274, distance: 34.4
click at [372, 274] on label "Water bill agent:" at bounding box center [460, 276] width 253 height 16
drag, startPoint x: 341, startPoint y: 375, endPoint x: 376, endPoint y: 376, distance: 35.0
click at [376, 376] on label "Council rates agent:" at bounding box center [460, 381] width 253 height 16
click at [324, 361] on div "User roles Accounts manager: Martin Hipp Martin Hipp Engineering Test Tapi Josh…" at bounding box center [460, 373] width 305 height 457
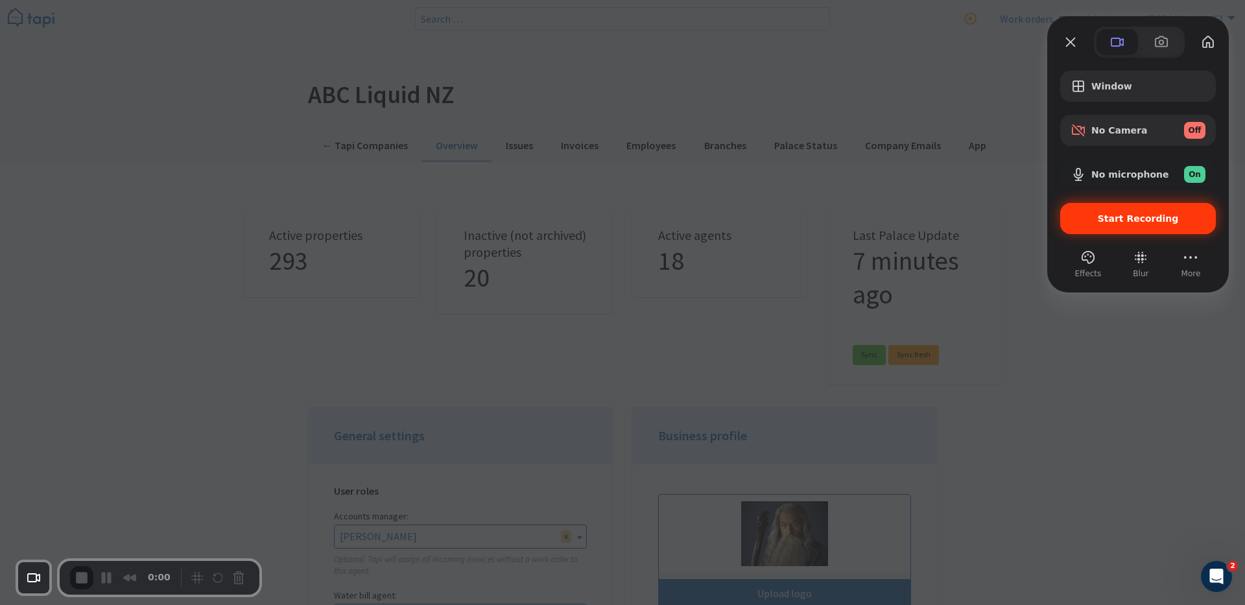
click at [1128, 217] on span "Start Recording" at bounding box center [1138, 218] width 81 height 10
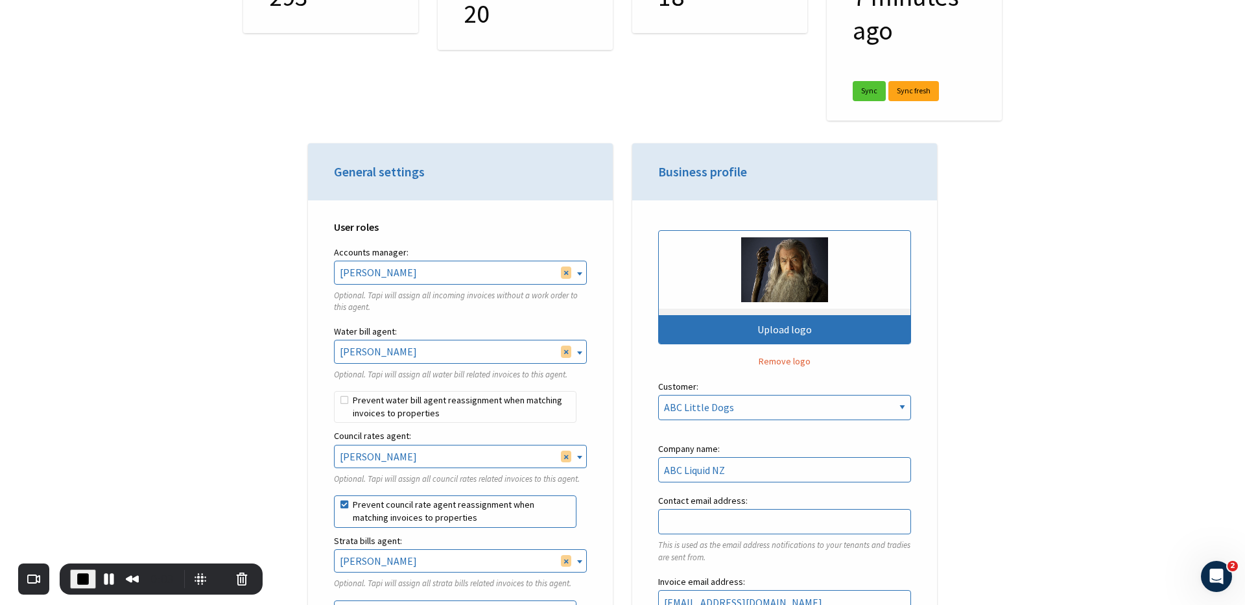
scroll to position [267, 0]
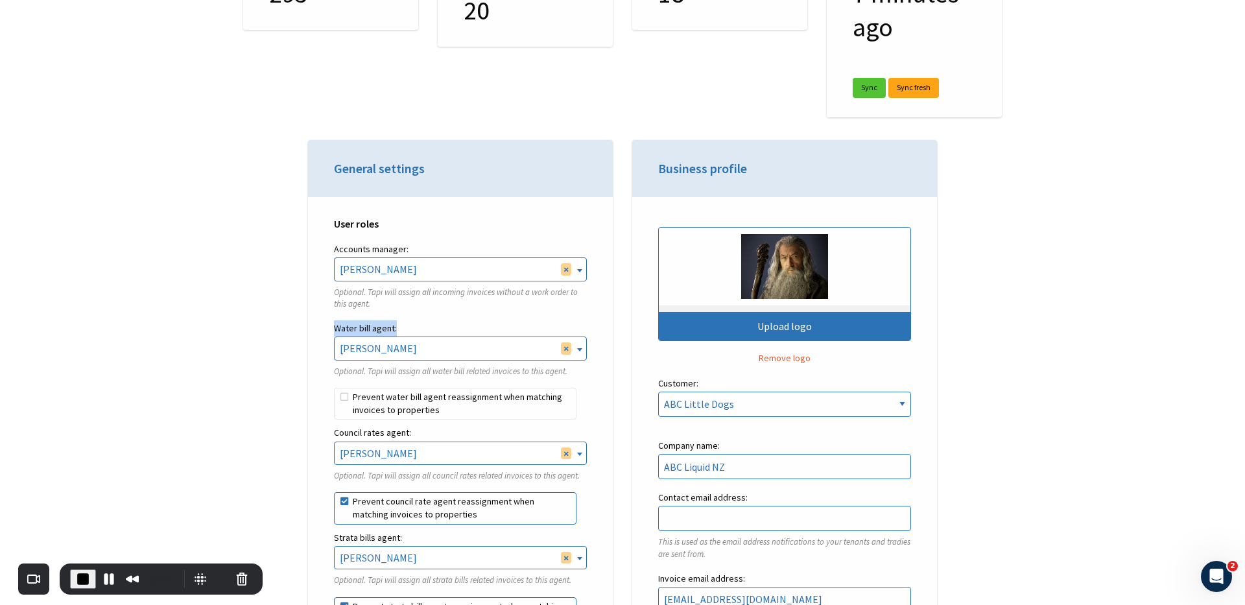
drag, startPoint x: 335, startPoint y: 327, endPoint x: 401, endPoint y: 328, distance: 66.2
click at [401, 328] on label "Water bill agent:" at bounding box center [460, 328] width 253 height 16
drag, startPoint x: 338, startPoint y: 433, endPoint x: 422, endPoint y: 432, distance: 83.7
click at [422, 432] on label "Council rates agent:" at bounding box center [460, 433] width 253 height 16
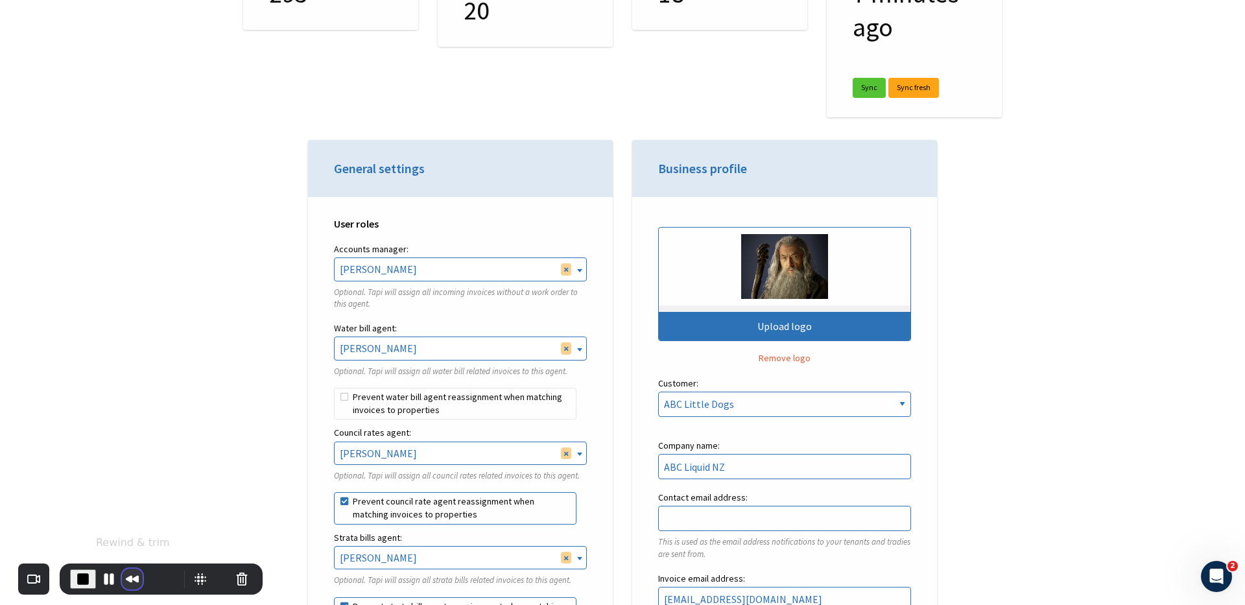
click at [129, 571] on button "Rewind and Trim Recording" at bounding box center [132, 579] width 21 height 21
click at [1204, 38] on span at bounding box center [1209, 33] width 10 height 10
click at [104, 581] on span "Play Recording" at bounding box center [107, 579] width 16 height 16
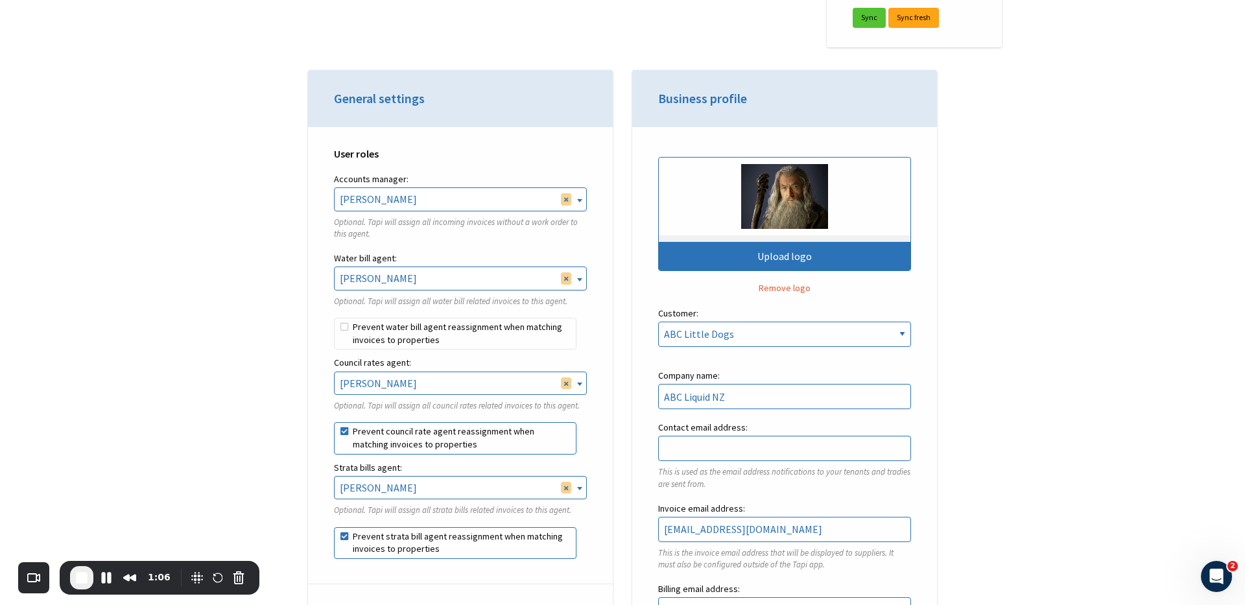
scroll to position [349, 0]
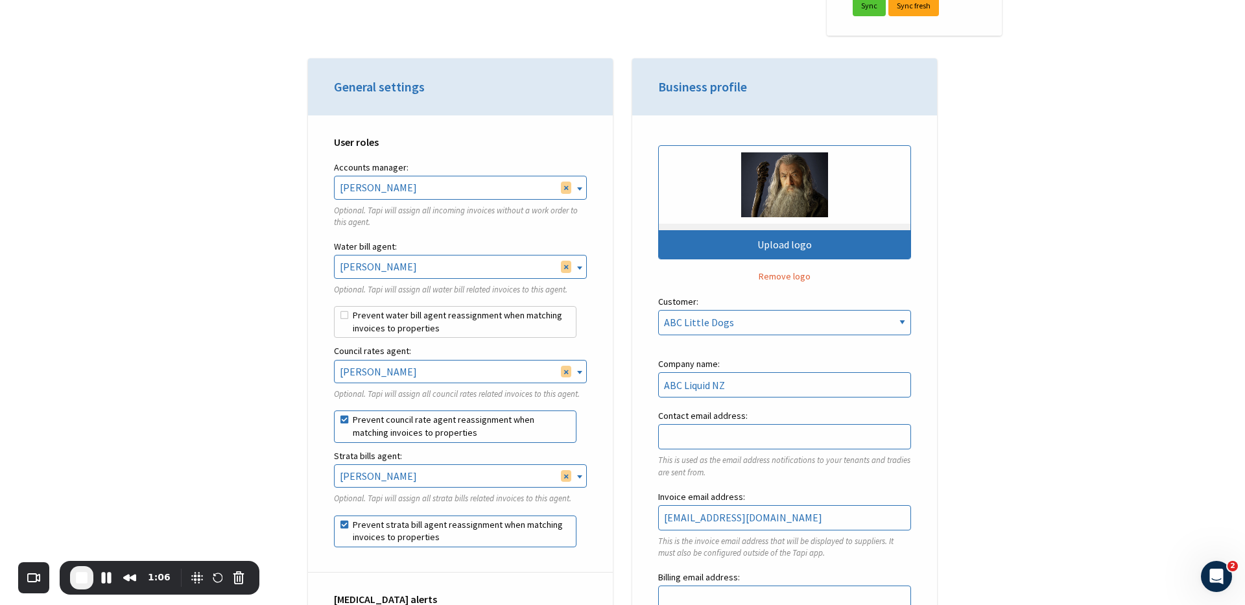
click at [372, 327] on label "Prevent water bill agent reassignment when matching invoices to properties" at bounding box center [455, 322] width 243 height 32
click at [335, 307] on input "Prevent water bill agent reassignment when matching invoices to properties" at bounding box center [334, 306] width 1 height 1
checkbox input "true"
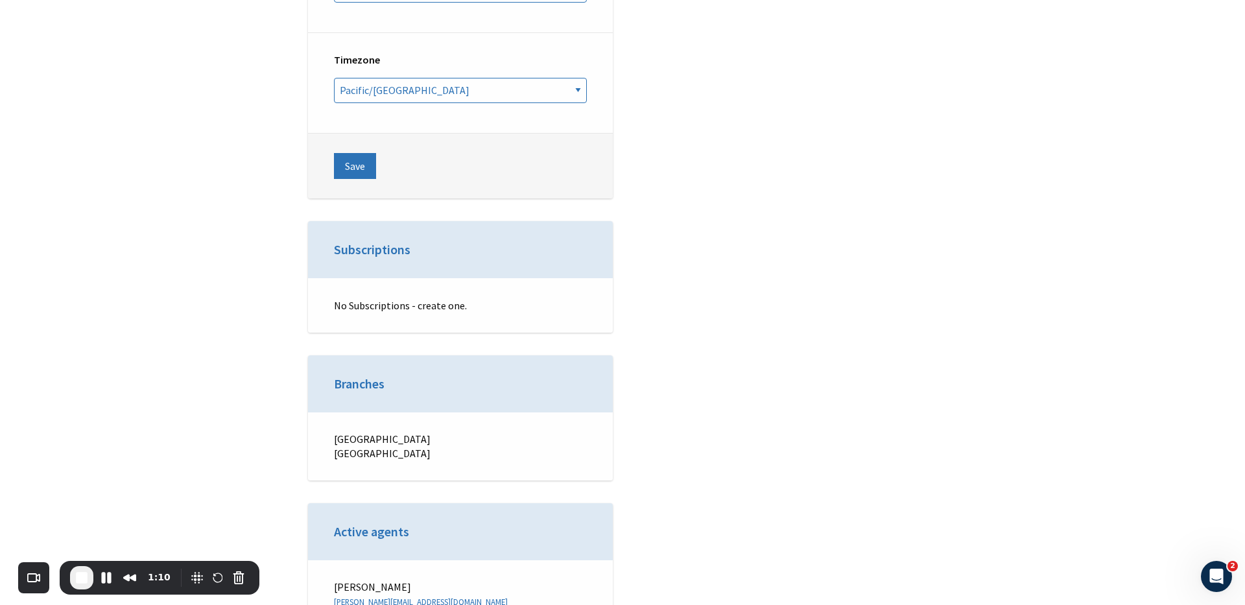
scroll to position [5110, 0]
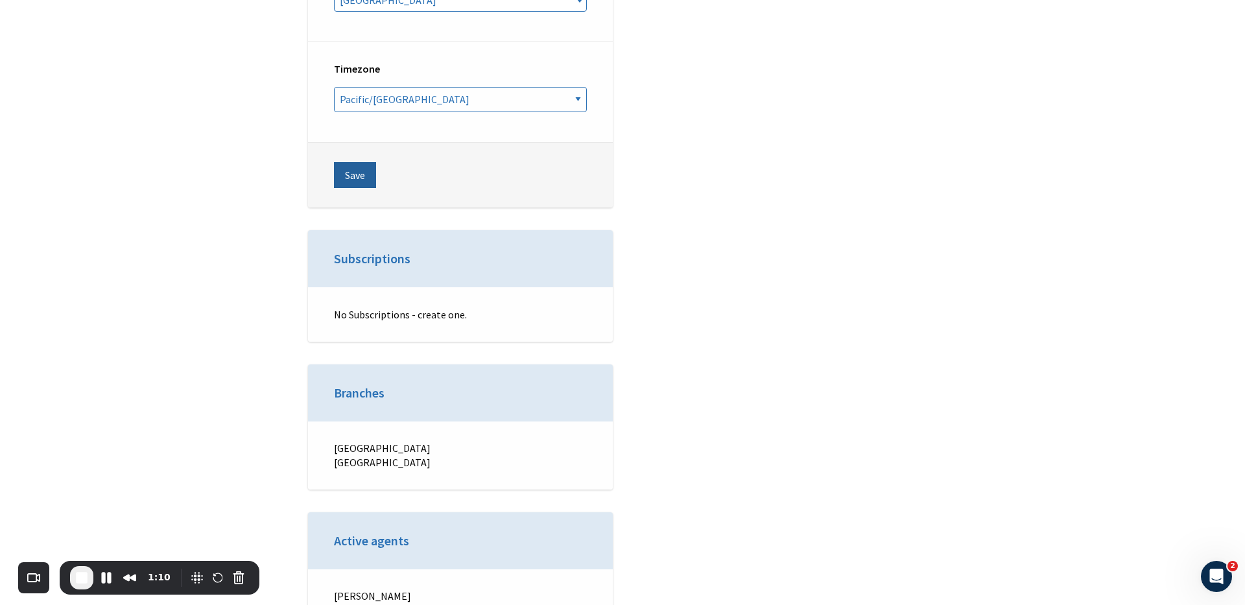
click at [356, 162] on button "Save" at bounding box center [355, 175] width 42 height 26
